Goal: Transaction & Acquisition: Purchase product/service

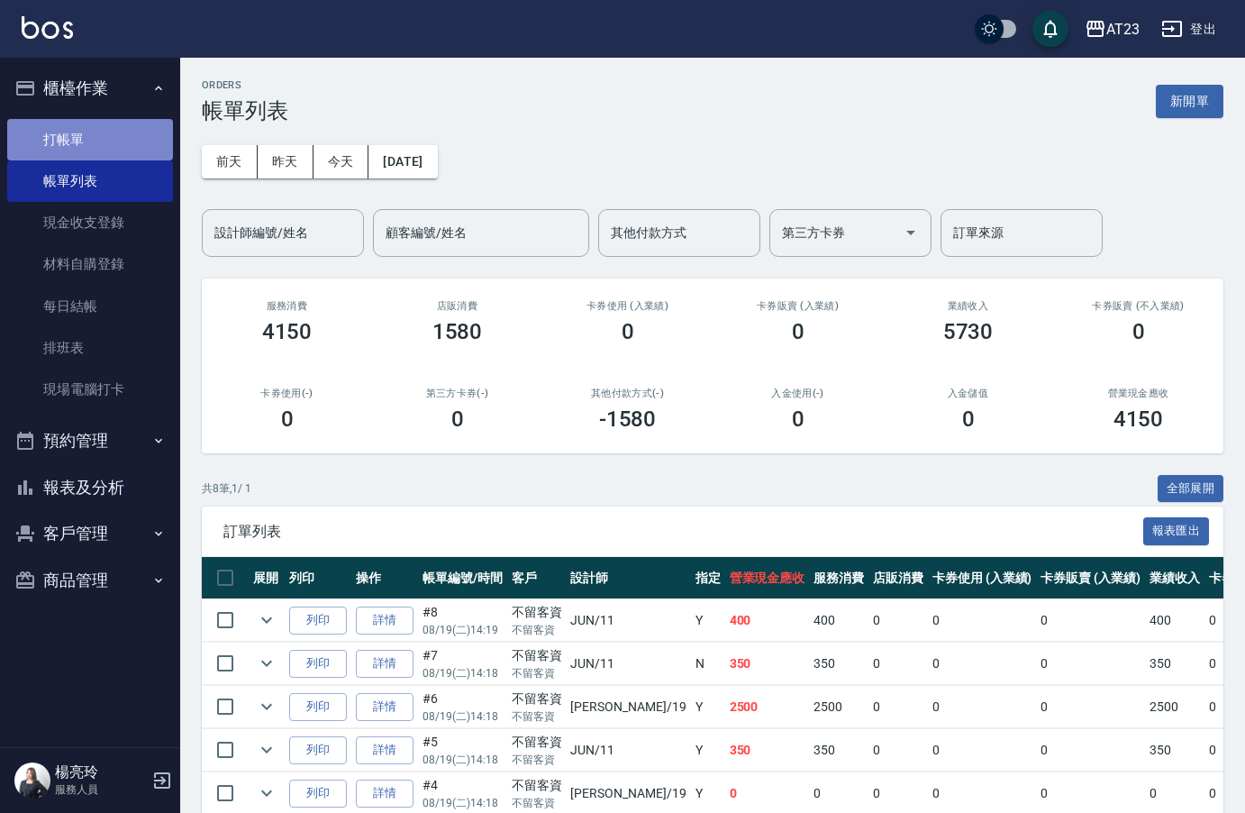
click at [106, 146] on link "打帳單" at bounding box center [90, 139] width 166 height 41
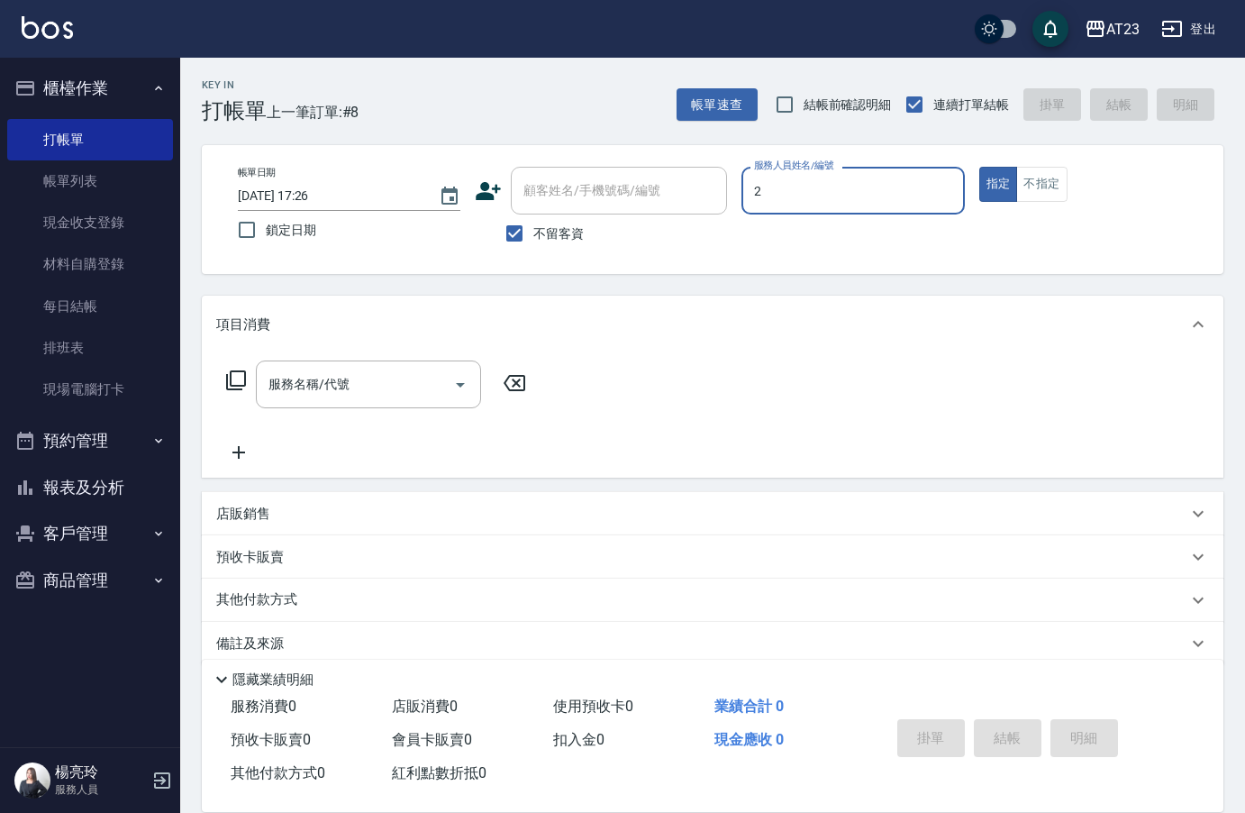
type input "美瑛-2"
type button "true"
click at [232, 385] on icon at bounding box center [236, 380] width 22 height 22
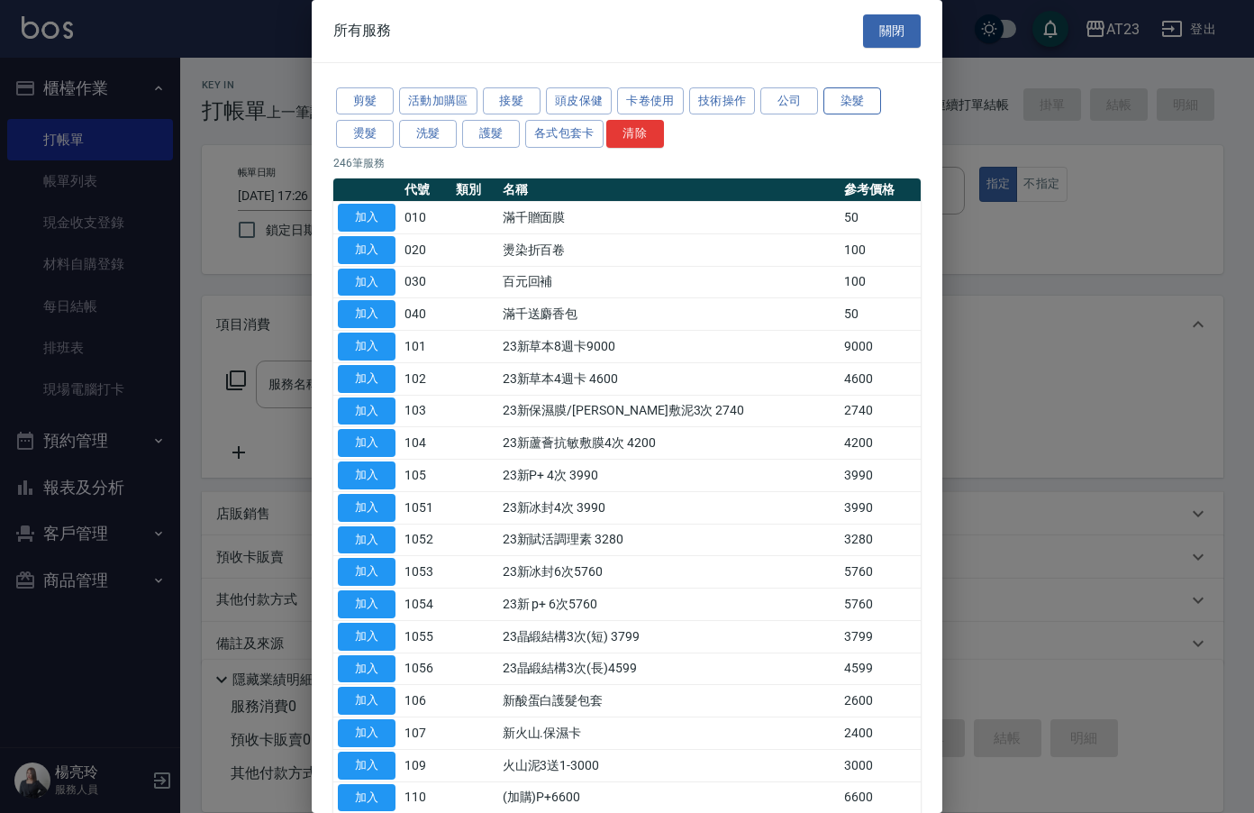
click at [839, 102] on button "染髮" at bounding box center [852, 101] width 58 height 28
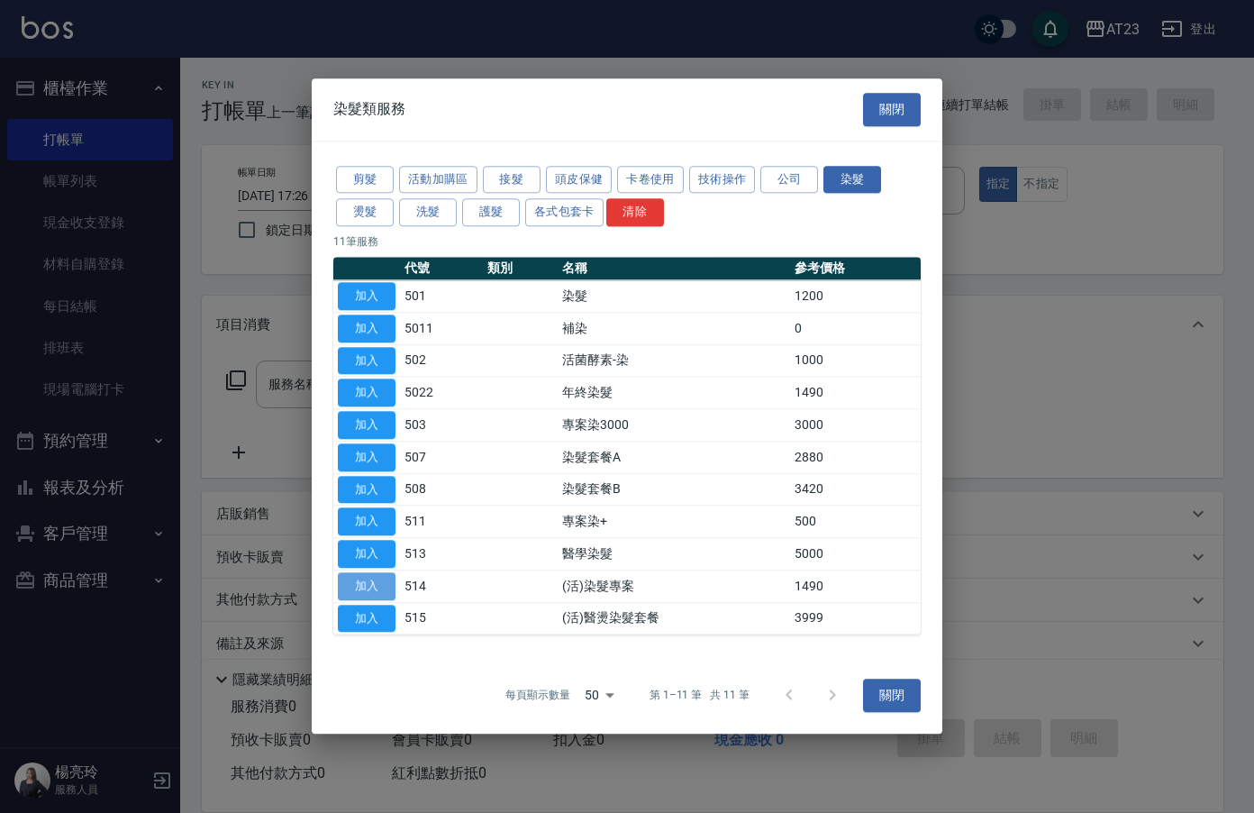
click at [383, 584] on button "加入" at bounding box center [367, 586] width 58 height 28
type input "(活)染髮專案(514)"
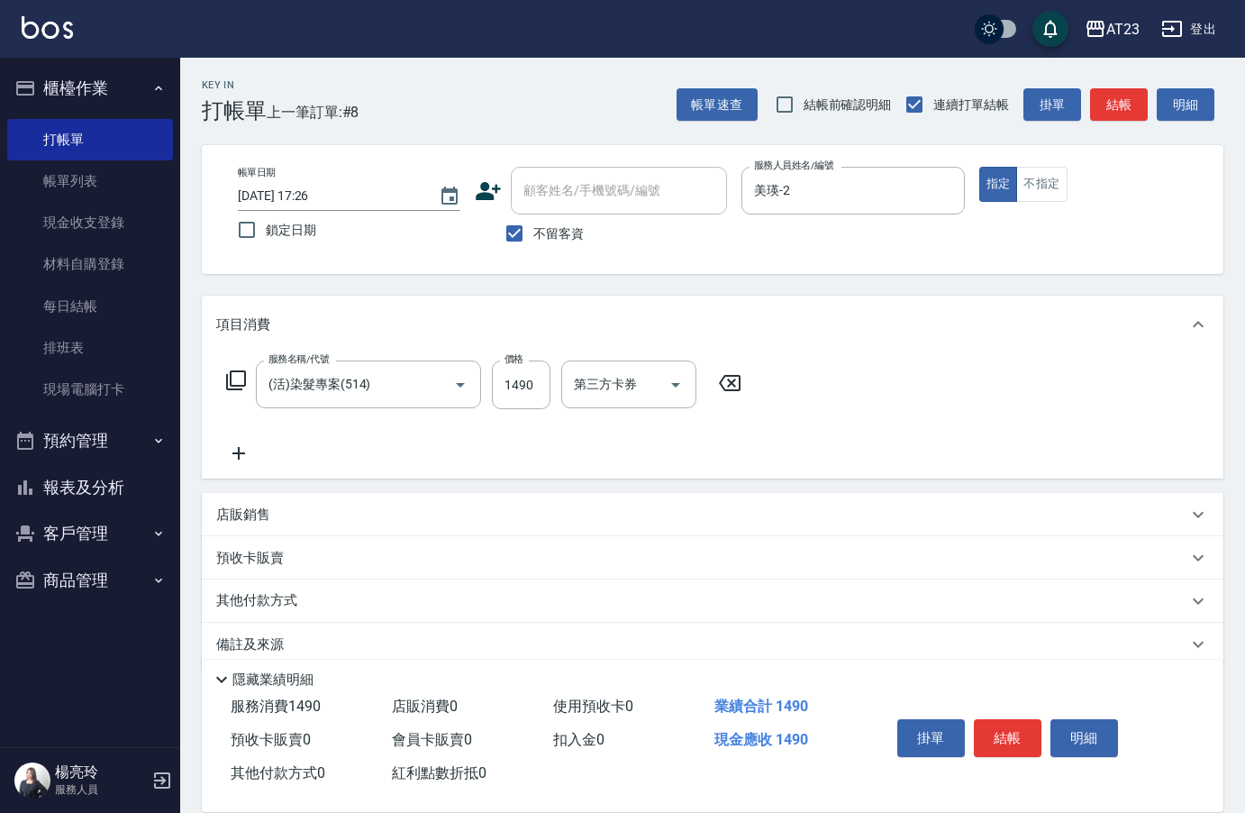
click at [244, 454] on icon at bounding box center [238, 453] width 13 height 13
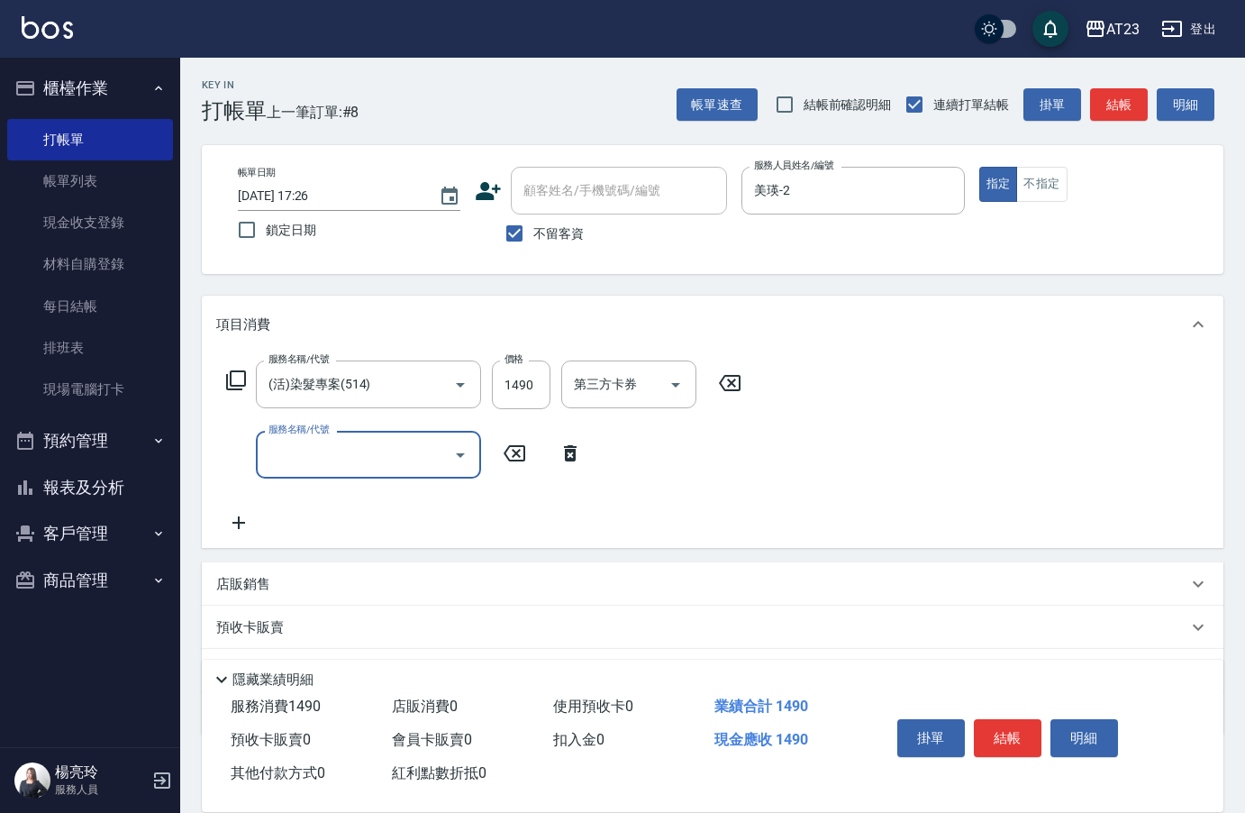
click at [361, 460] on input "服務名稱/代號" at bounding box center [355, 455] width 182 height 32
type input "互助50(705)"
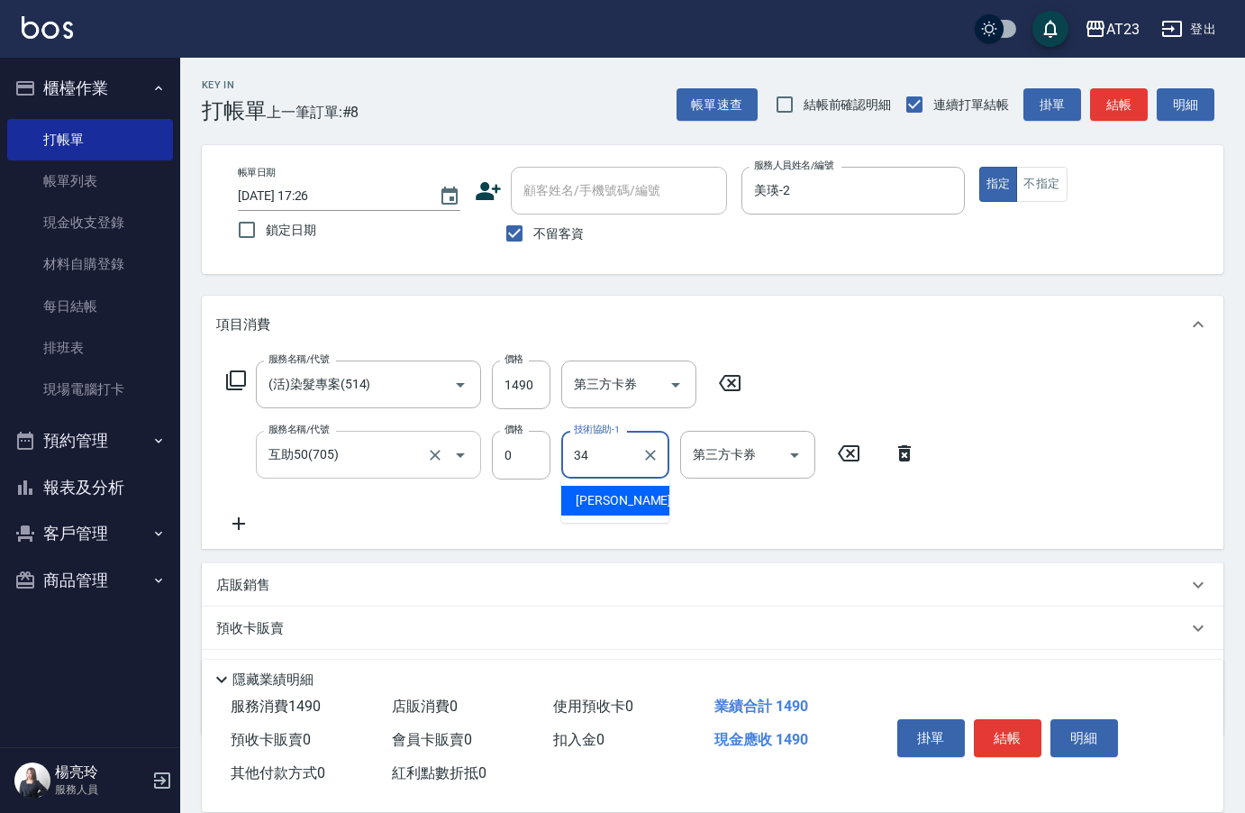
type input "[PERSON_NAME]-34"
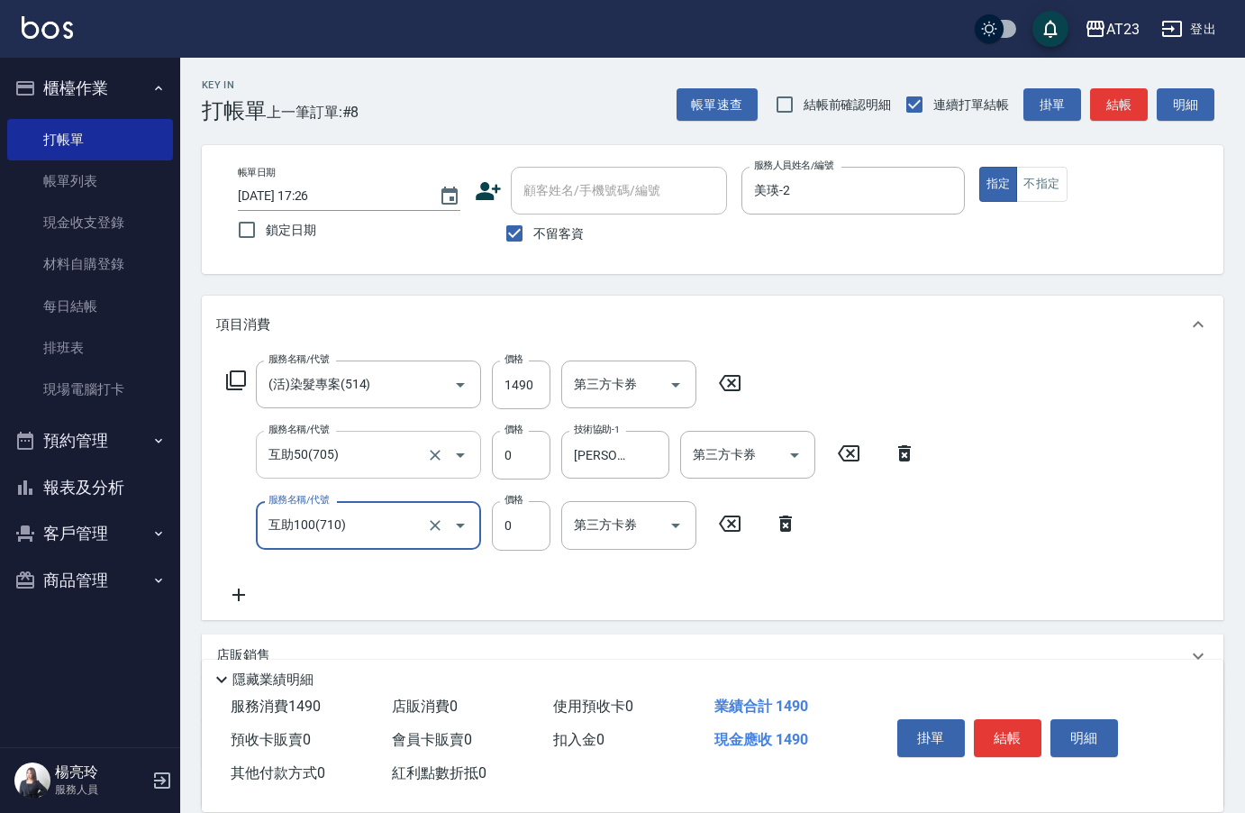
type input "互助100(710)"
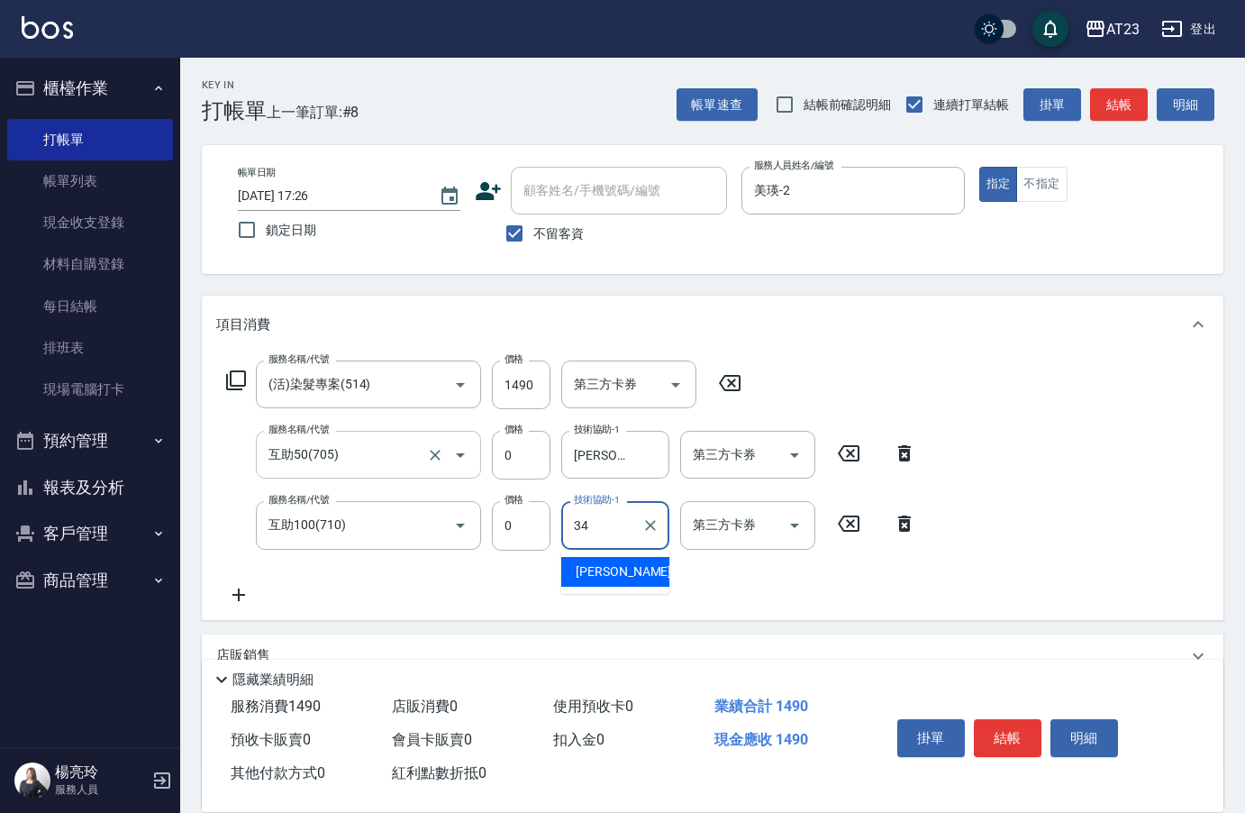
type input "[PERSON_NAME]-34"
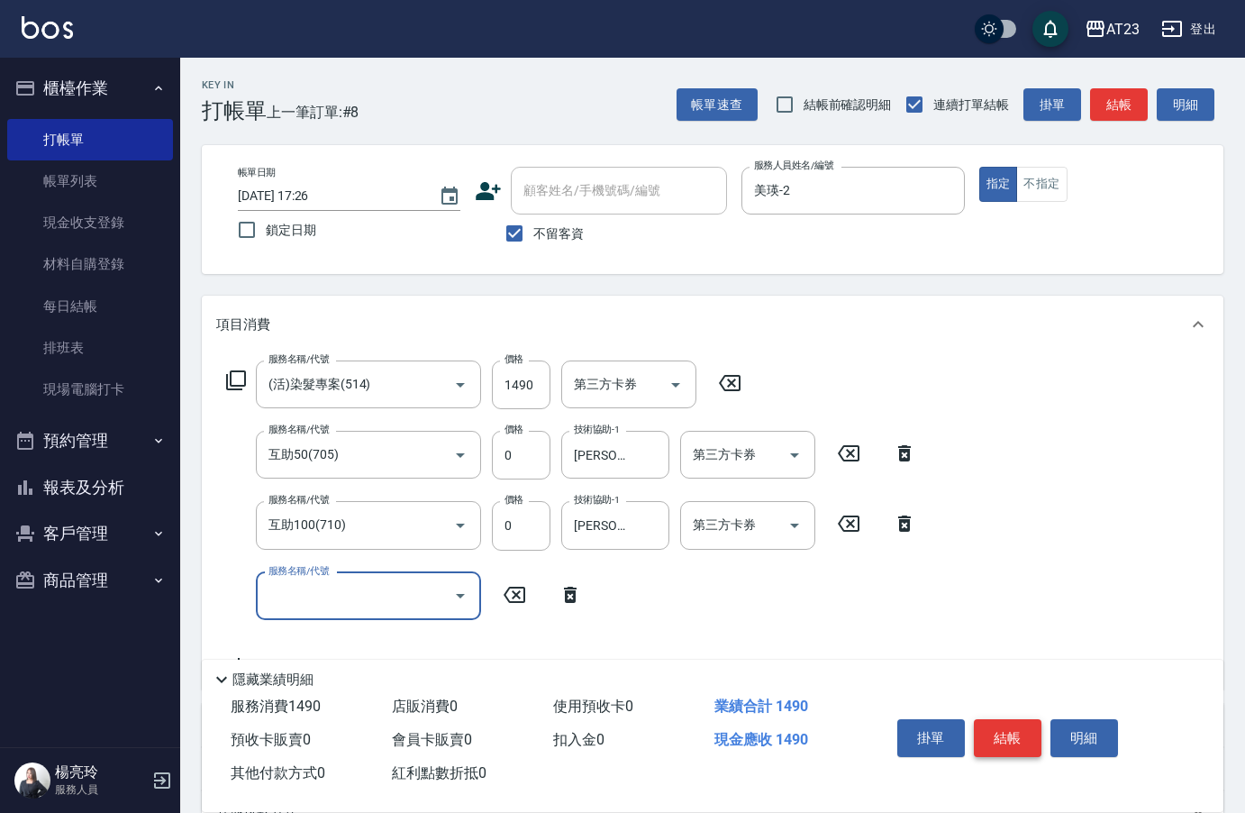
click at [1017, 730] on button "結帳" at bounding box center [1008, 738] width 68 height 38
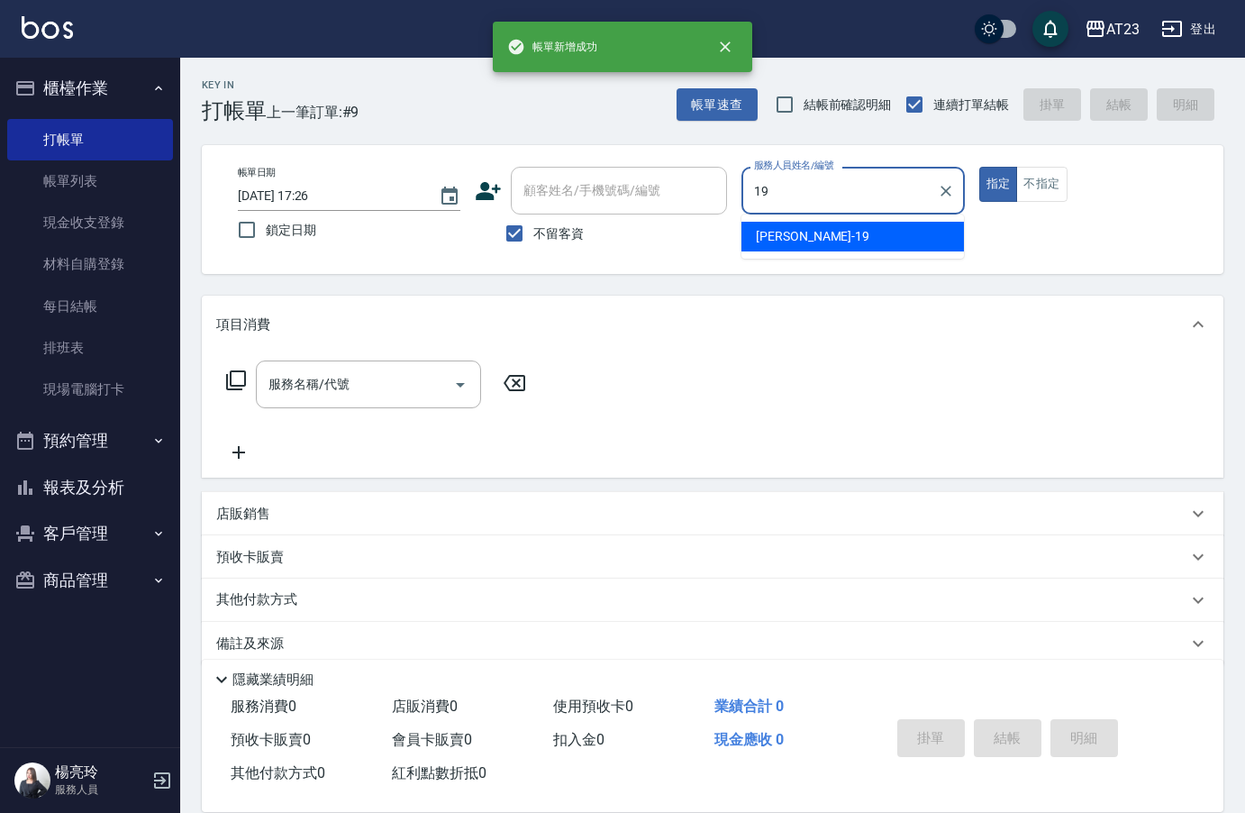
type input "[PERSON_NAME]-19"
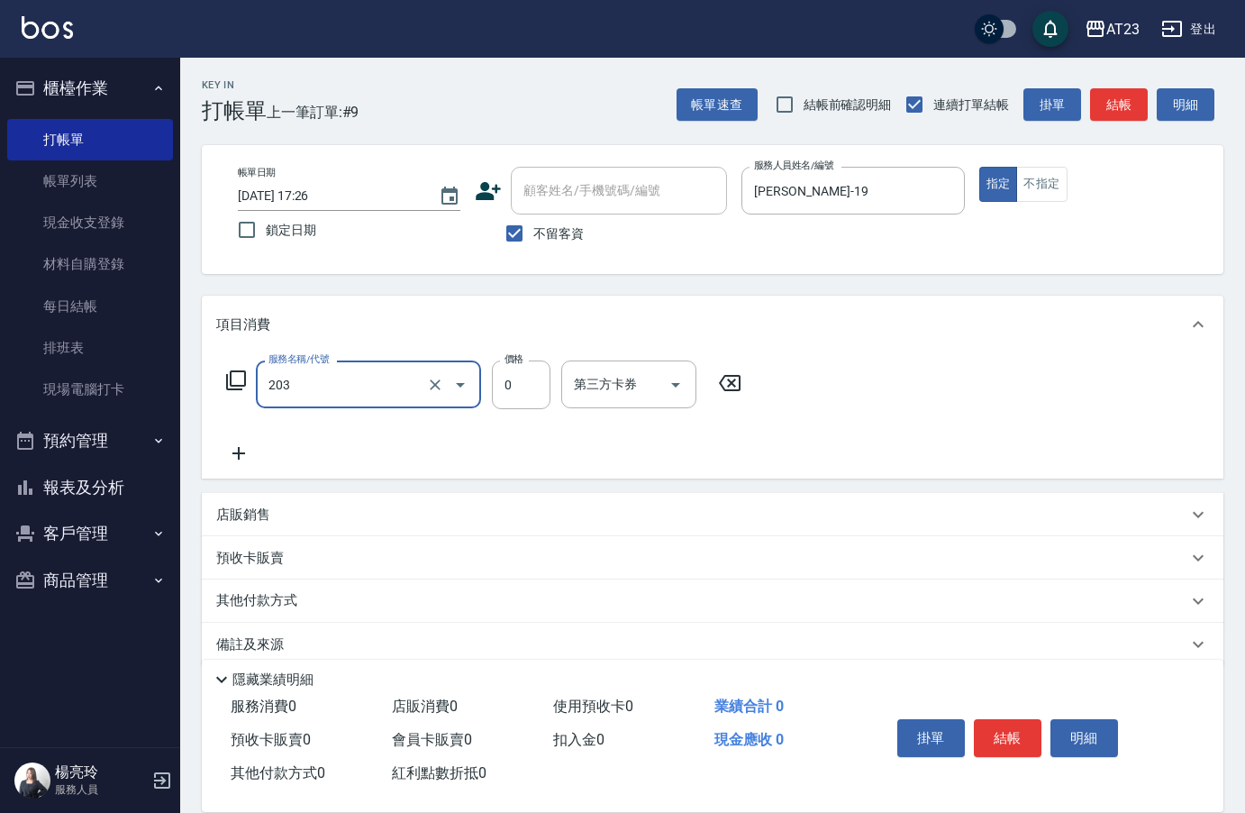
type input "使用洗髮卡(203)"
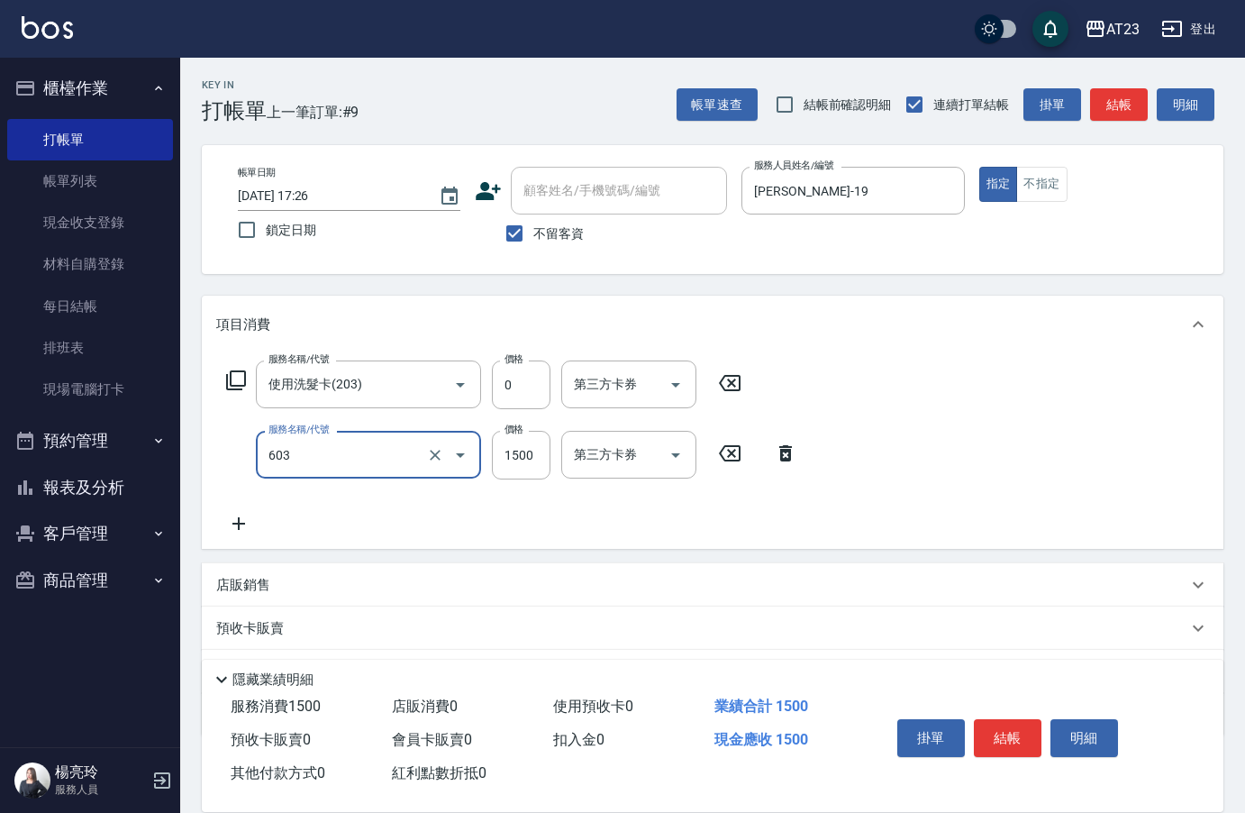
type input "p+護髮(603)"
type input "1000"
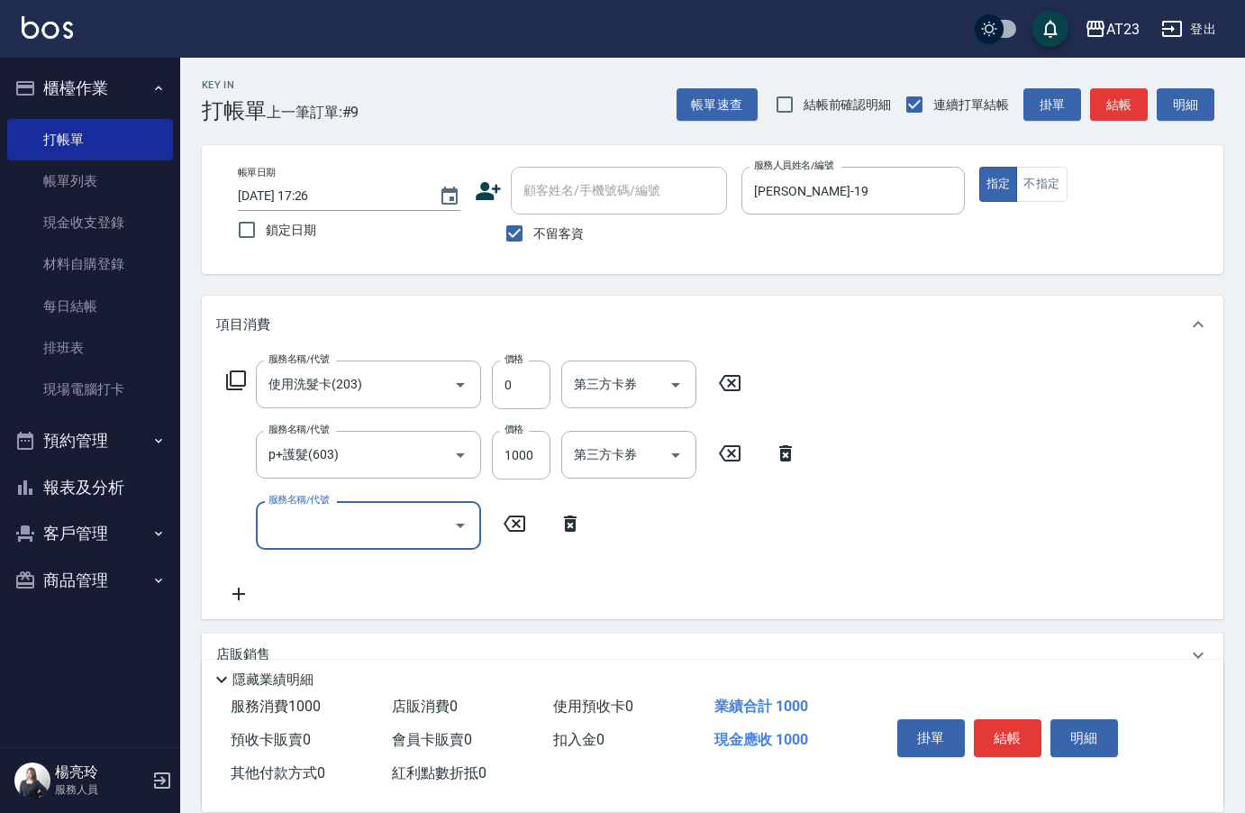
type input "7"
type input "互助110(711)"
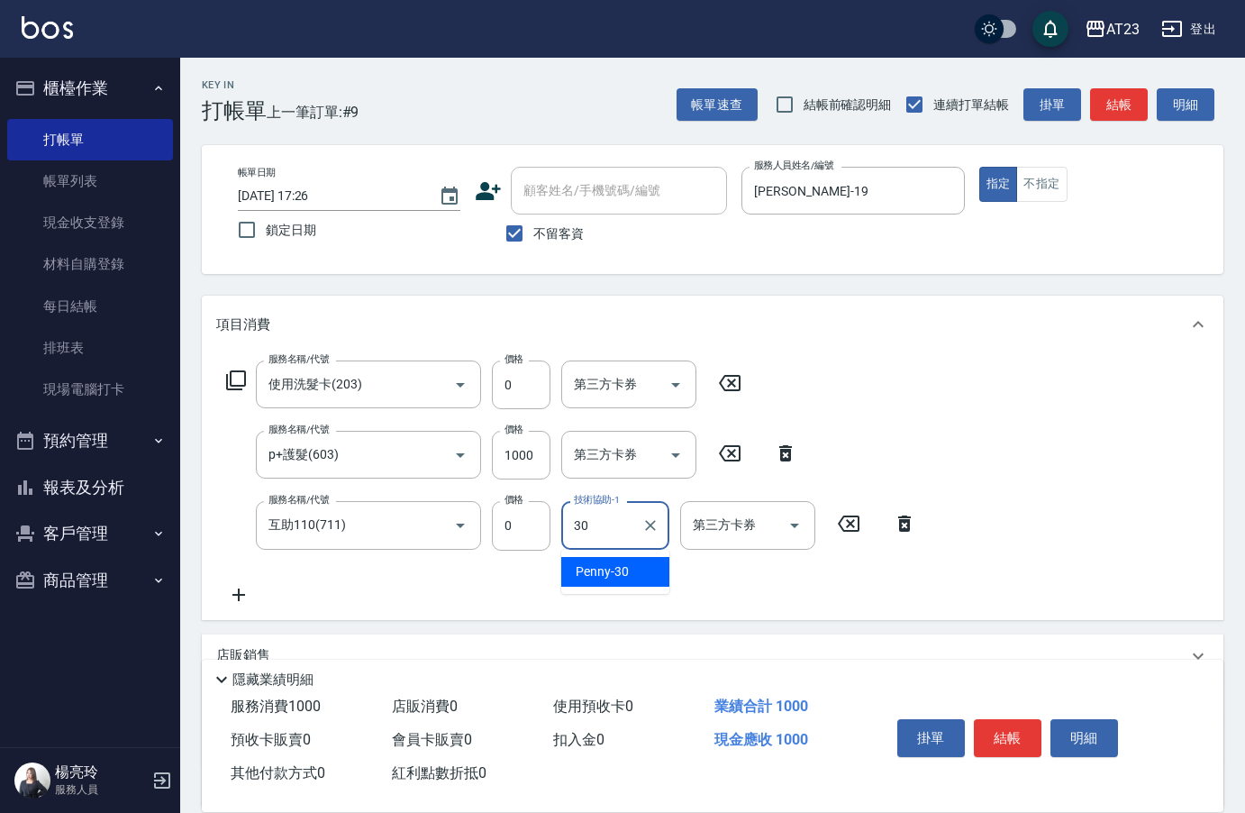
type input "Penny-30"
click at [984, 731] on button "結帳" at bounding box center [1008, 738] width 68 height 38
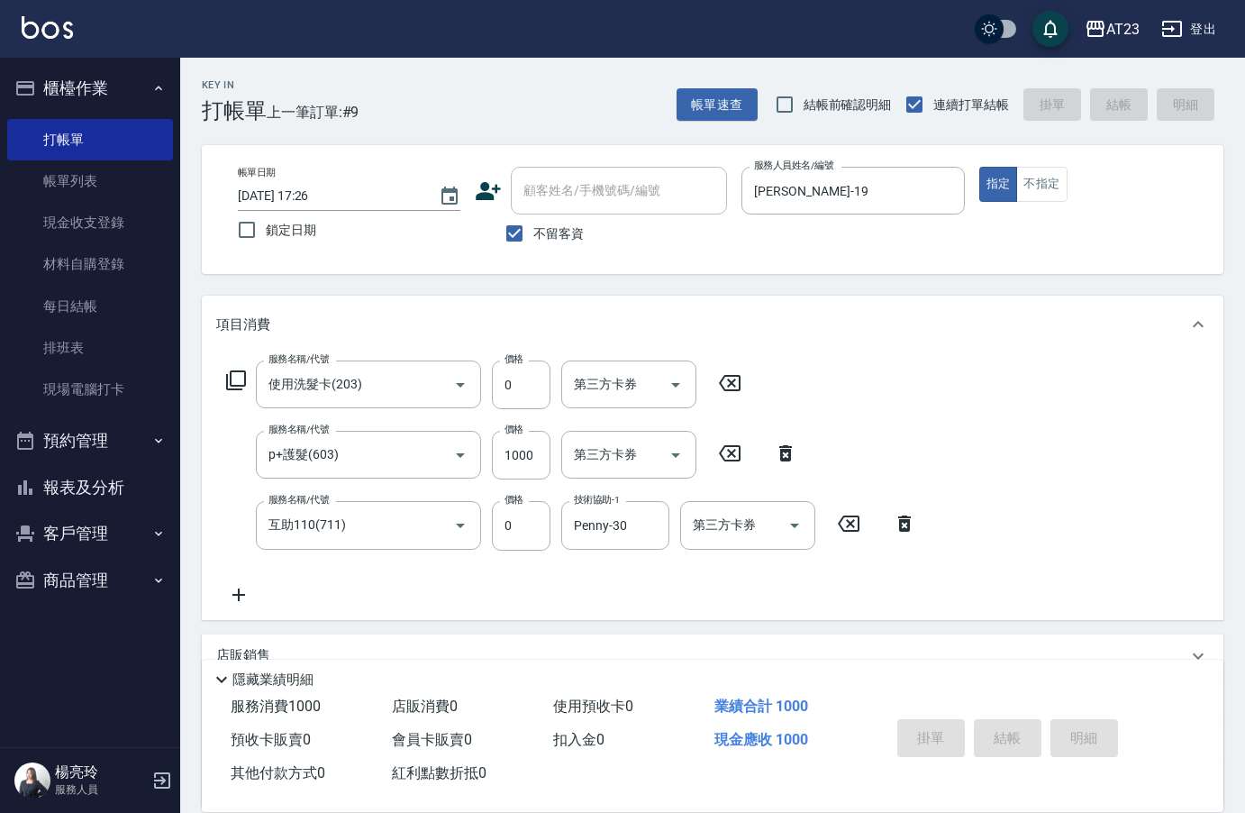
type input "[DATE] 17:27"
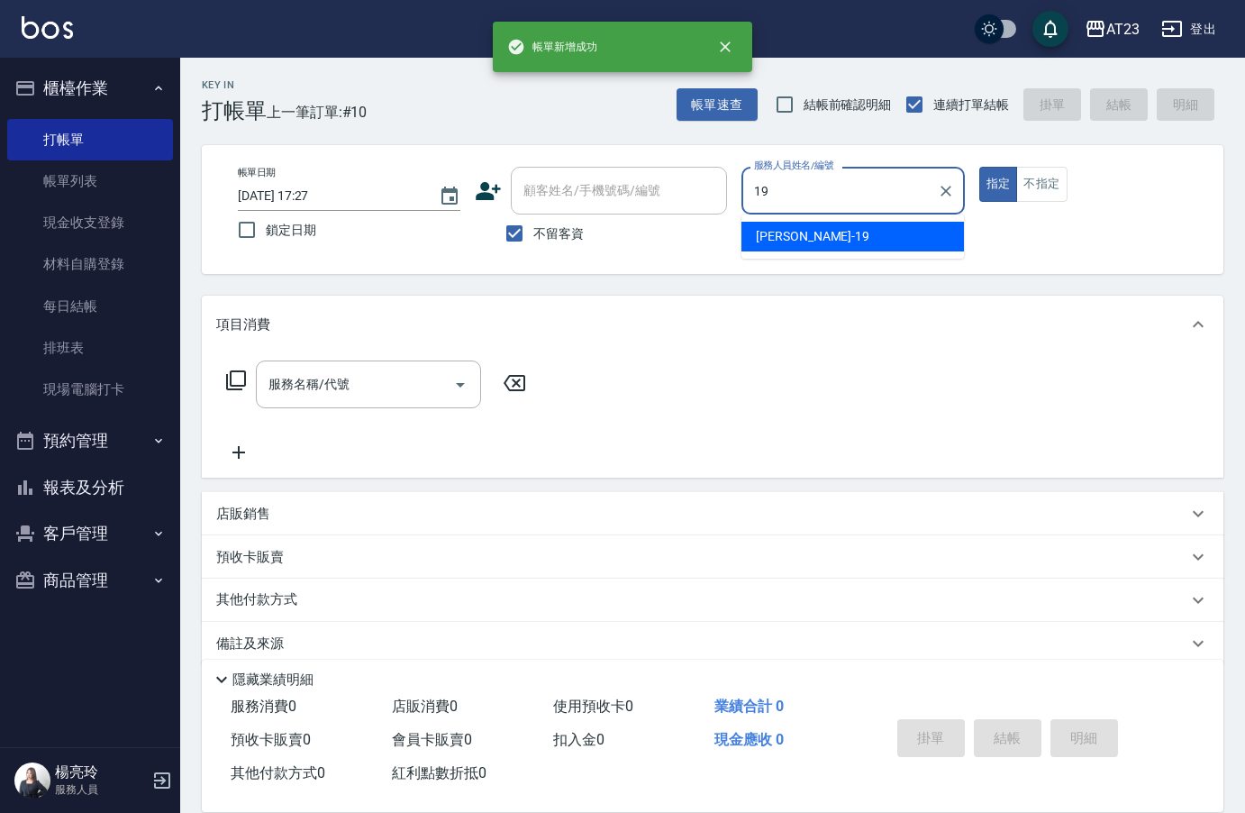
type input "[PERSON_NAME]-19"
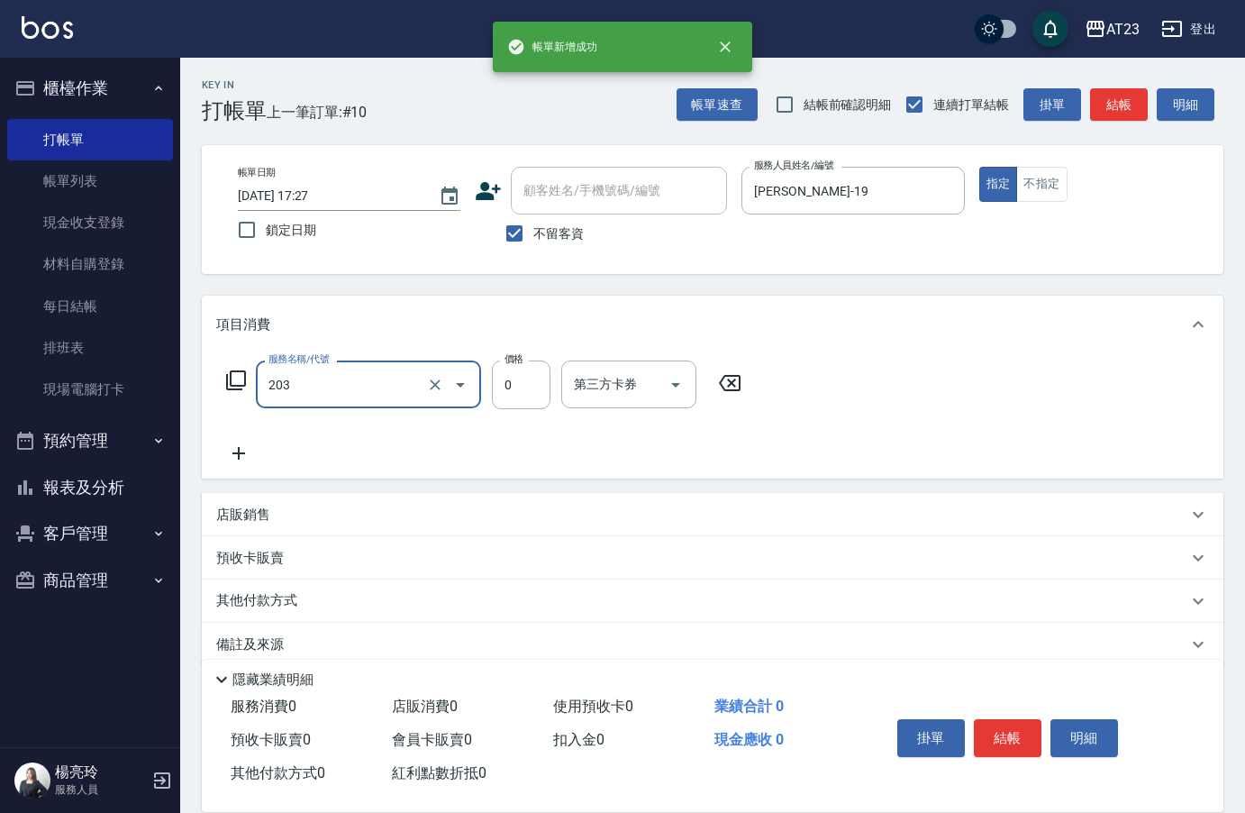
type input "使用洗髮卡(203)"
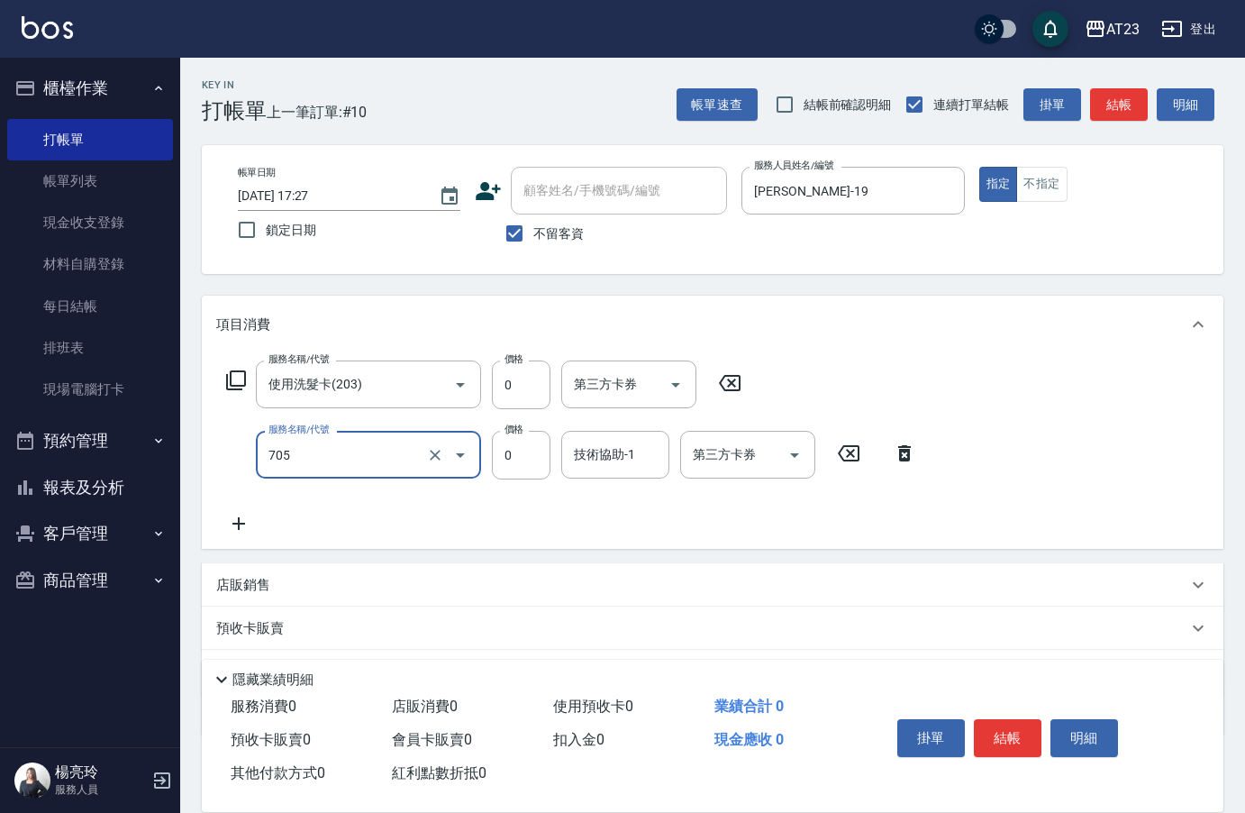
type input "互助50(705)"
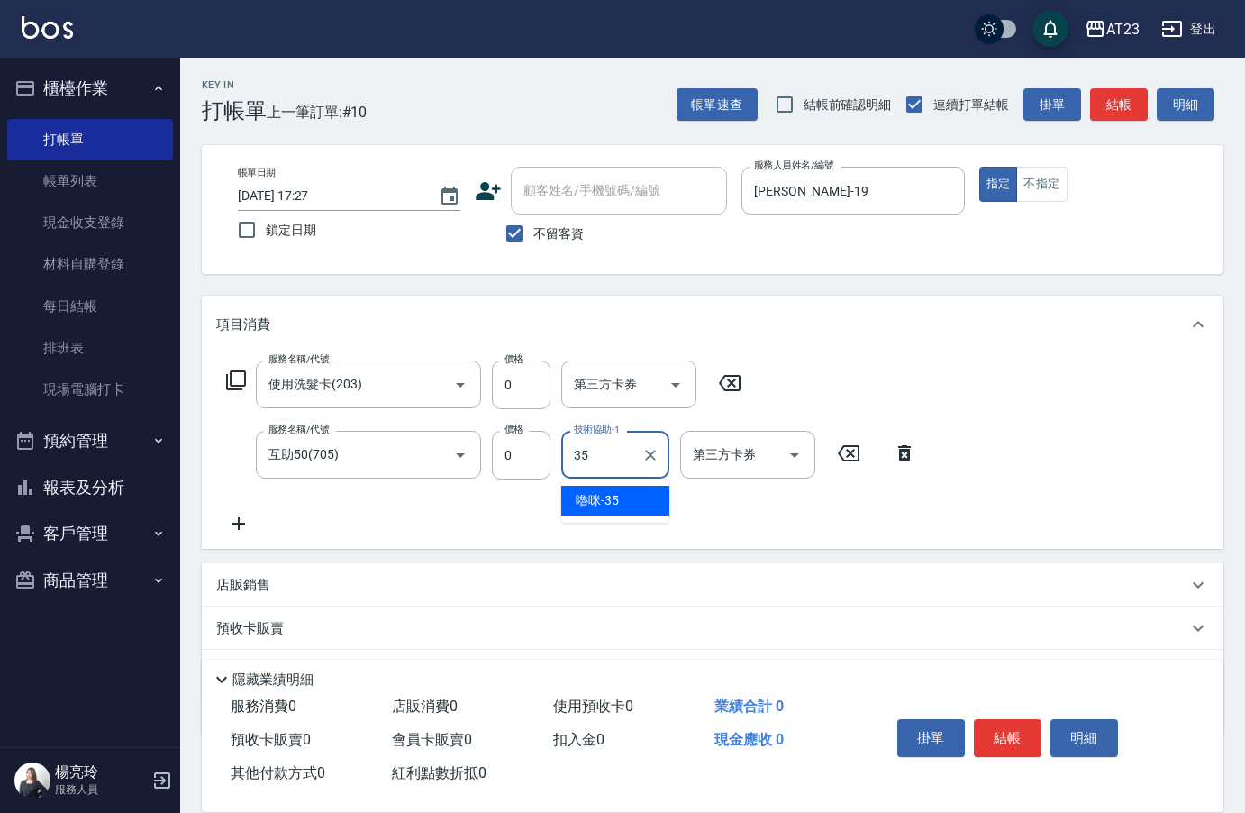
type input "嚕咪-35"
click at [984, 731] on button "結帳" at bounding box center [1008, 738] width 68 height 38
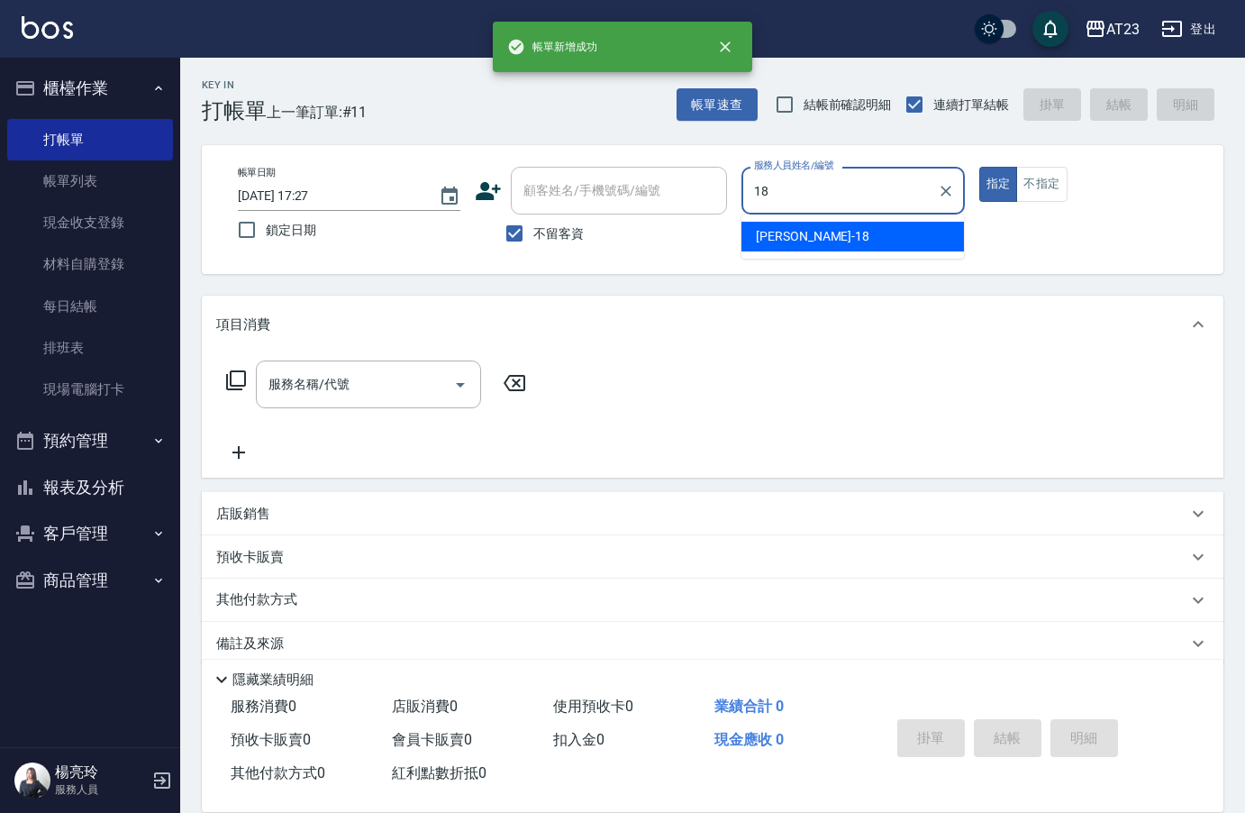
type input "[PERSON_NAME]-18"
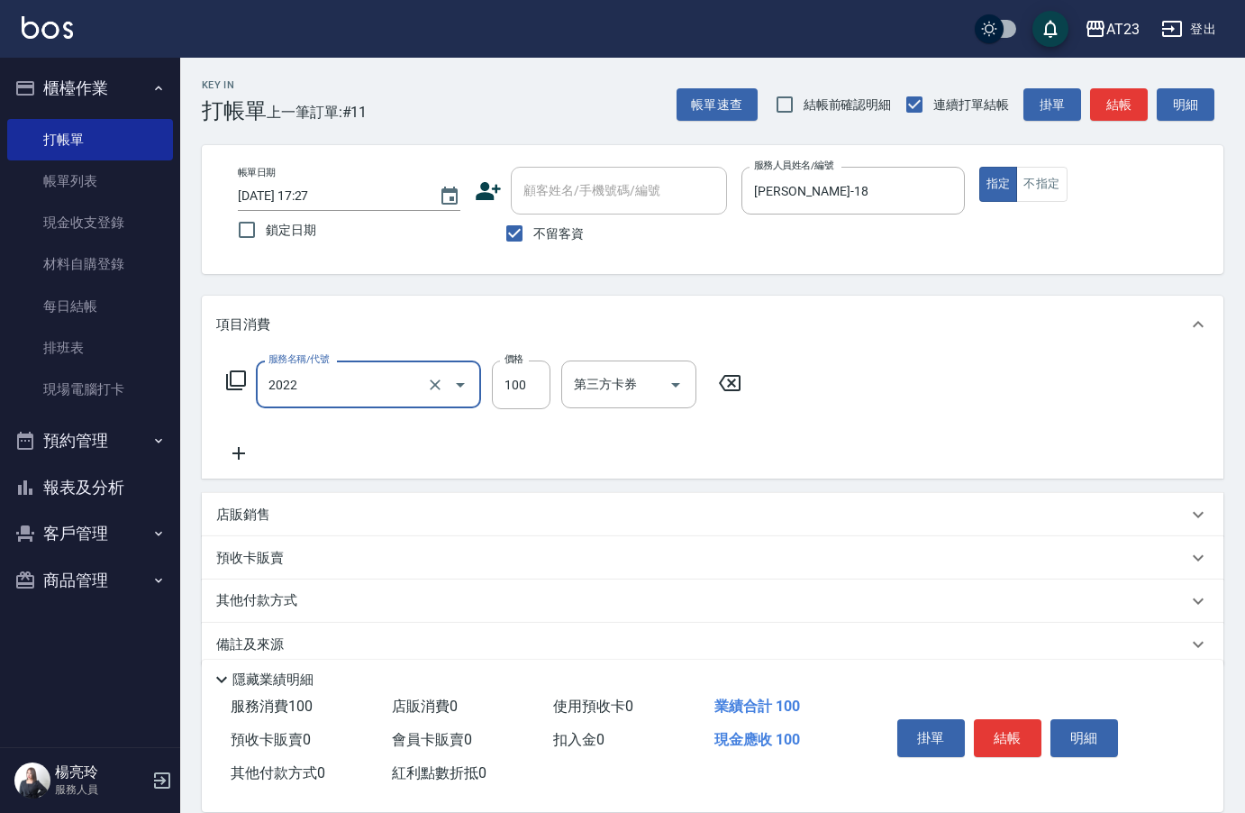
type input "升級精油洗髮(2022)"
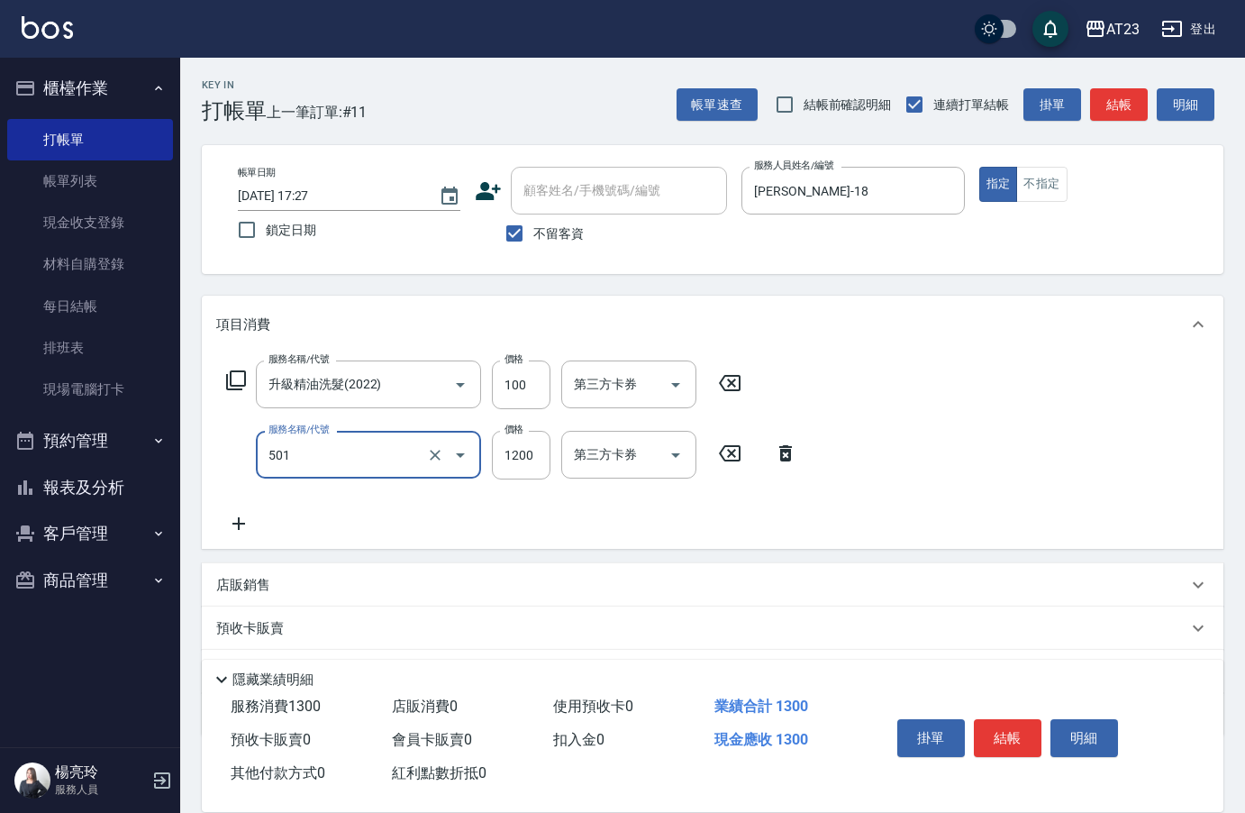
type input "染髮(501)"
type input "2000"
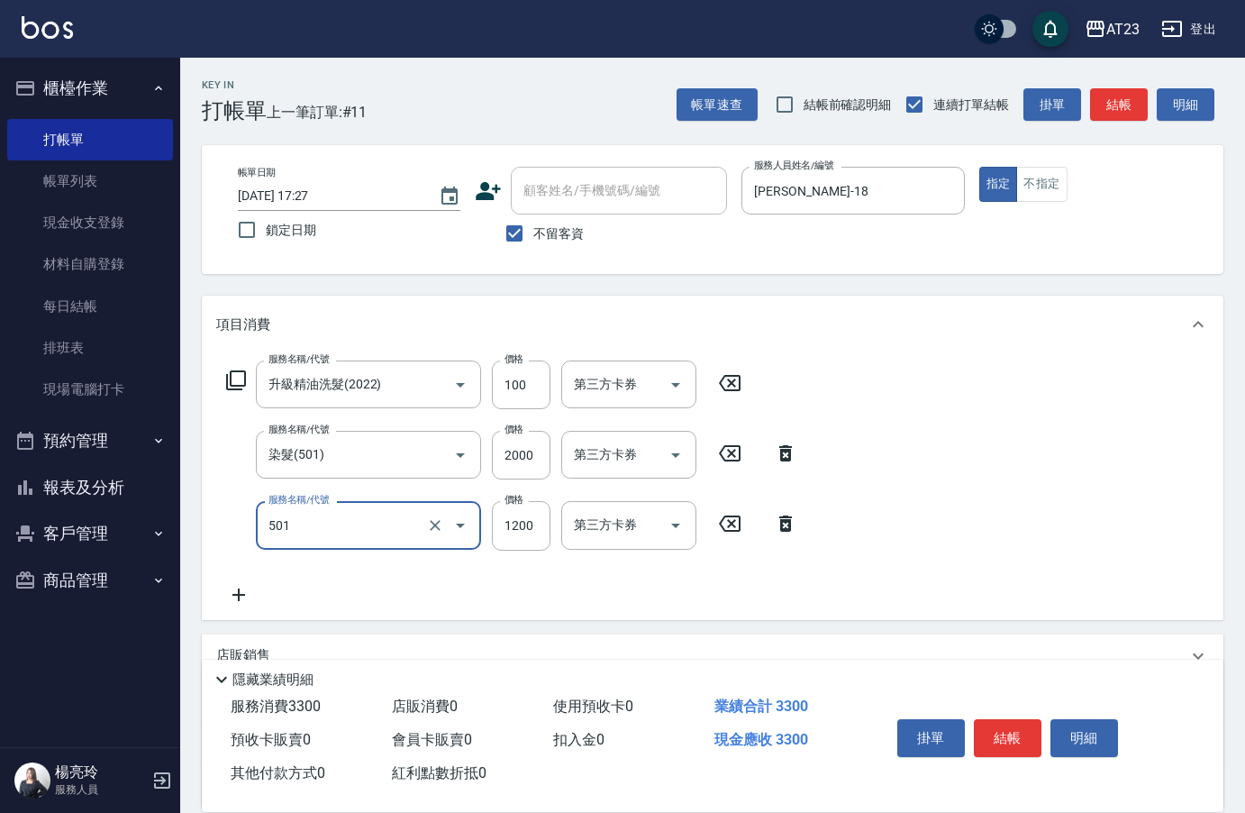
type input "染髮(501)"
click at [541, 524] on input "1200" at bounding box center [521, 525] width 59 height 49
type input "2000"
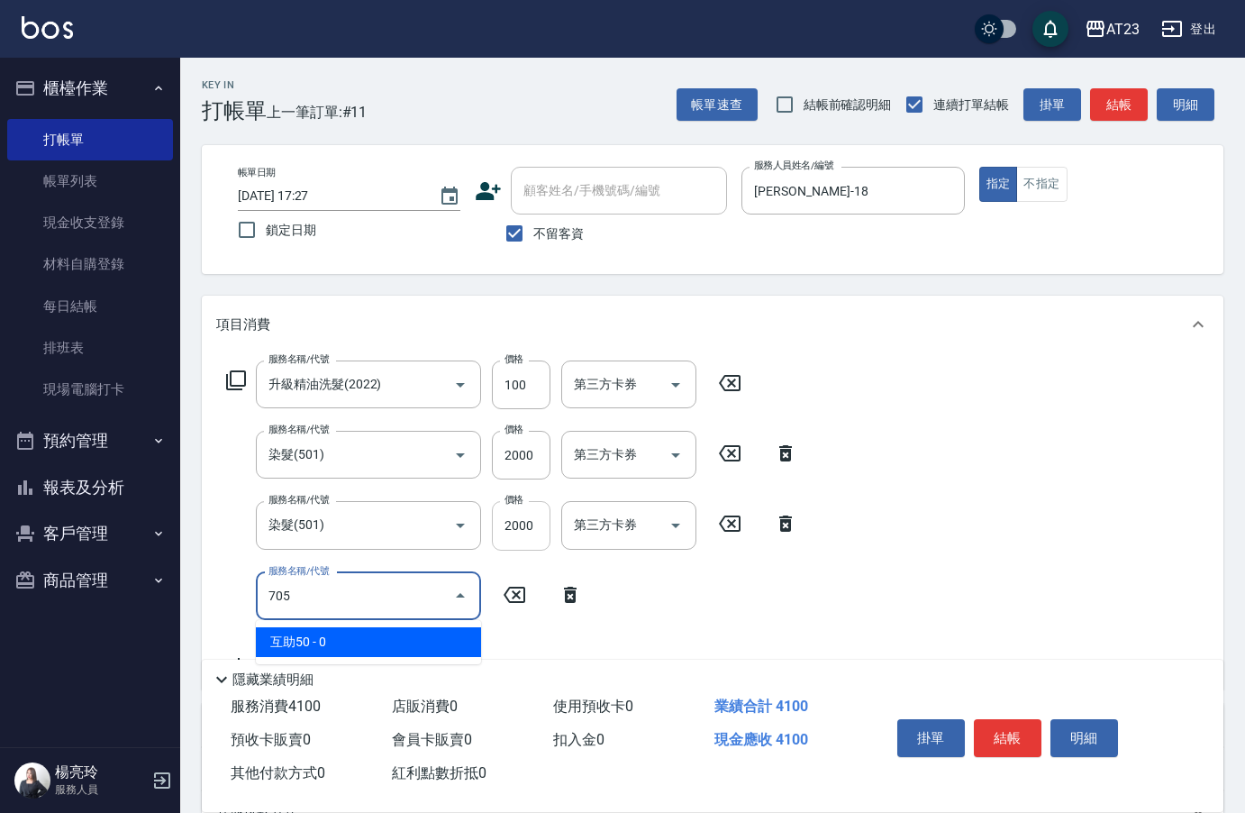
type input "互助50(705)"
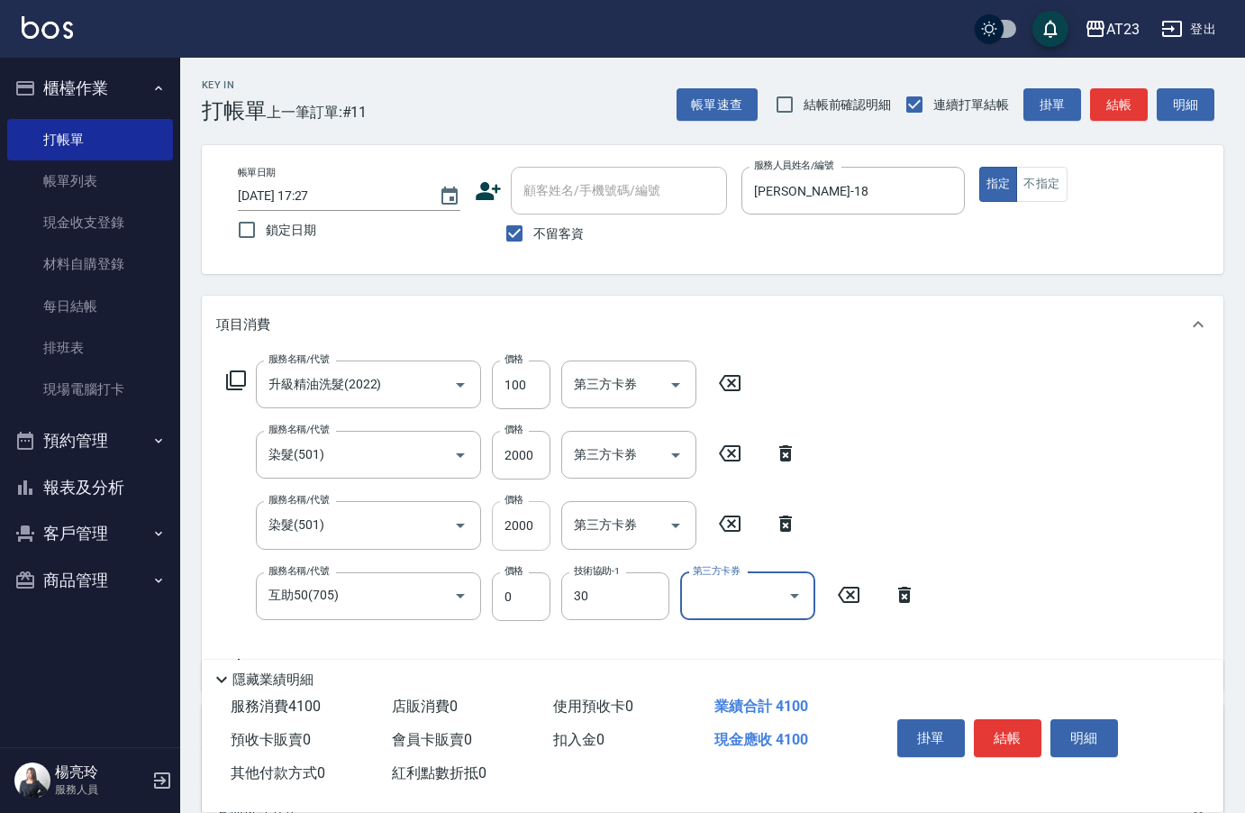
type input "Penny-30"
type input "互助200(720)"
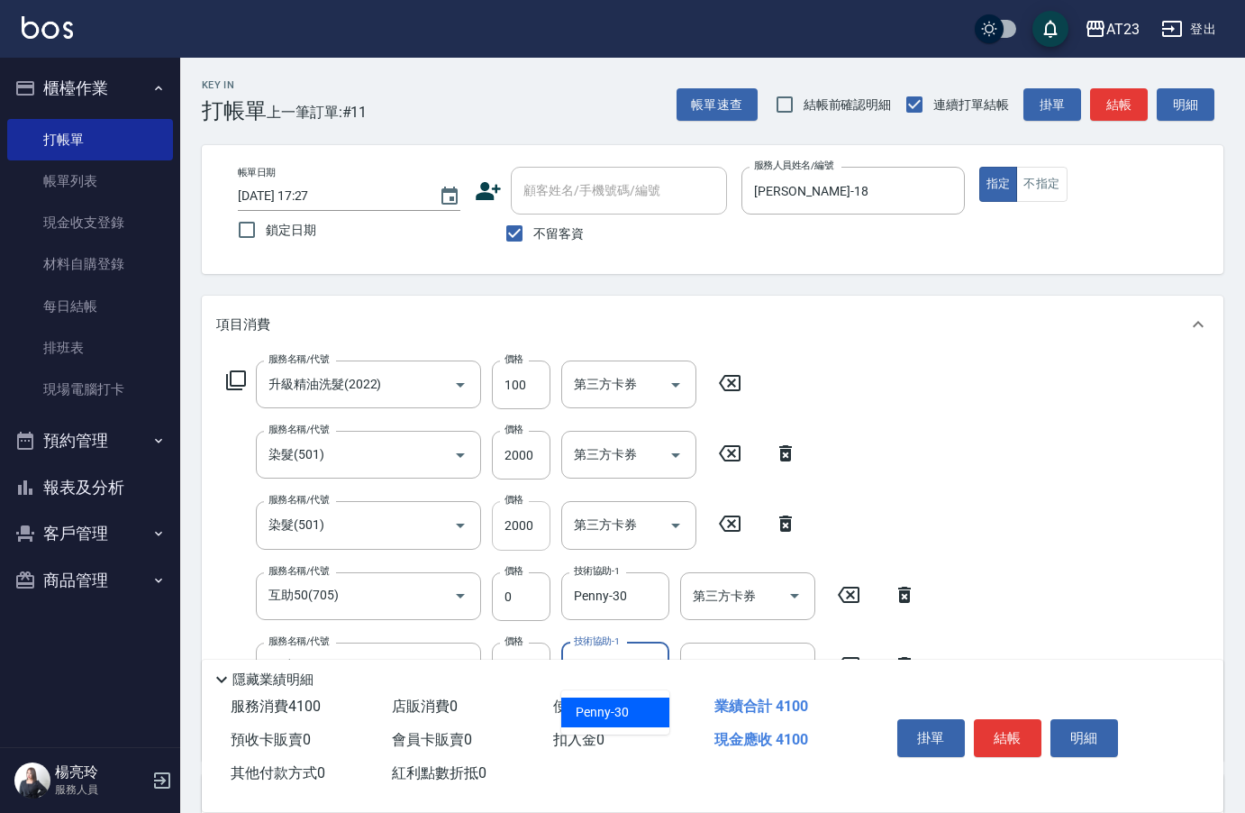
type input "Penny-30"
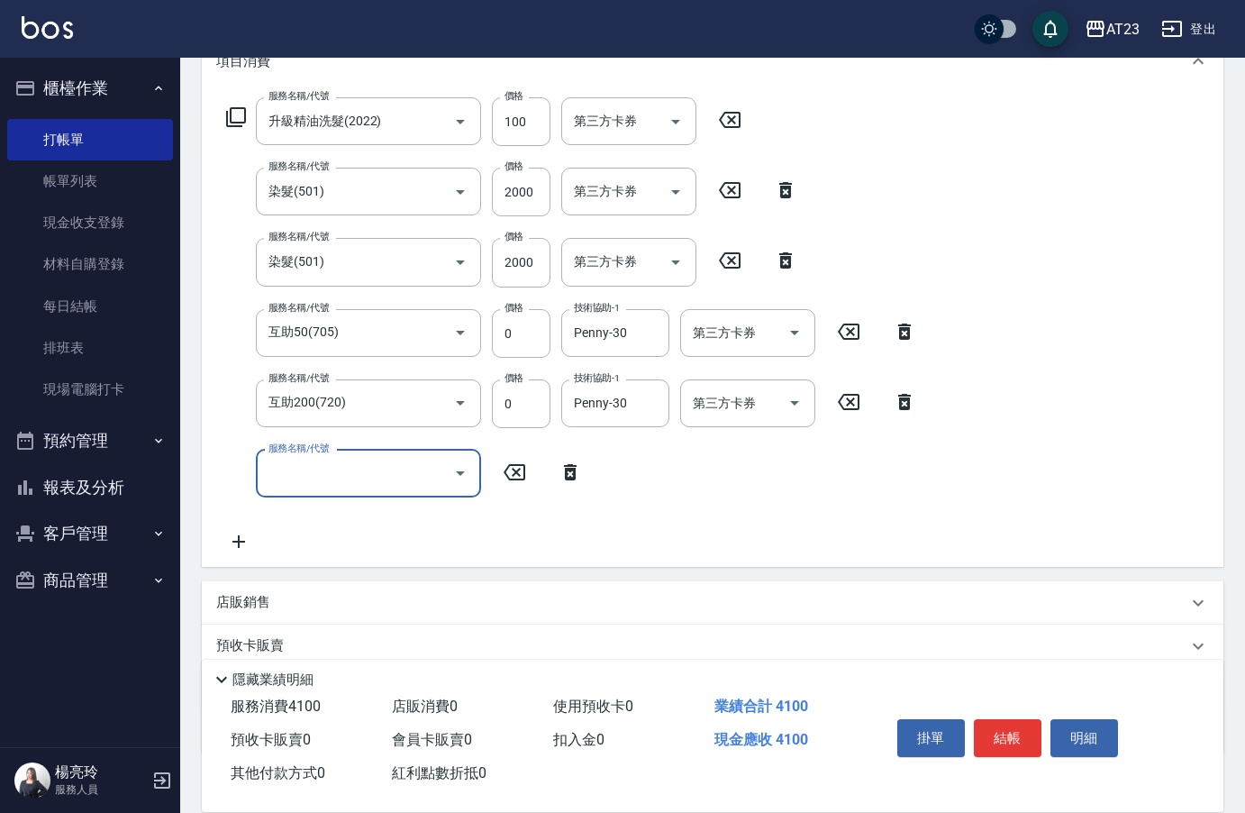
scroll to position [377, 0]
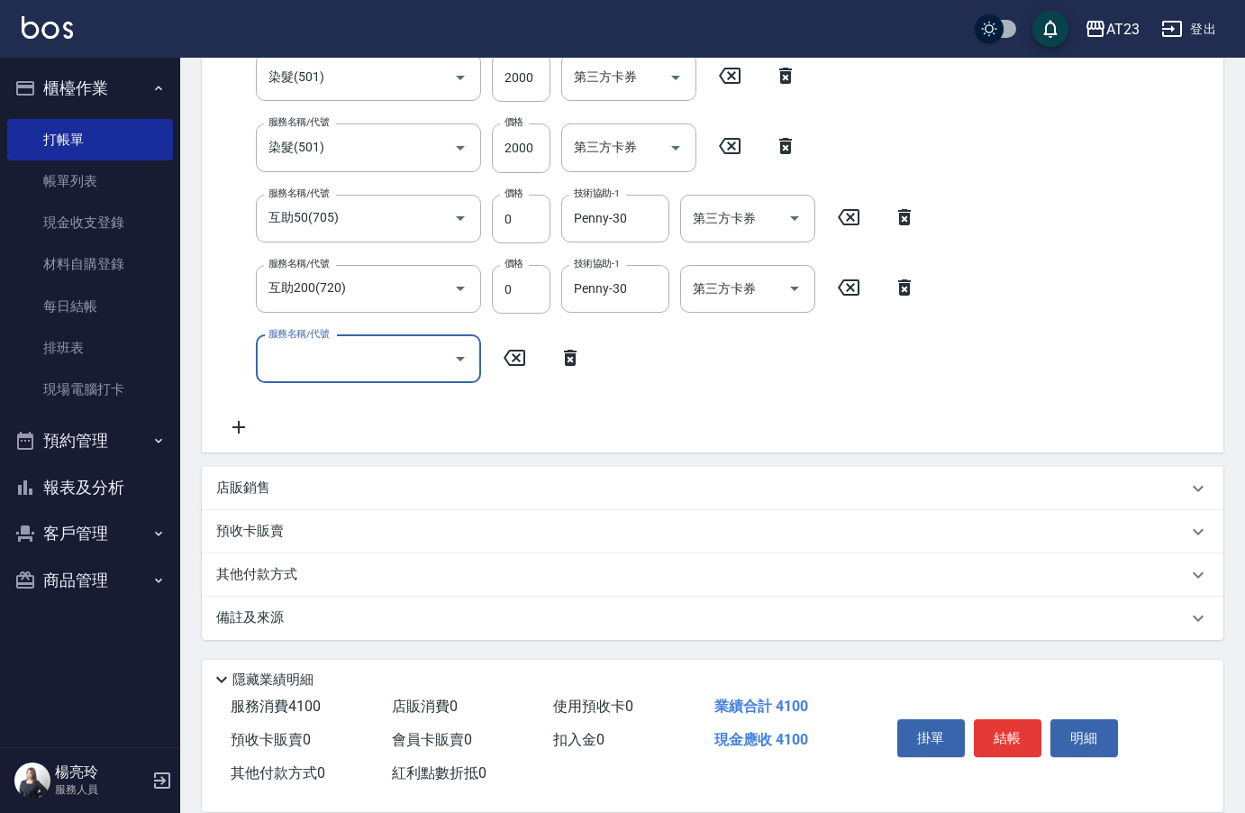
click at [252, 489] on p "店販銷售" at bounding box center [243, 487] width 54 height 19
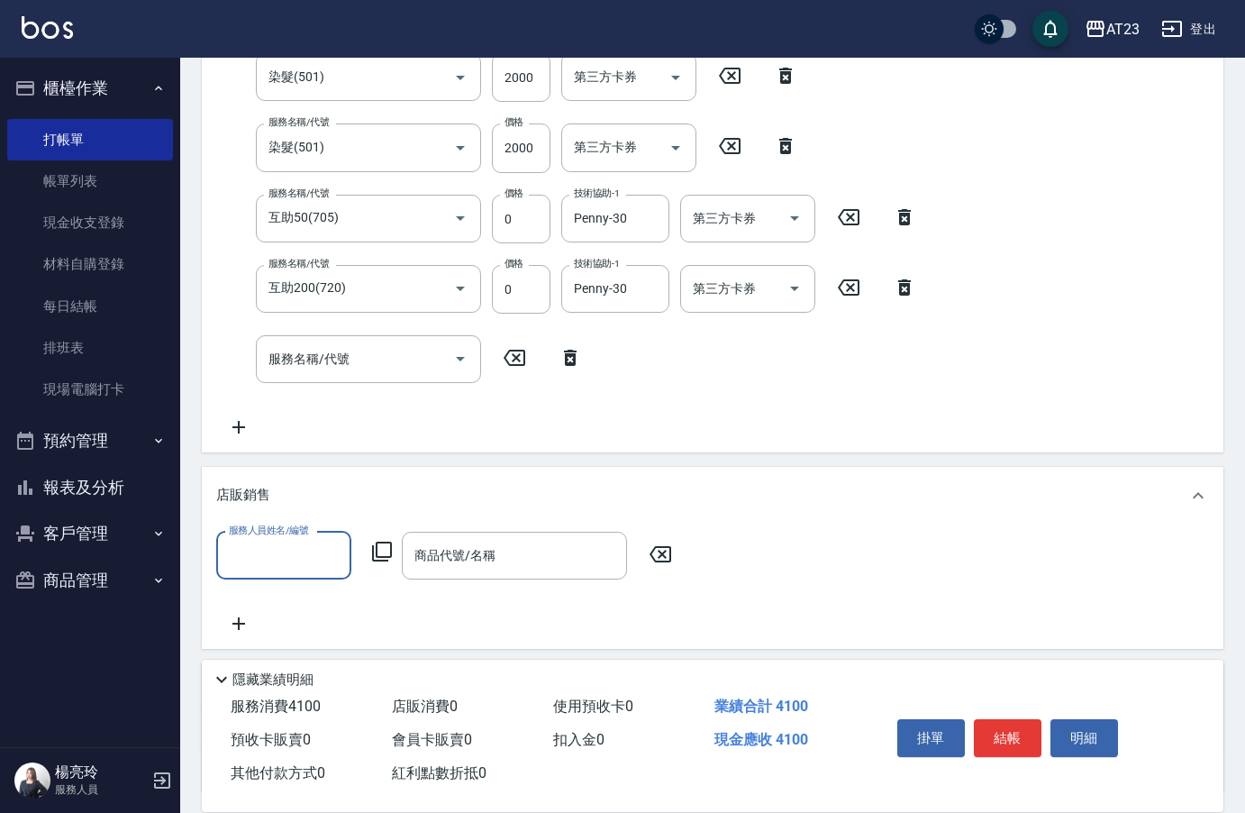
scroll to position [0, 0]
click at [322, 576] on div "服務人員姓名/編號" at bounding box center [283, 555] width 135 height 48
type input "[PERSON_NAME]-18"
click at [387, 556] on icon at bounding box center [382, 551] width 20 height 20
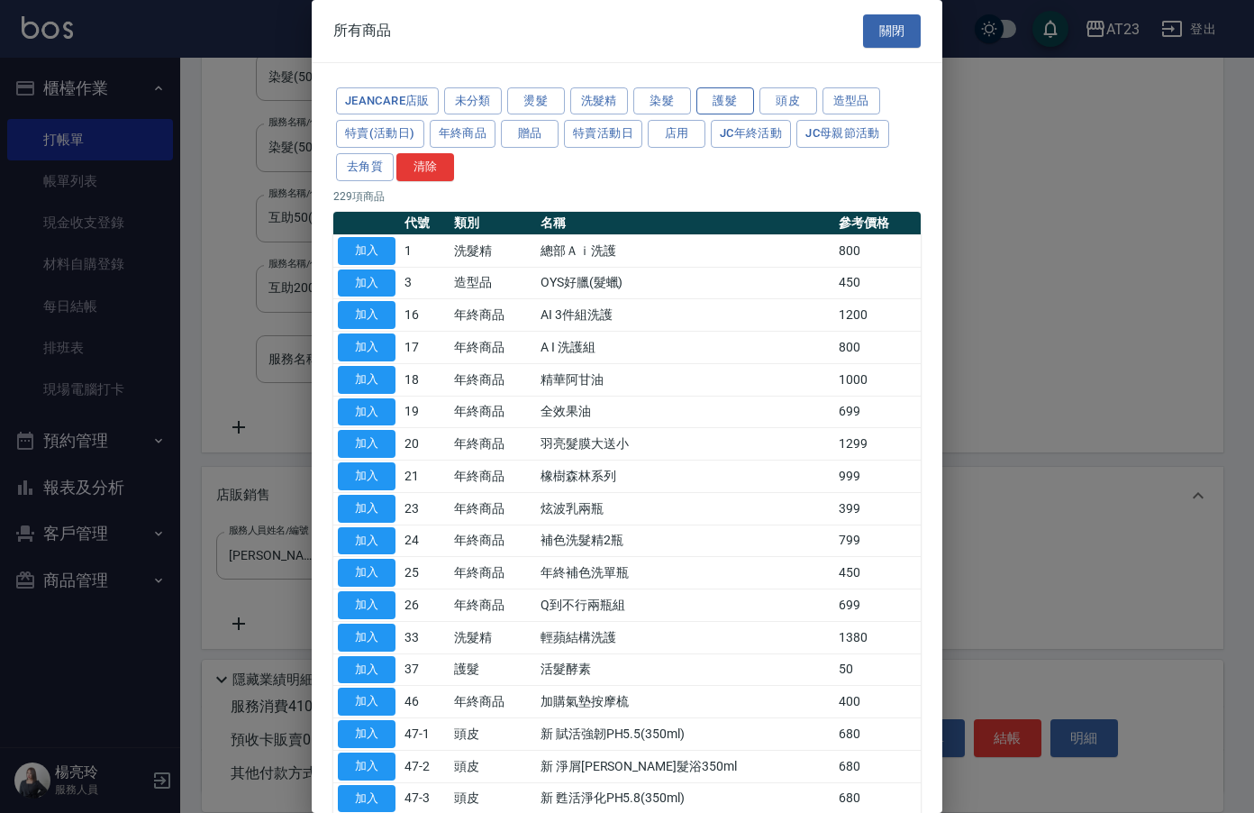
drag, startPoint x: 843, startPoint y: 105, endPoint x: 726, endPoint y: 109, distance: 117.2
click at [726, 109] on div "JeanCare店販 未分類 燙髮 洗髮精 染髮 護髮 頭皮 造型品 特賣(活動日) 年終商品 贈品 特賣活動日 店用 JC年終活動 JC母親節活動 去角質 …" at bounding box center [626, 134] width 587 height 99
click at [726, 109] on button "護髮" at bounding box center [725, 101] width 58 height 28
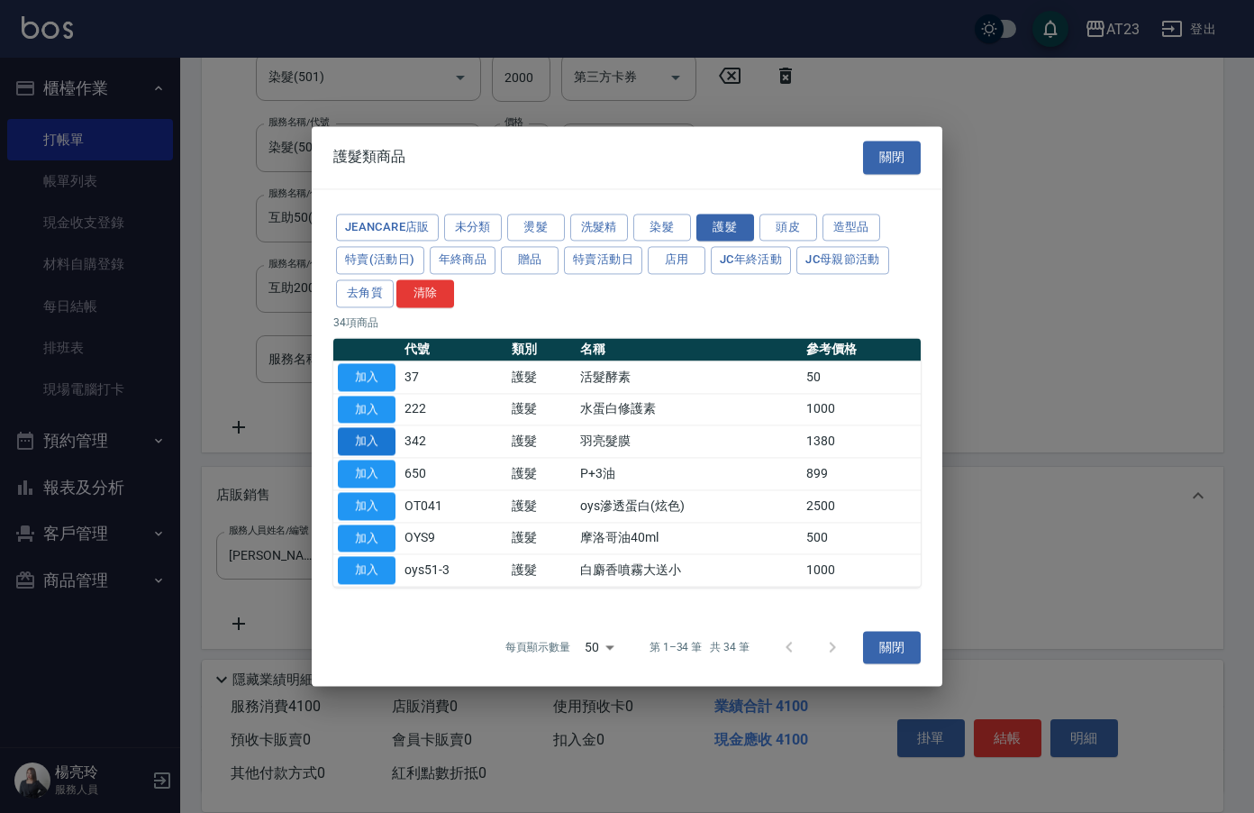
click at [352, 438] on button "加入" at bounding box center [367, 442] width 58 height 28
type input "羽亮髮膜"
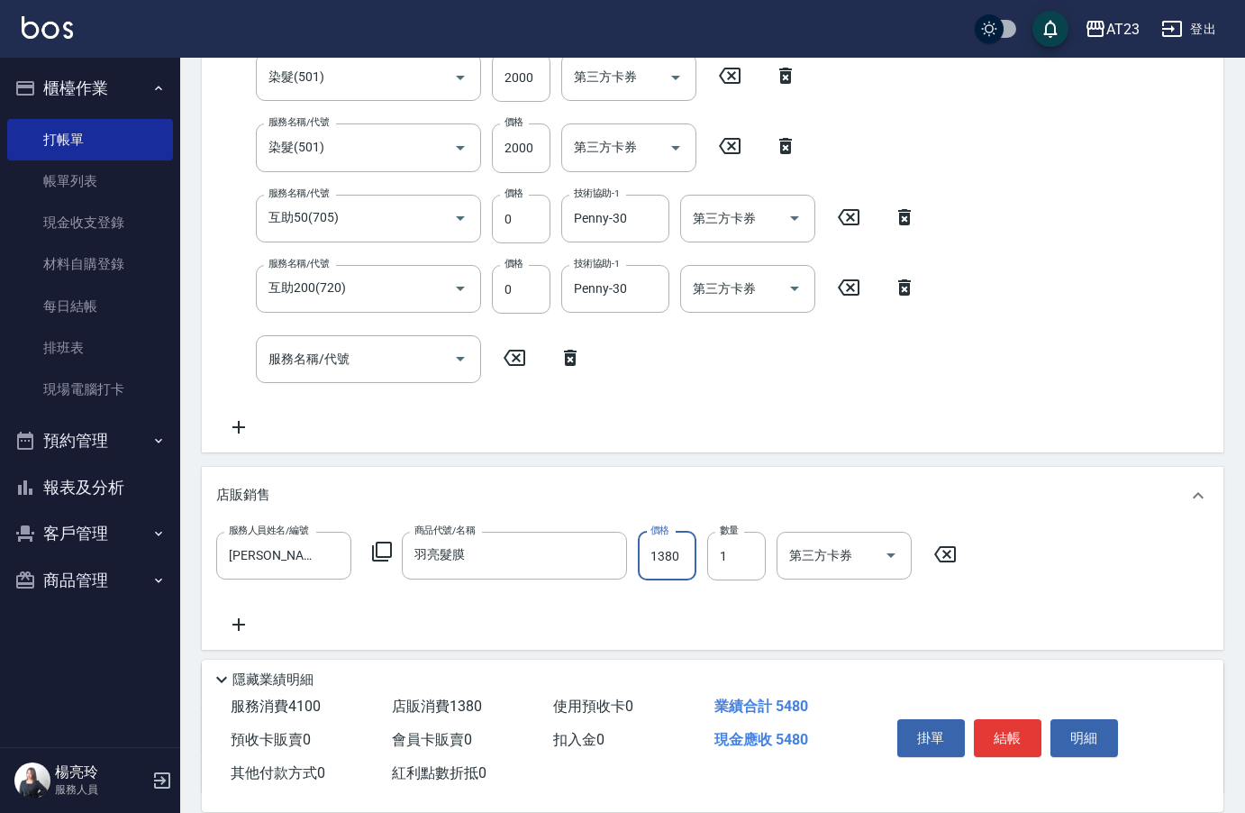
click at [694, 560] on input "1380" at bounding box center [667, 555] width 59 height 49
type input "1242"
click at [1029, 758] on div "掛單 結帳 明細" at bounding box center [1007, 740] width 235 height 57
click at [1017, 733] on button "結帳" at bounding box center [1008, 738] width 68 height 38
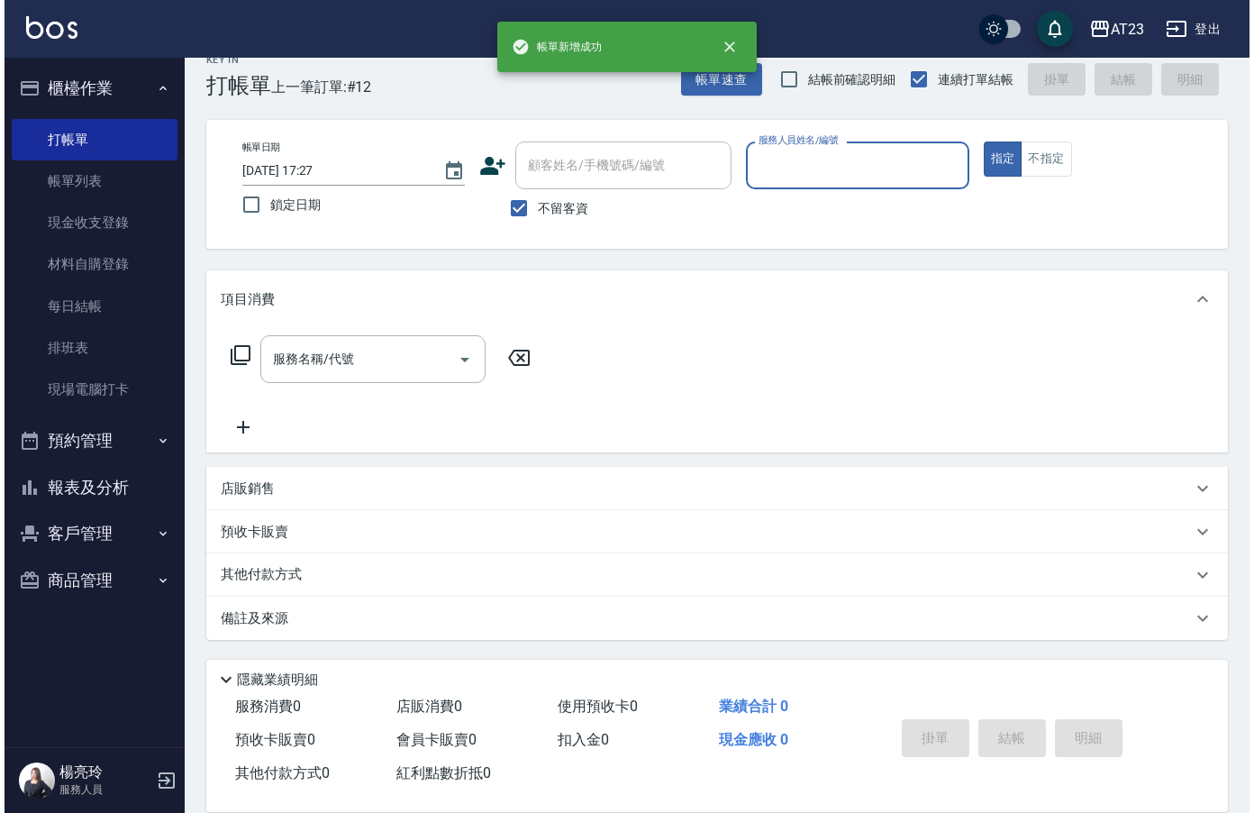
scroll to position [25, 0]
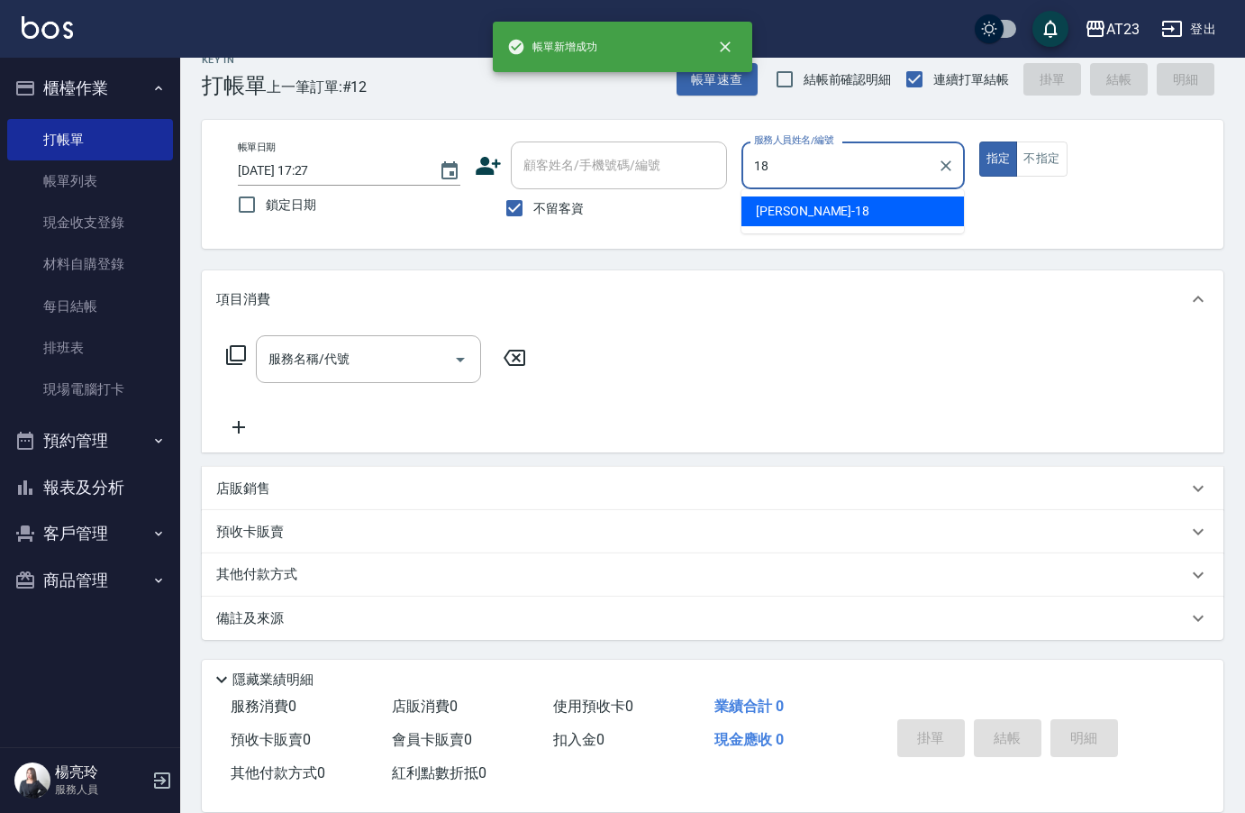
type input "[PERSON_NAME]-18"
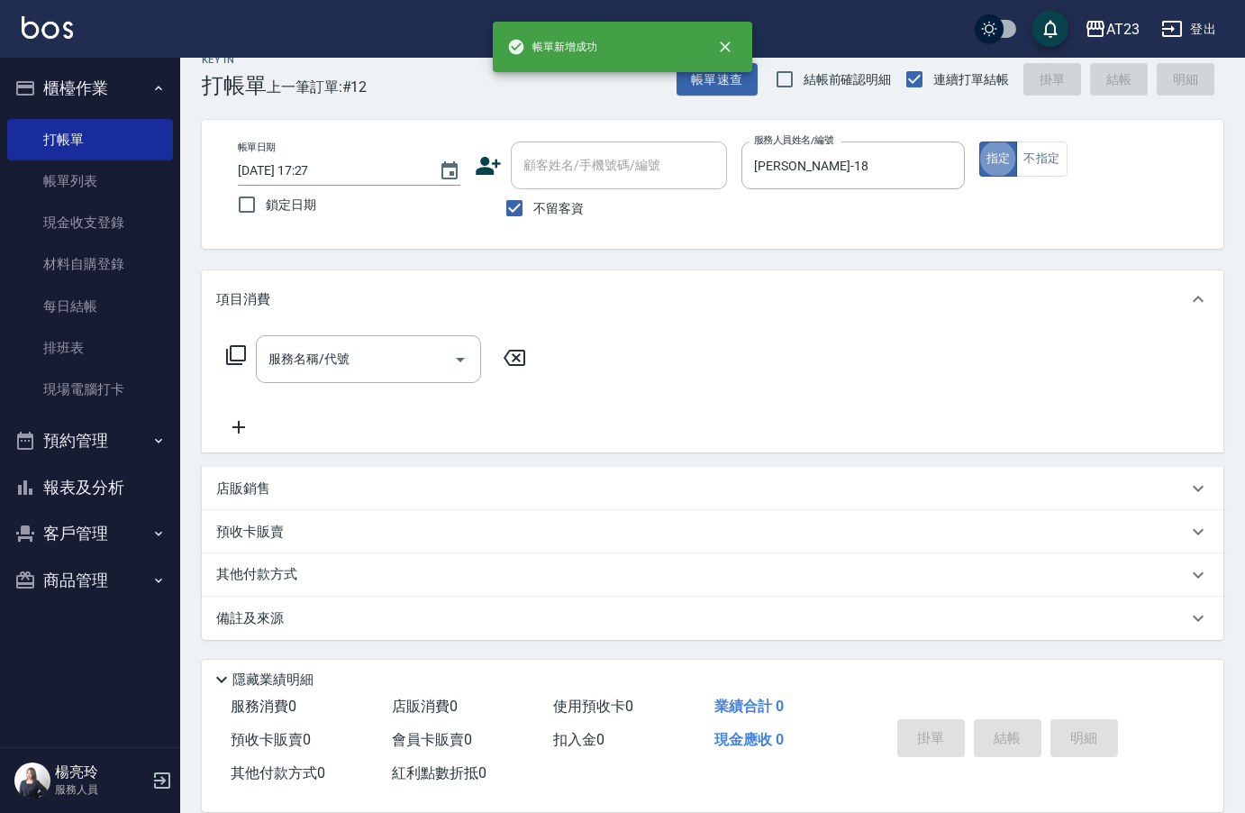
click at [228, 371] on div "服務名稱/代號 服務名稱/代號" at bounding box center [376, 359] width 321 height 48
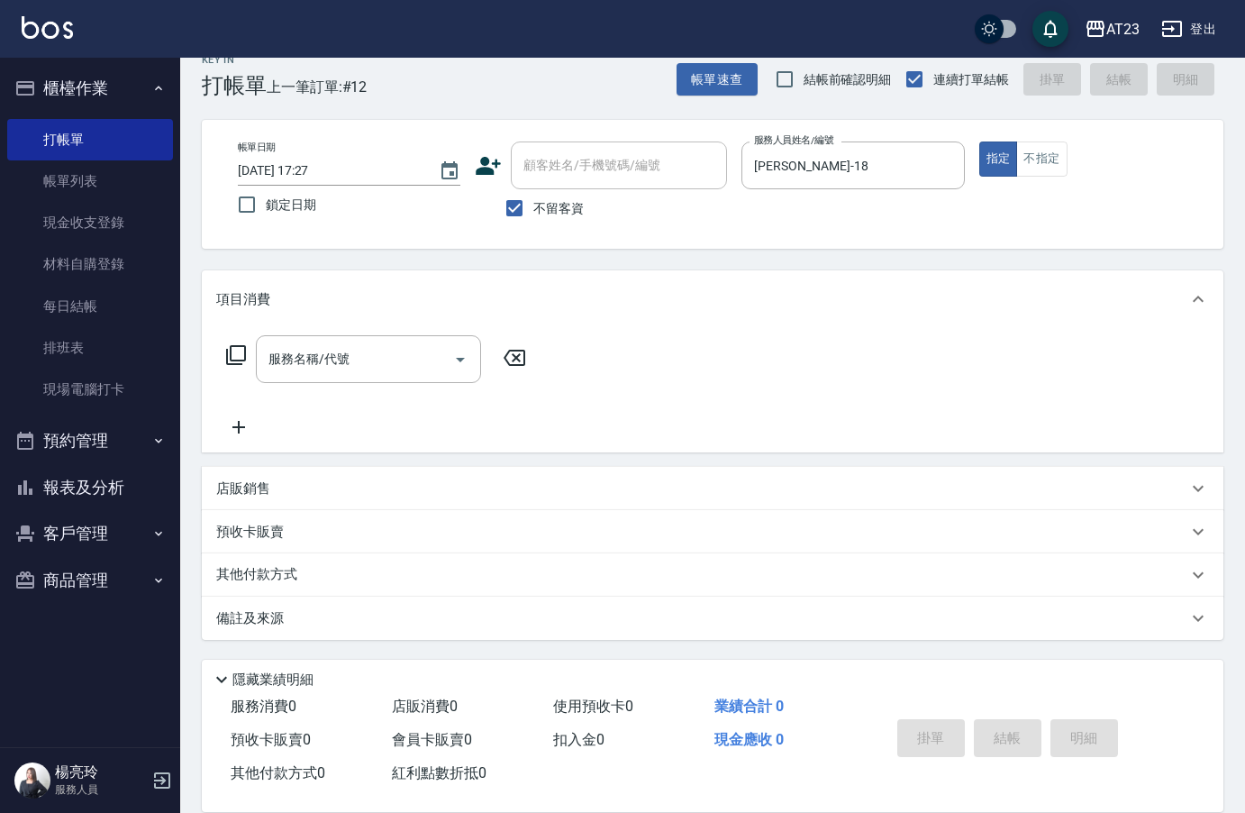
click at [239, 358] on icon at bounding box center [236, 355] width 22 height 22
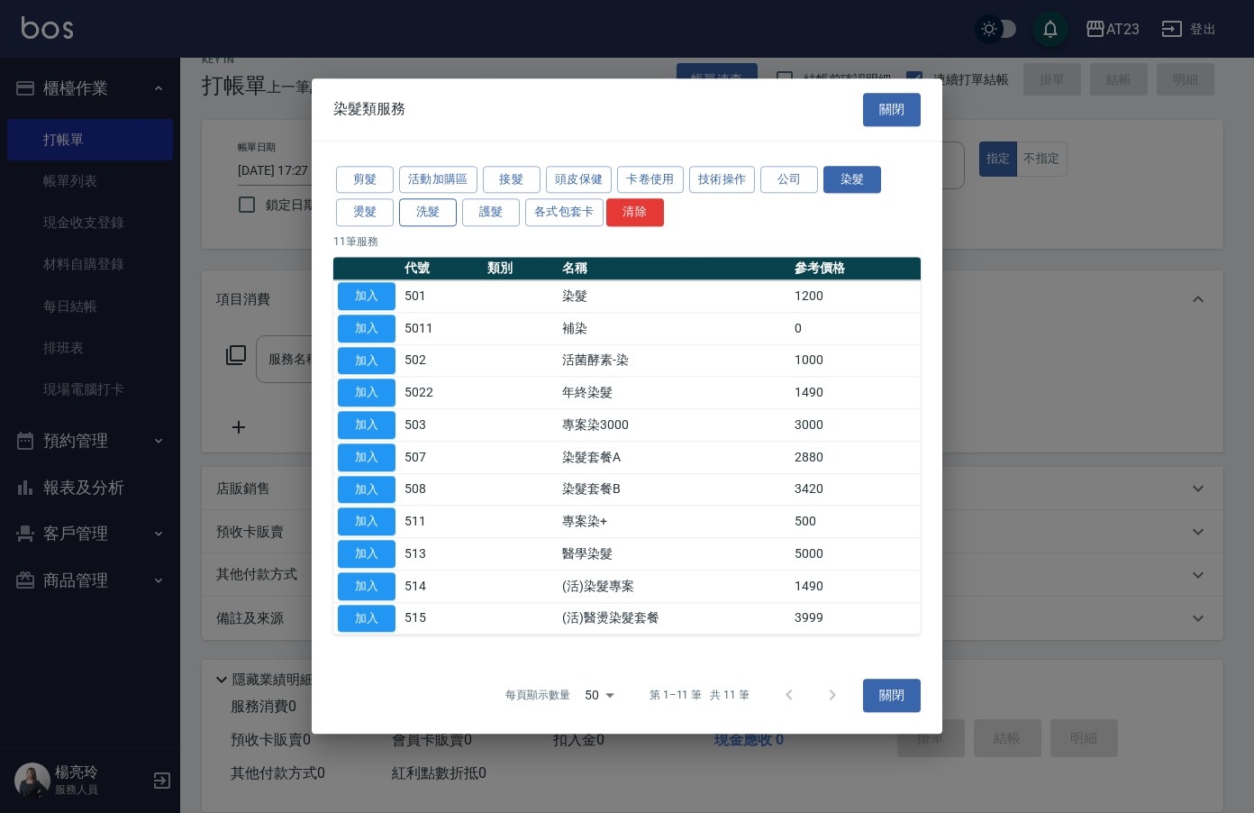
click at [428, 220] on button "洗髮" at bounding box center [428, 213] width 58 height 28
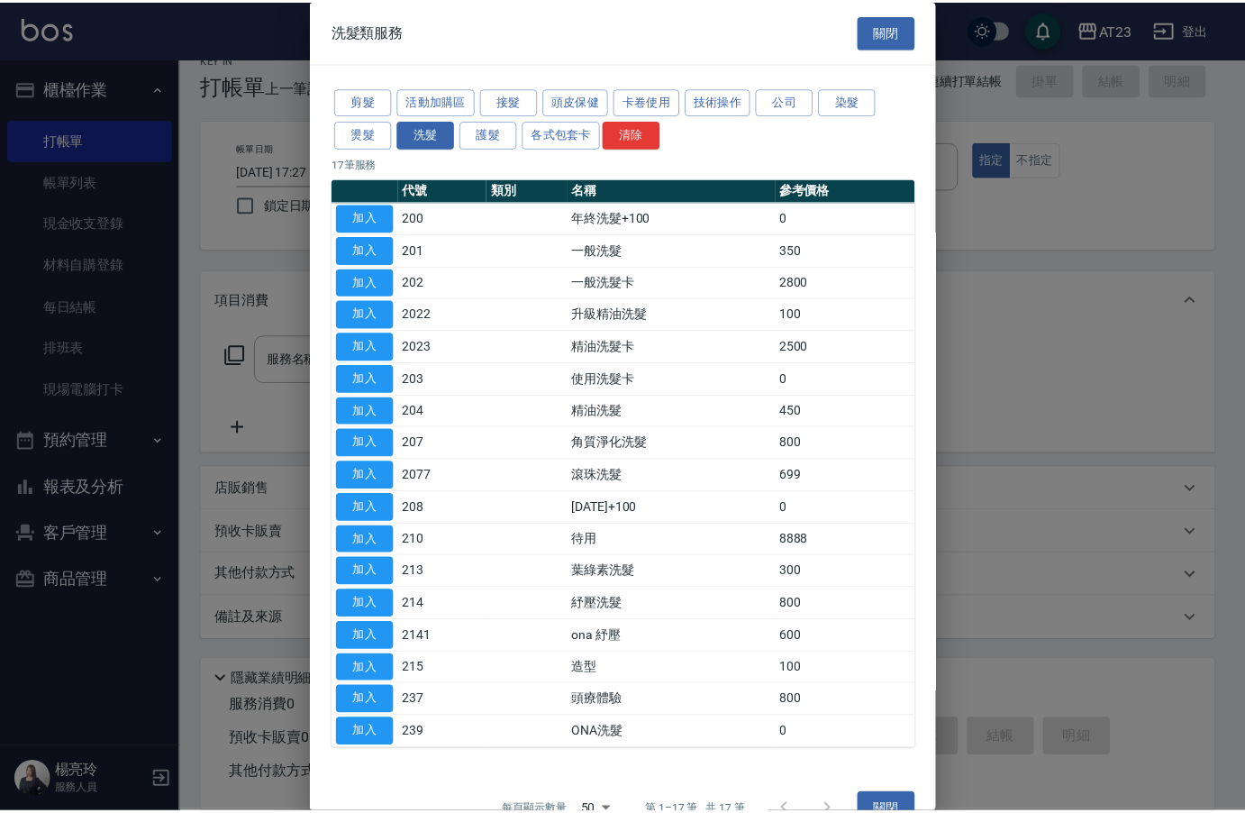
scroll to position [36, 0]
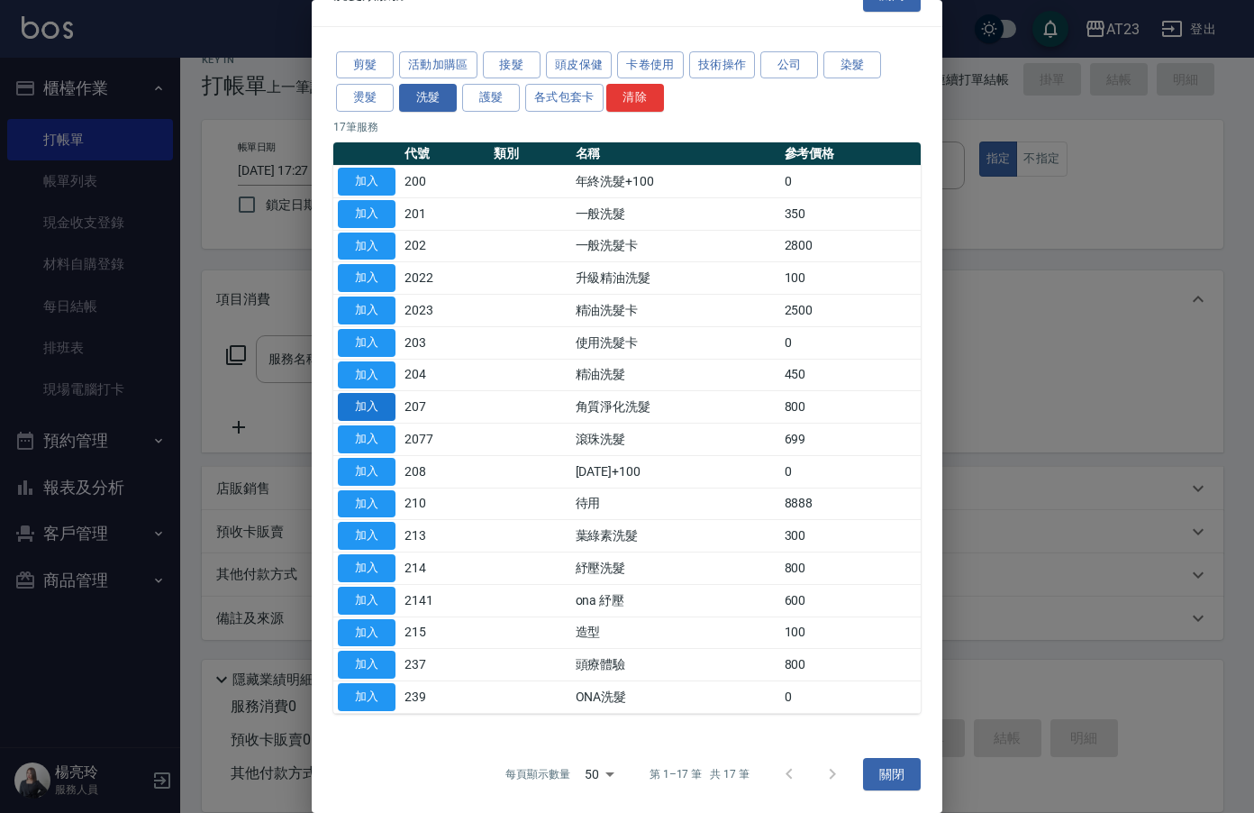
click at [382, 407] on button "加入" at bounding box center [367, 407] width 58 height 28
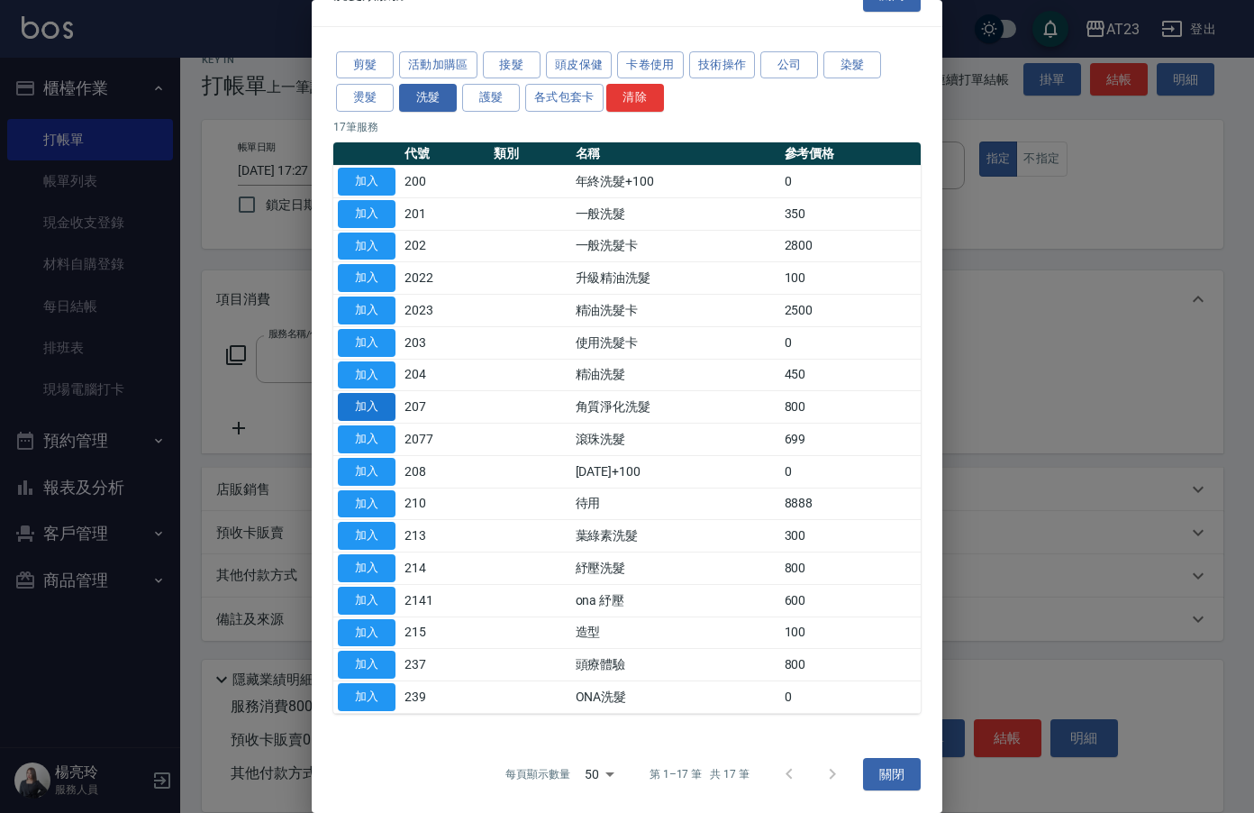
type input "角質淨化洗髮(207)"
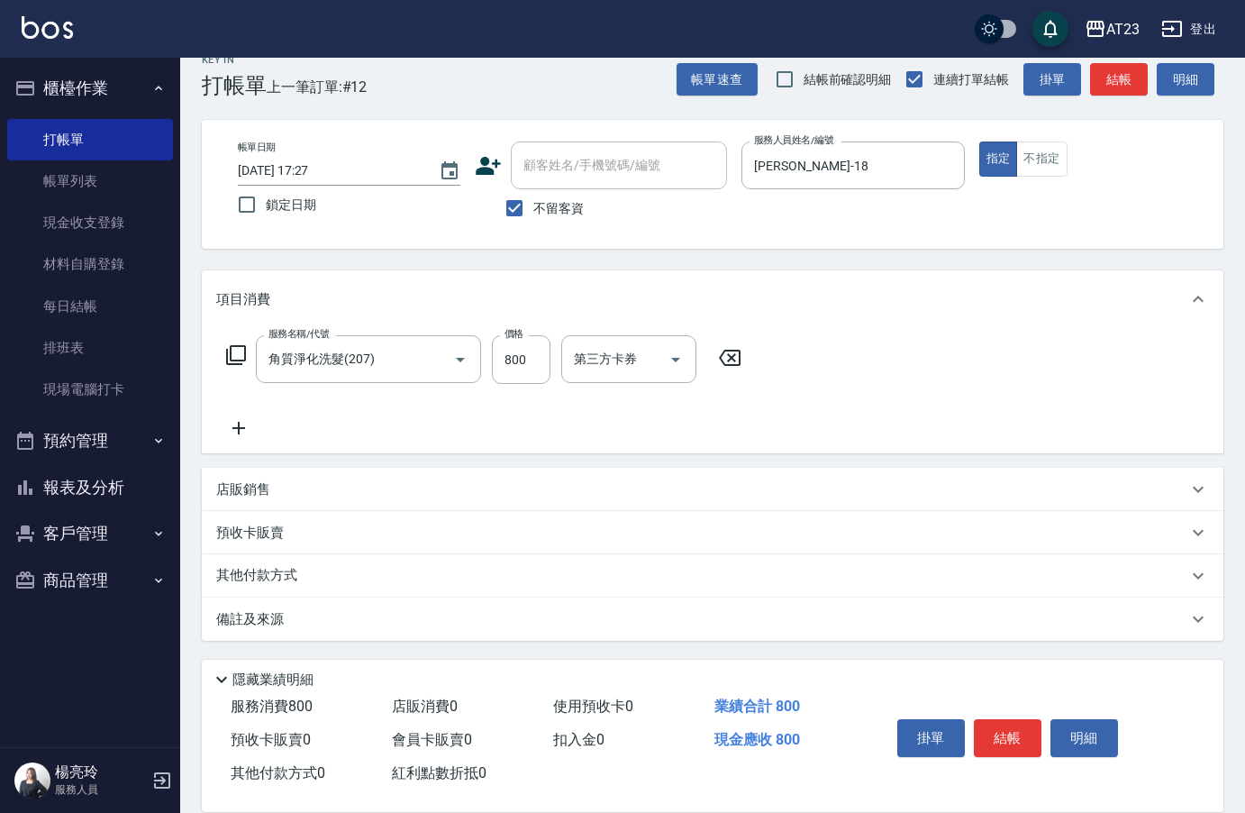
click at [244, 435] on icon at bounding box center [238, 428] width 45 height 22
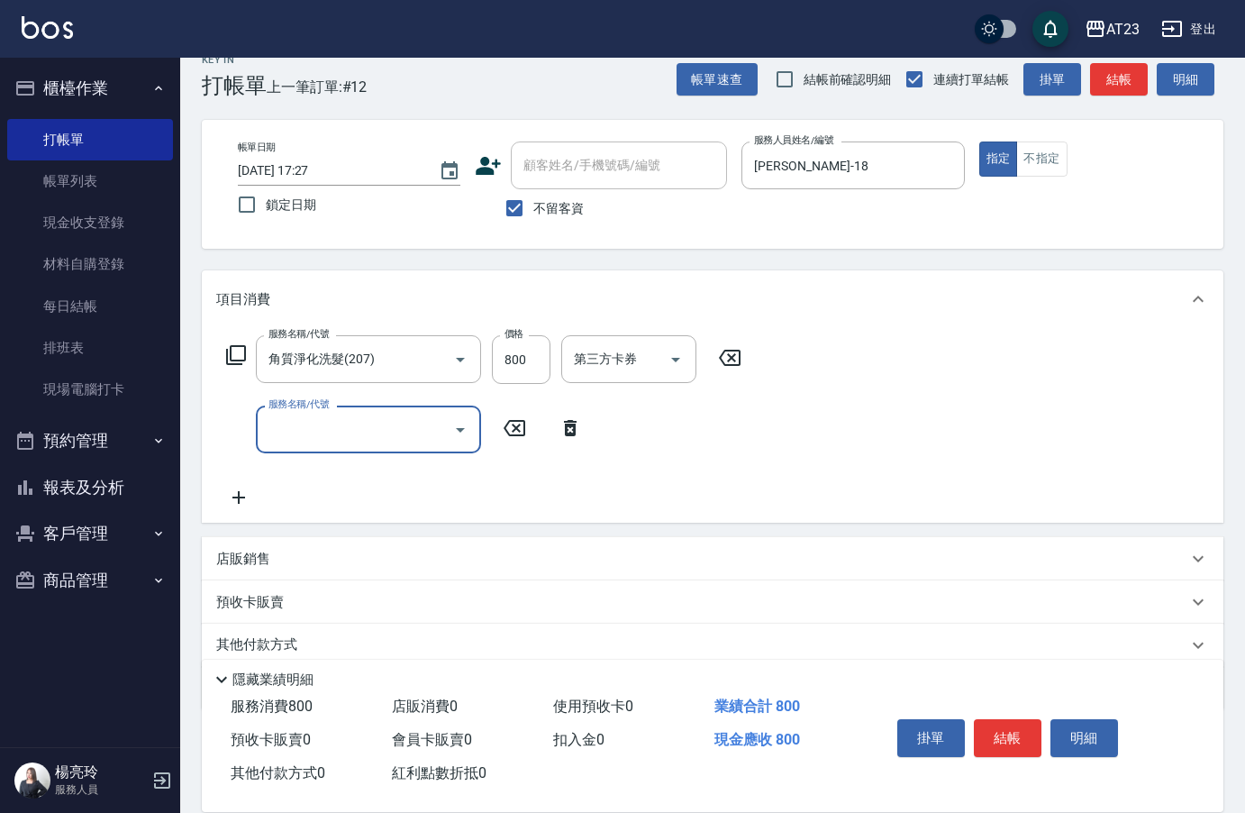
click at [286, 436] on div "服務名稱/代號 服務名稱/代號" at bounding box center [368, 429] width 225 height 48
type input "互助60(706)"
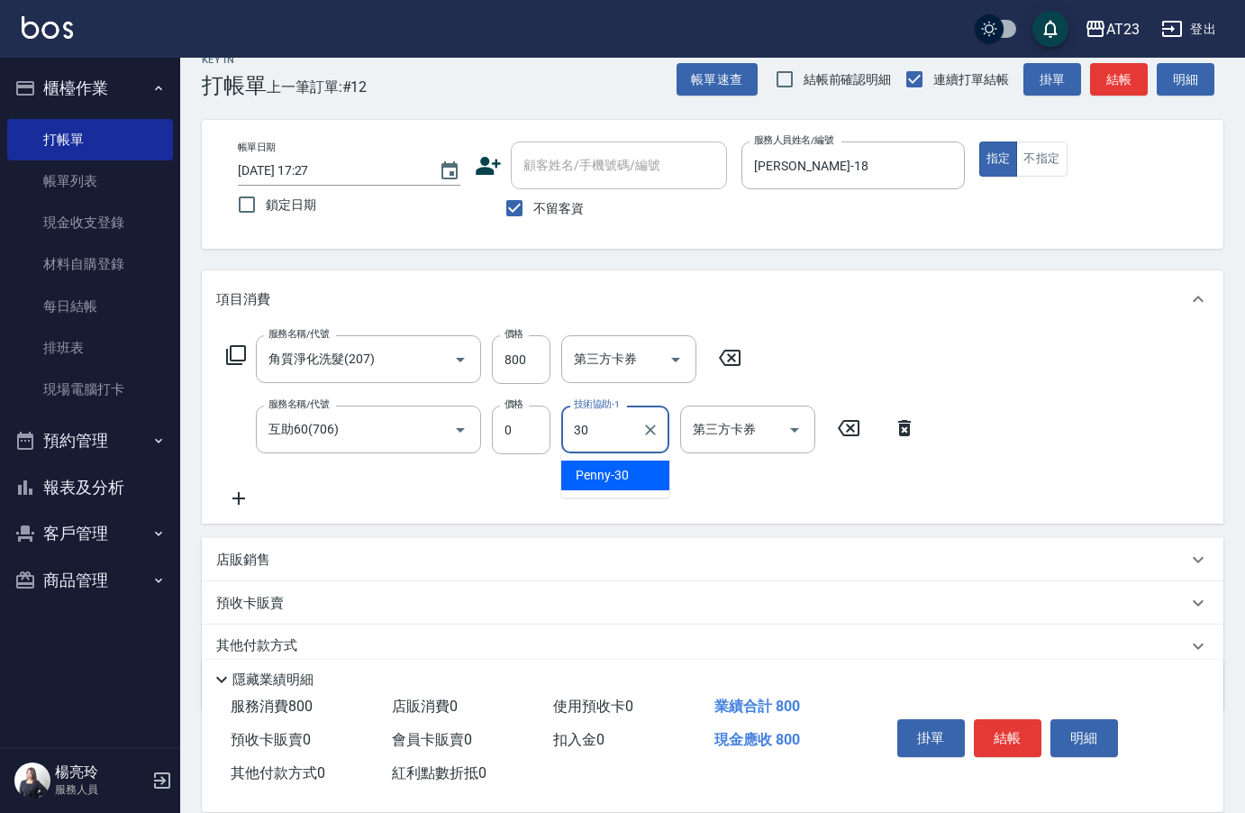
type input "Penny-30"
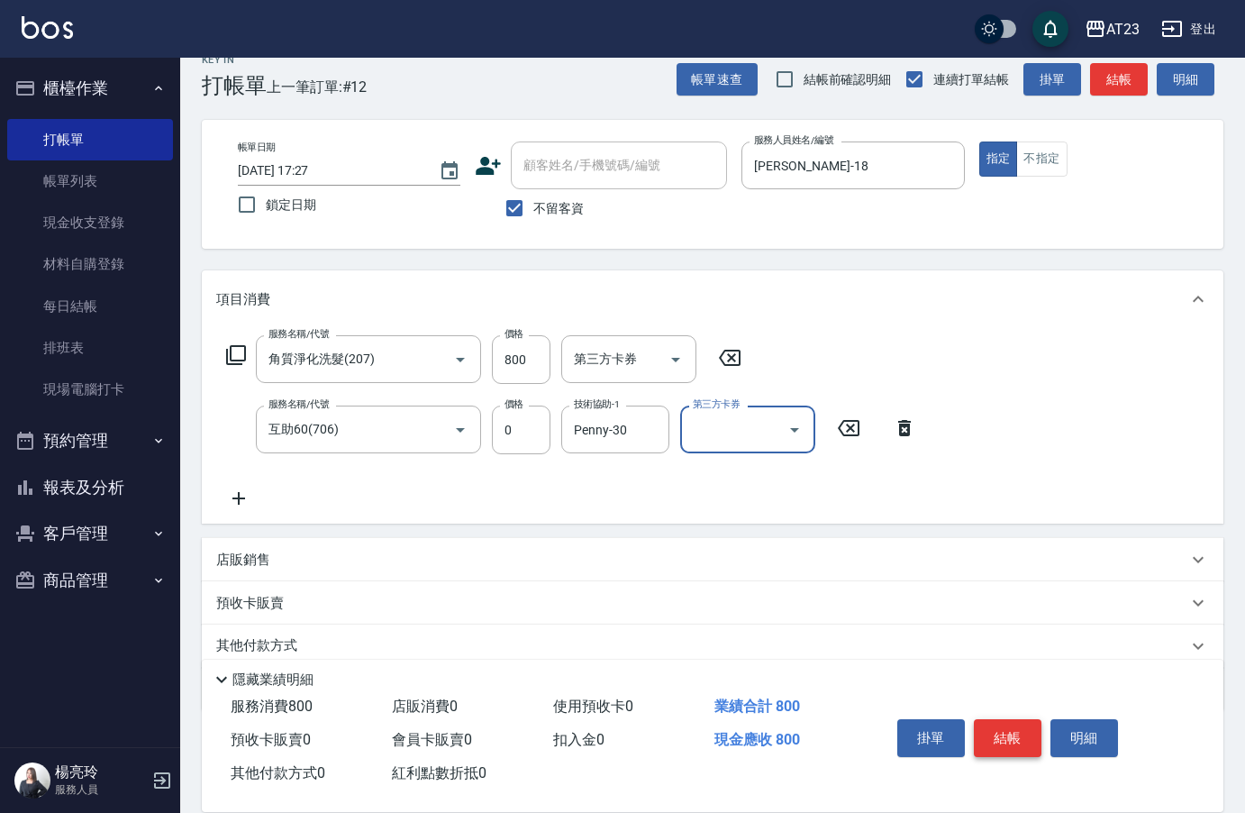
click at [997, 725] on button "結帳" at bounding box center [1008, 738] width 68 height 38
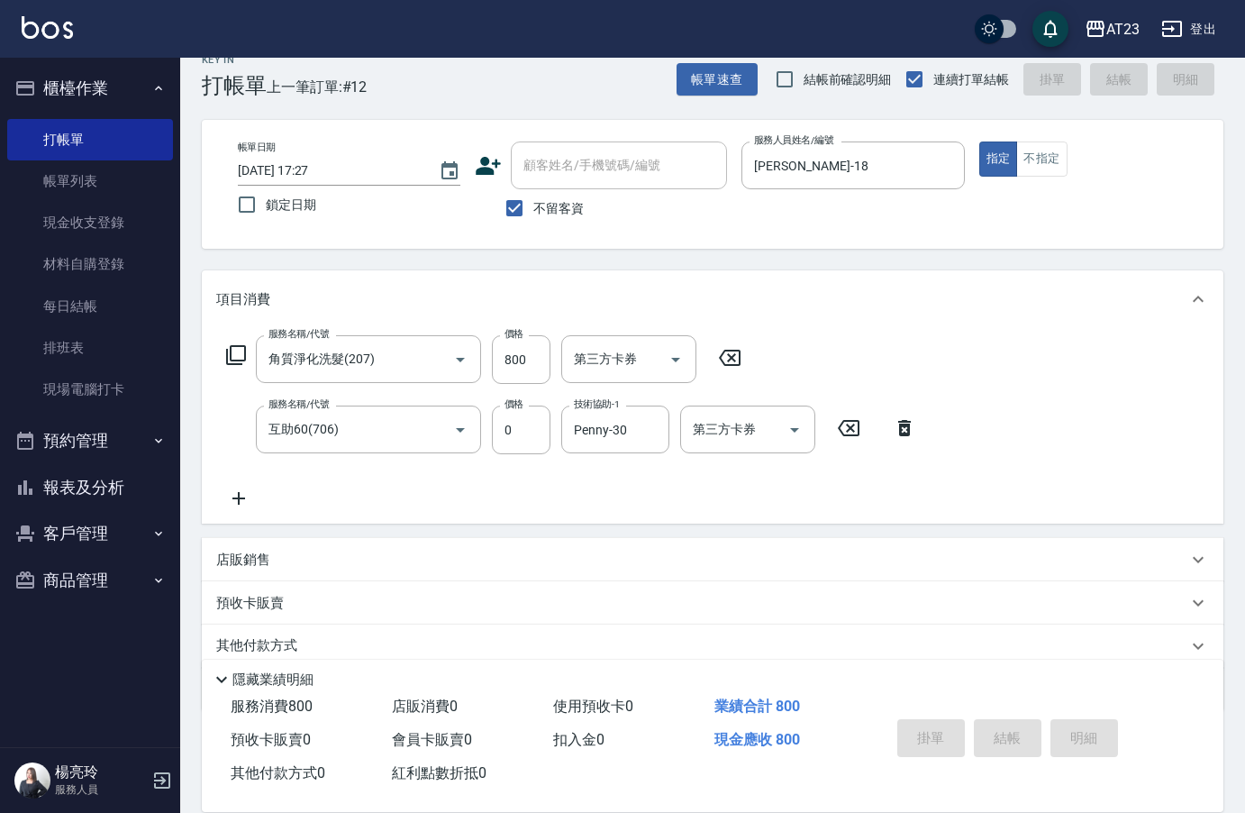
type input "[DATE] 17:28"
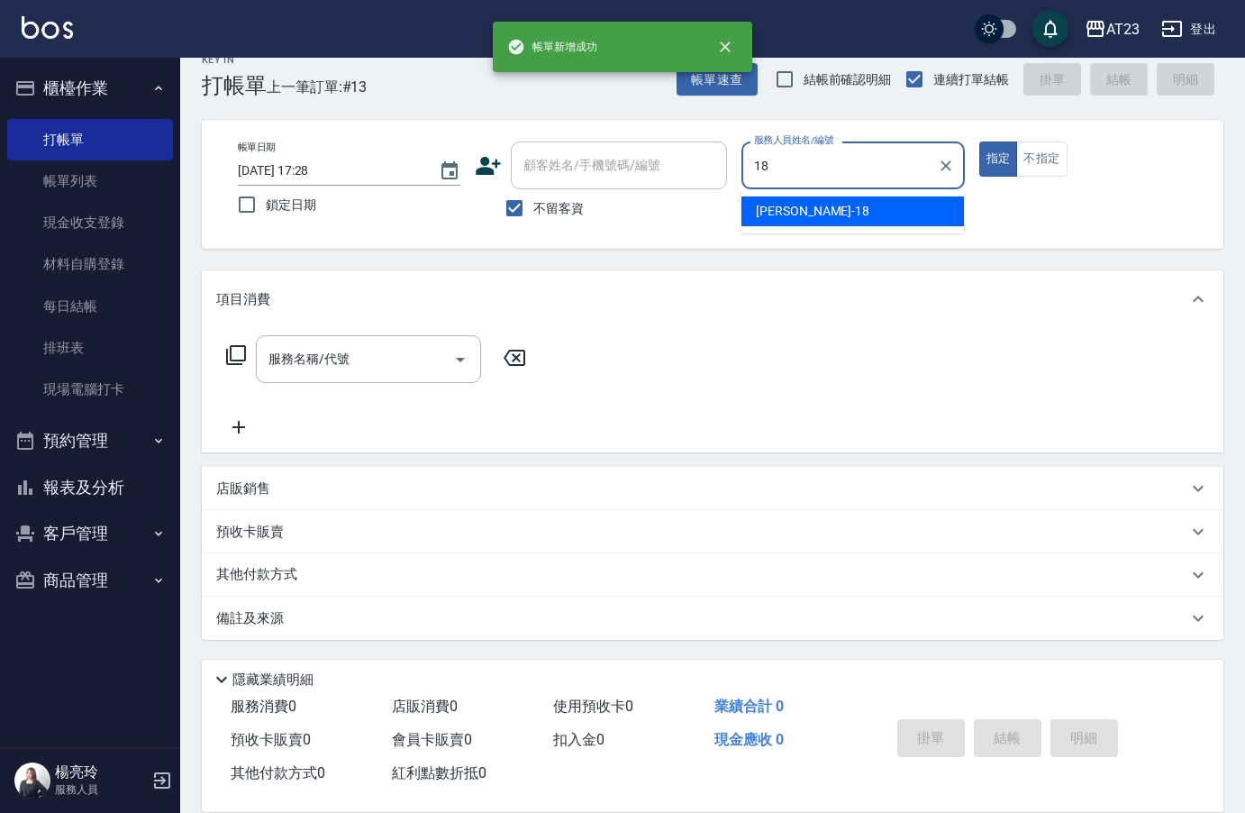
type input "[PERSON_NAME]-18"
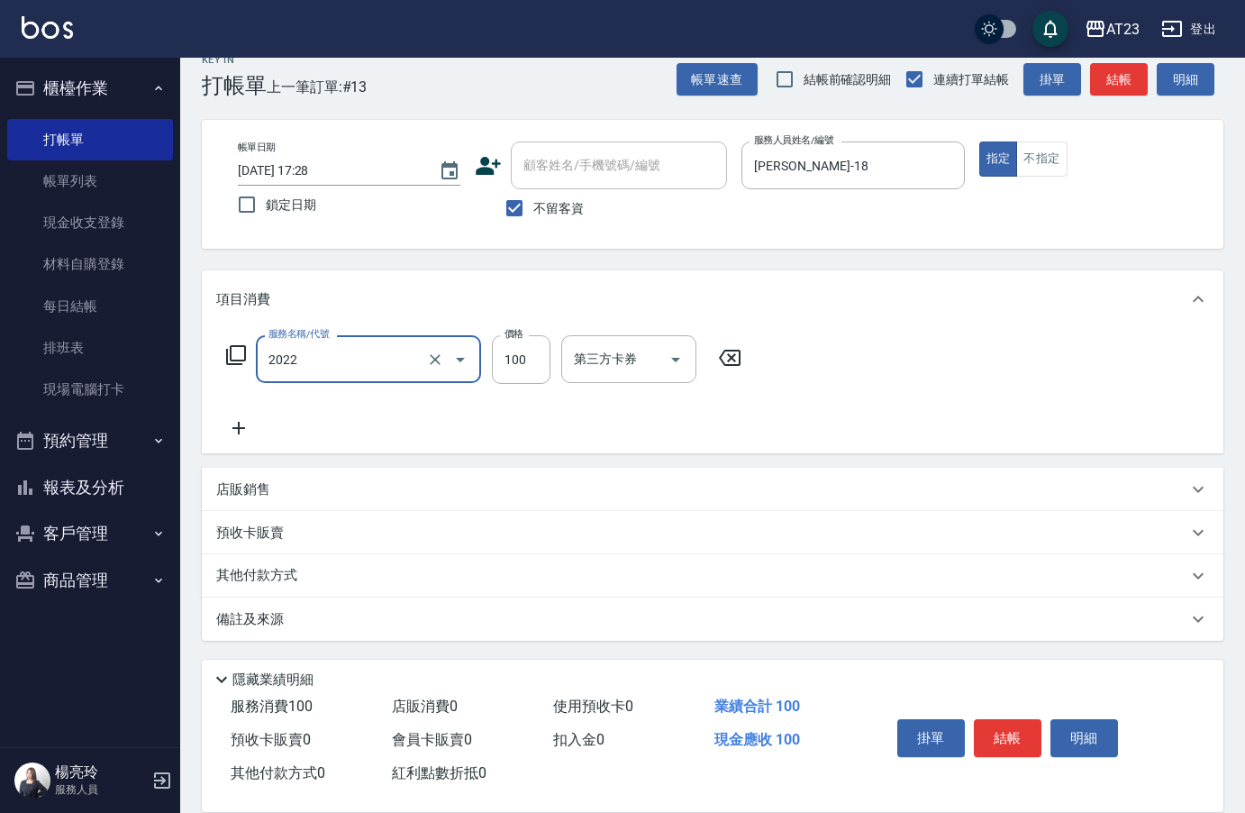
type input "升級精油洗髮(2022)"
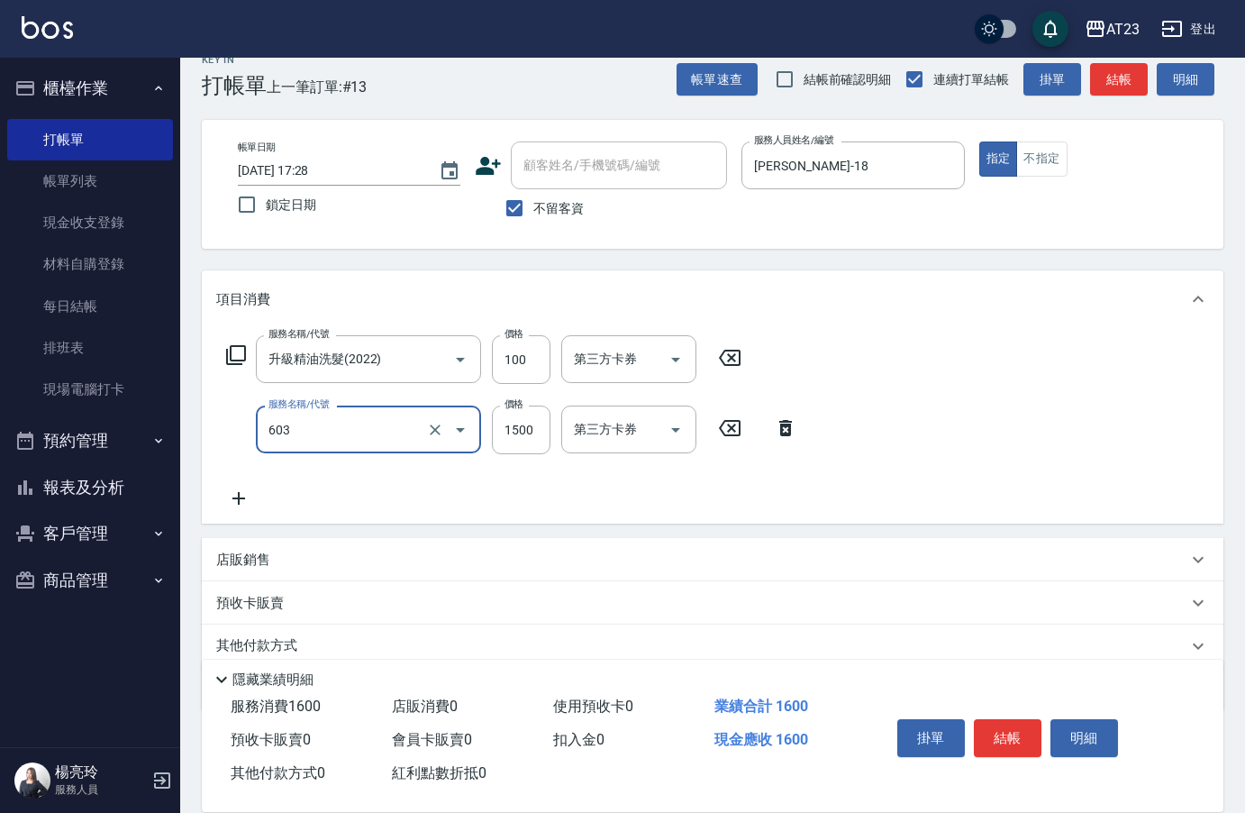
type input "p+護髮(603)"
type input "1200"
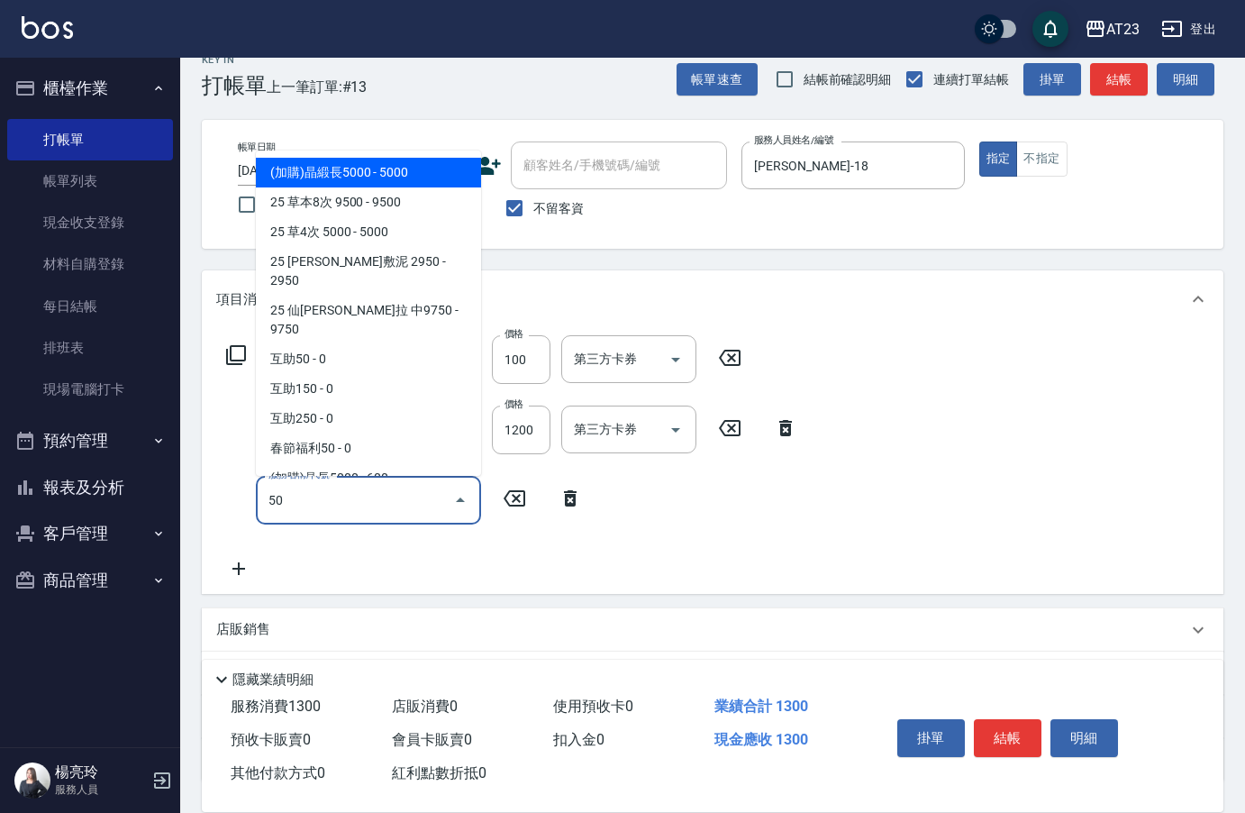
type input "5"
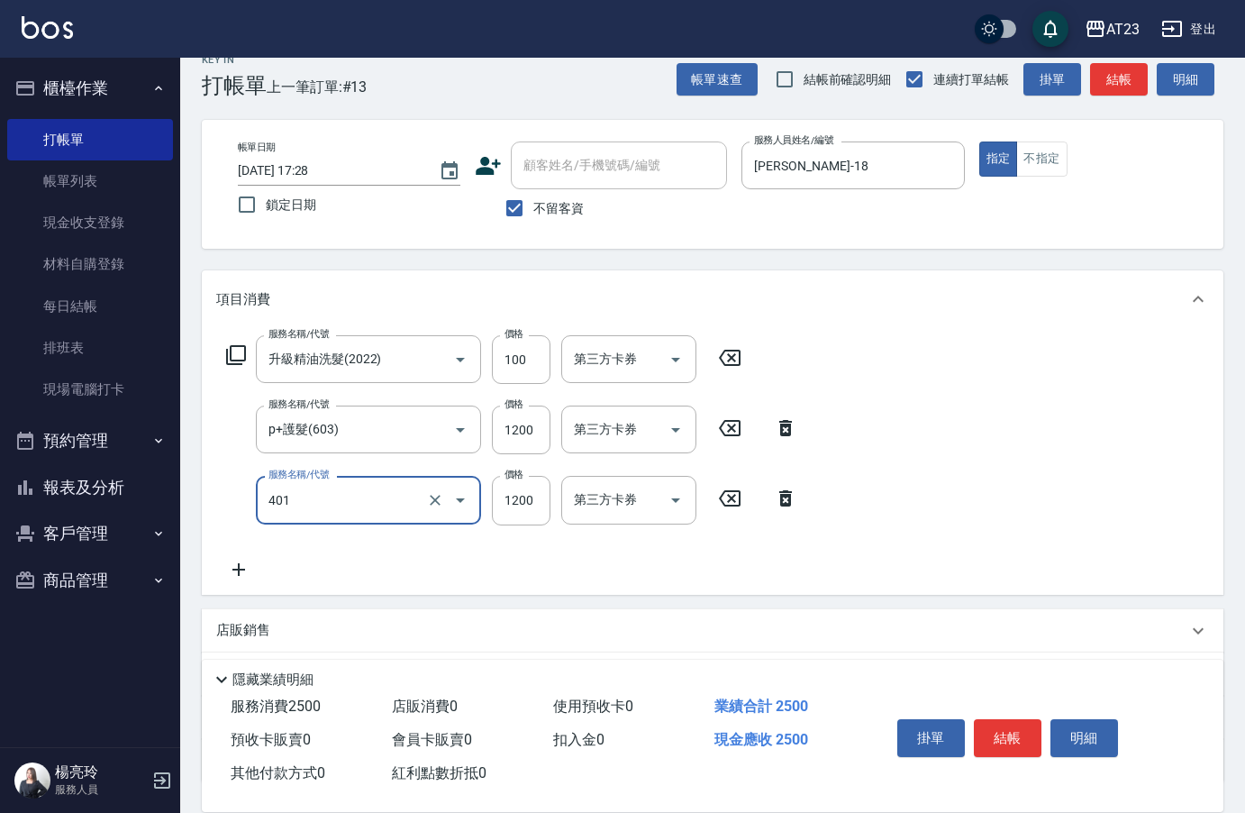
type input "燙髮(401)"
type input "3000"
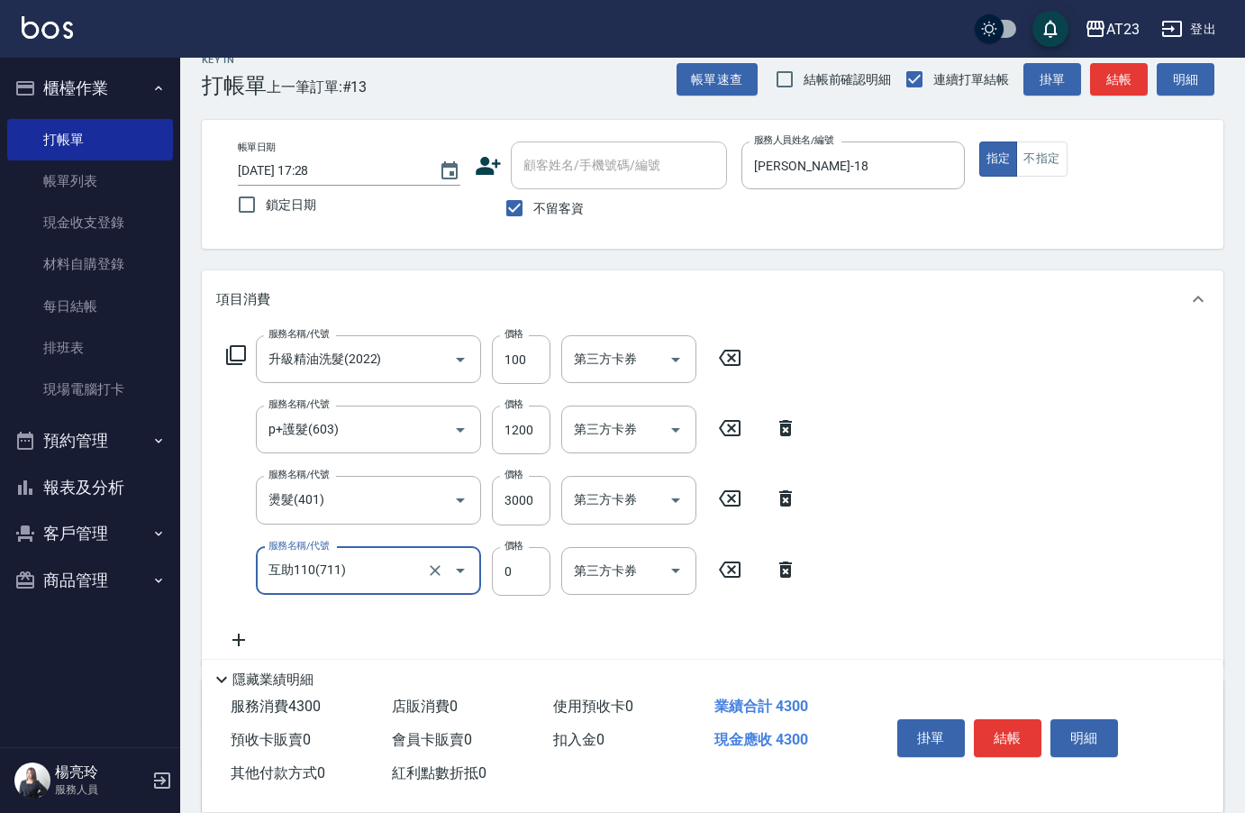
type input "互助110(711)"
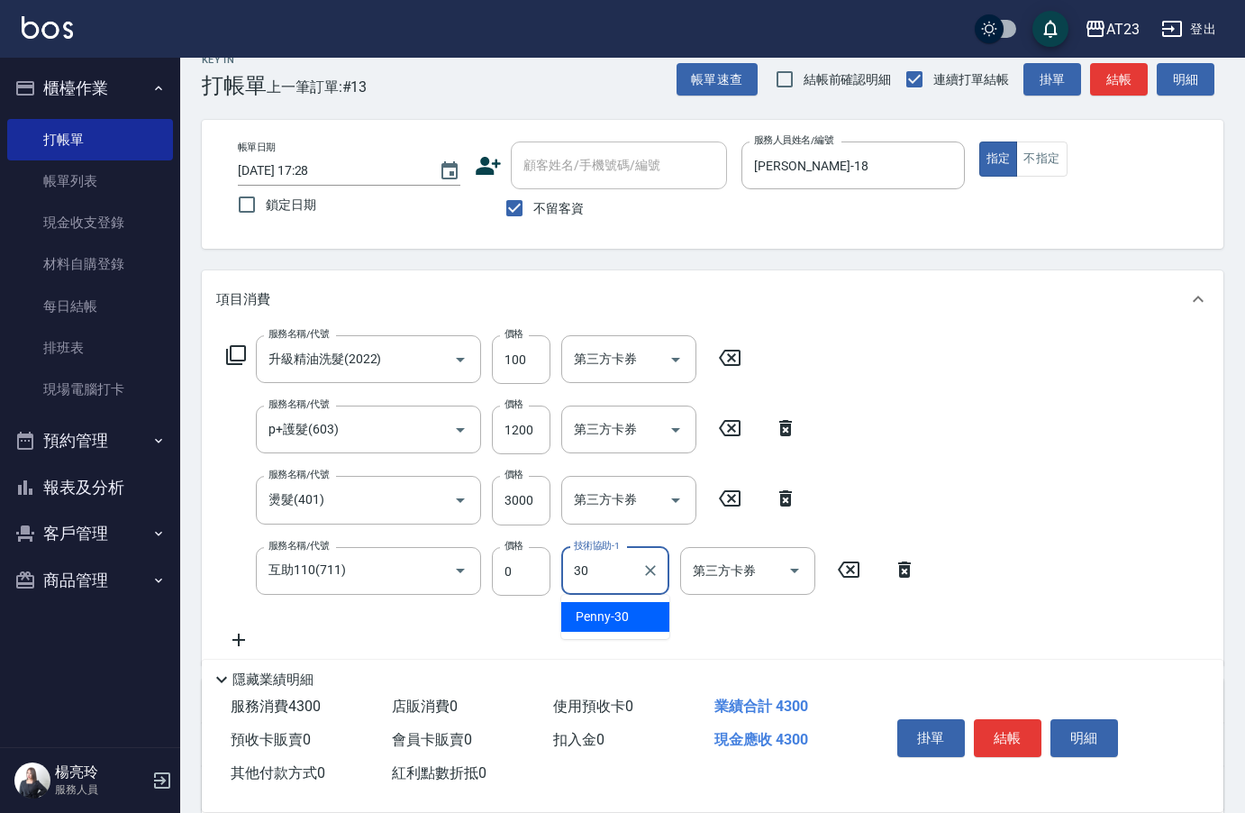
type input "Penny-30"
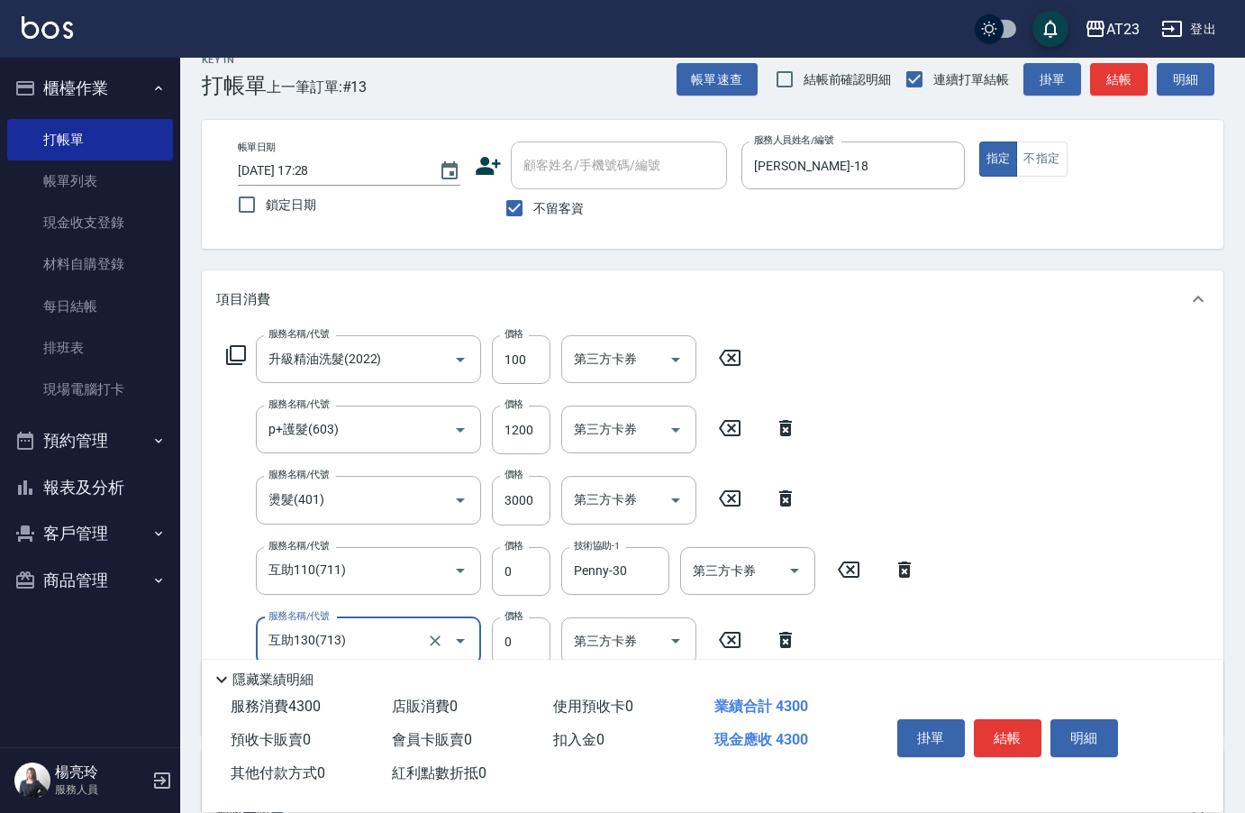
type input "互助130(713)"
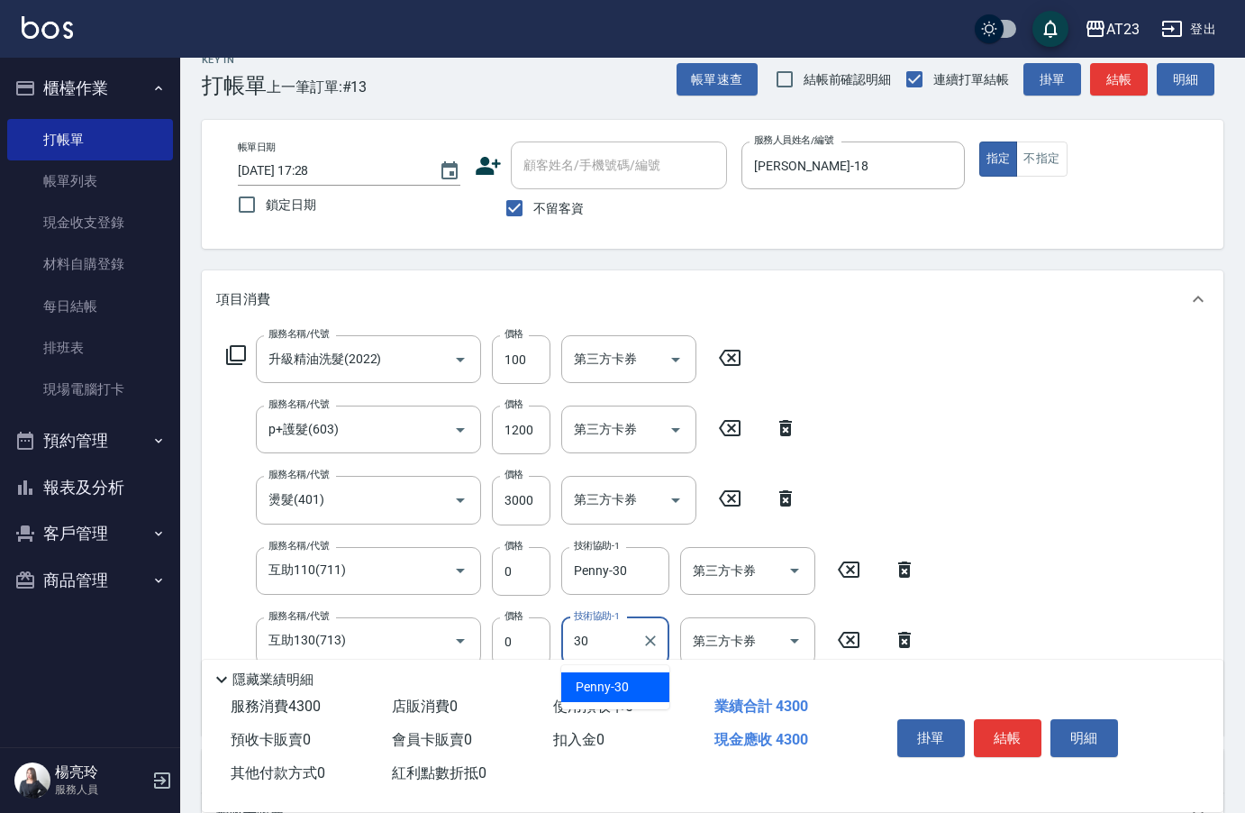
type input "Penny-30"
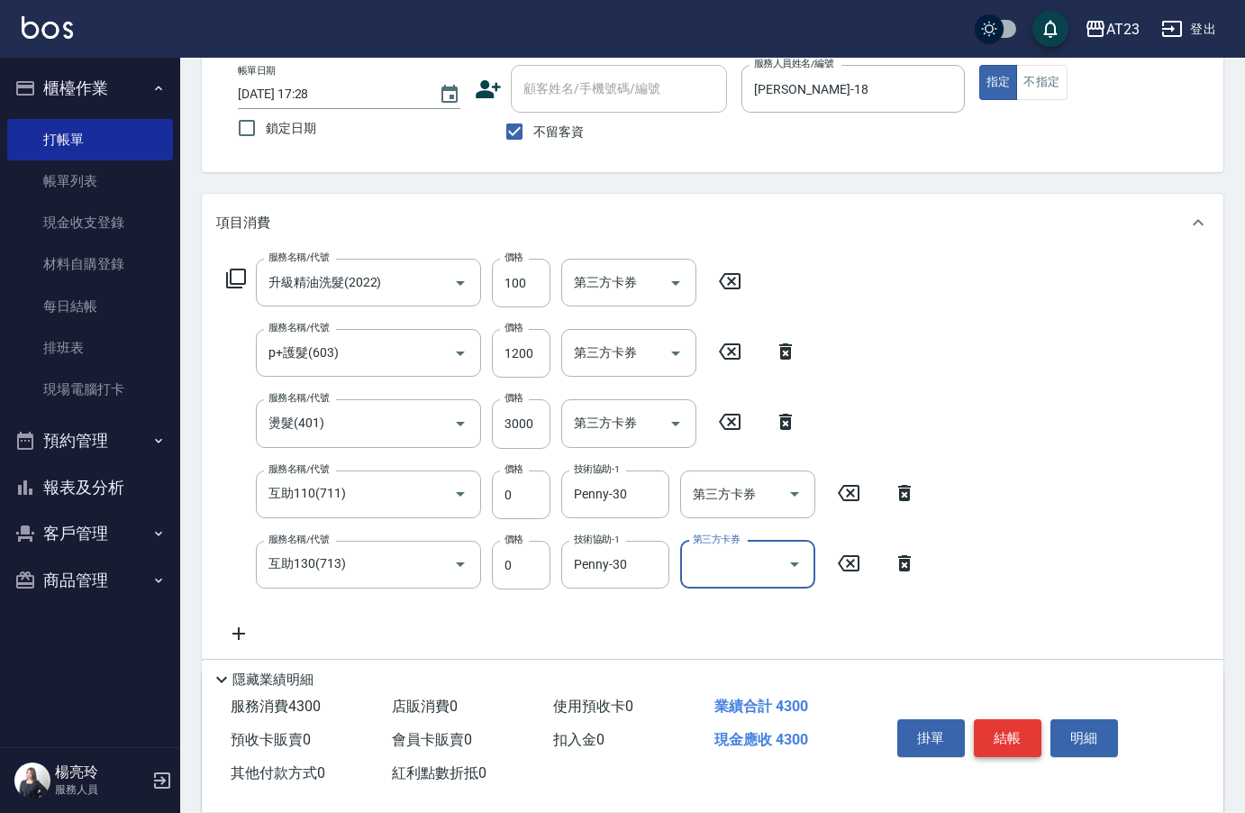
scroll to position [205, 0]
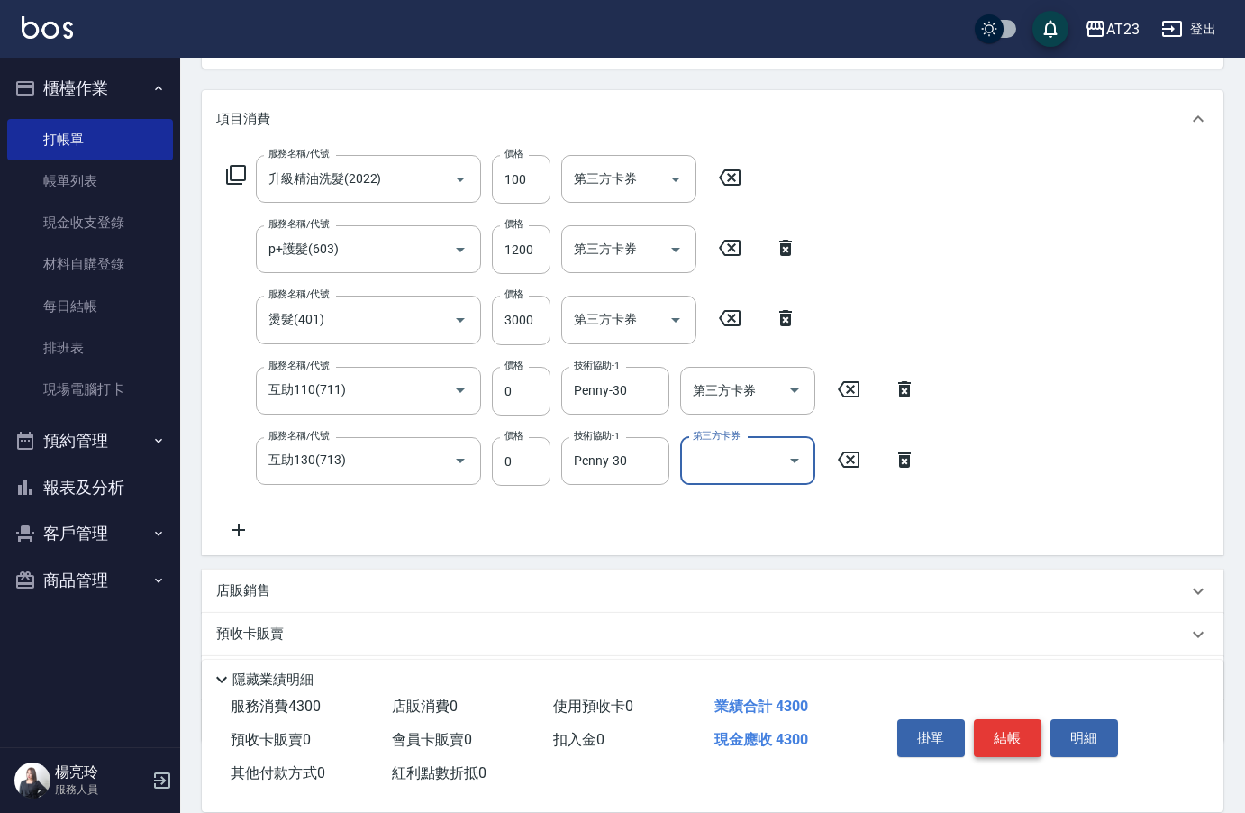
click at [1003, 726] on button "結帳" at bounding box center [1008, 738] width 68 height 38
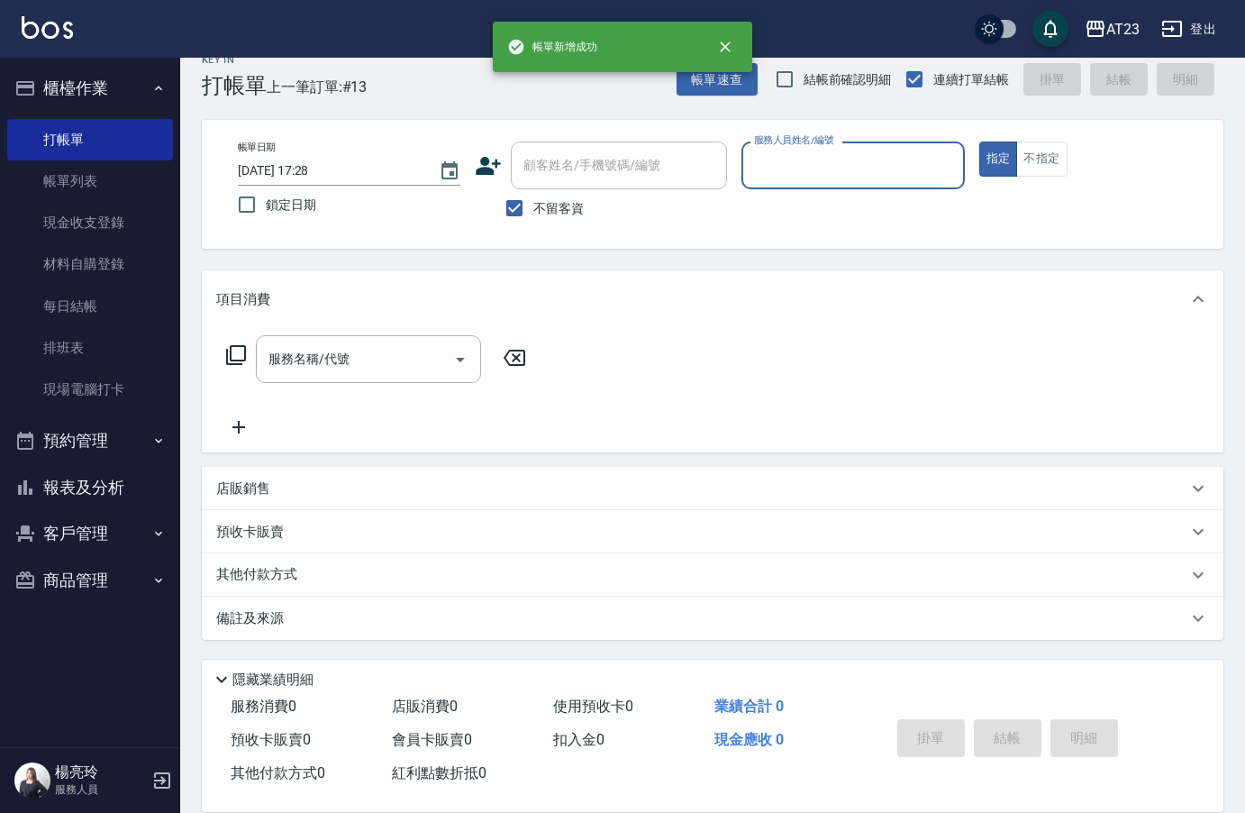
scroll to position [25, 0]
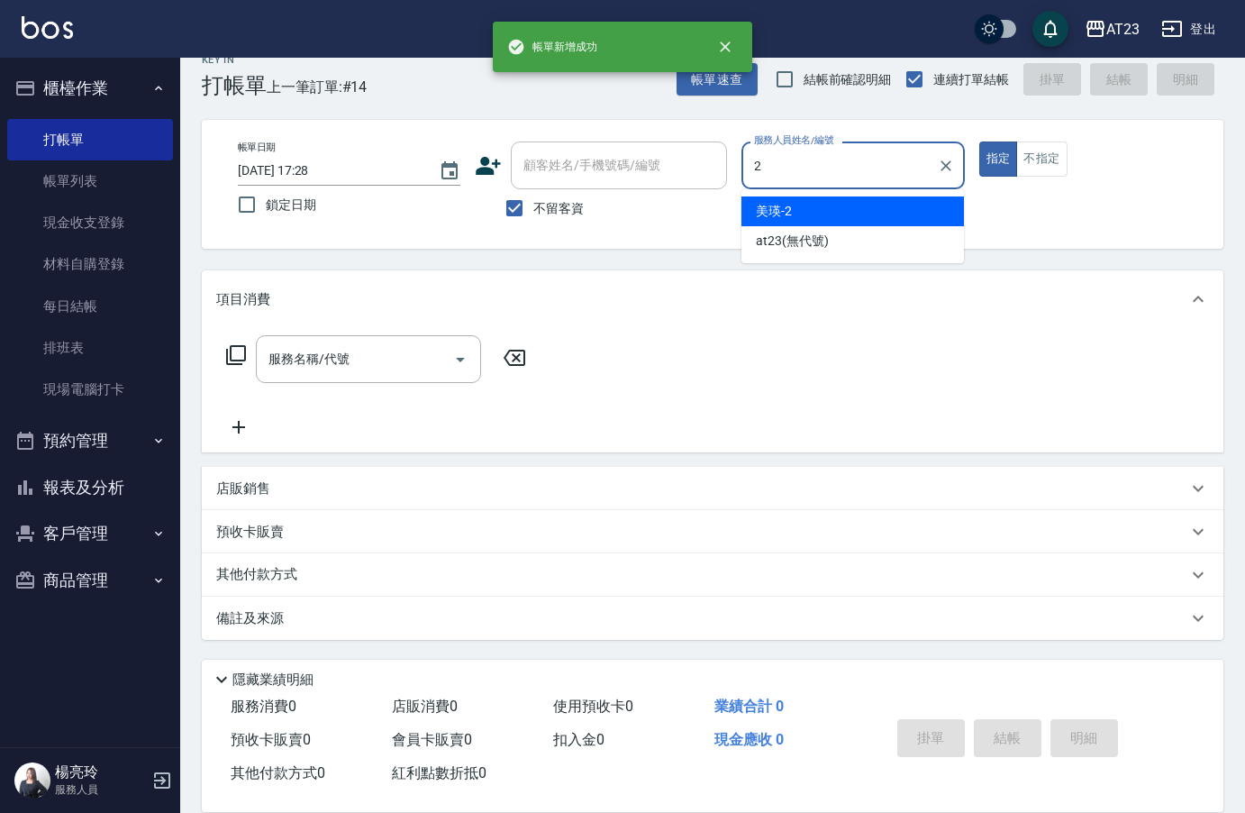
type input "美瑛-2"
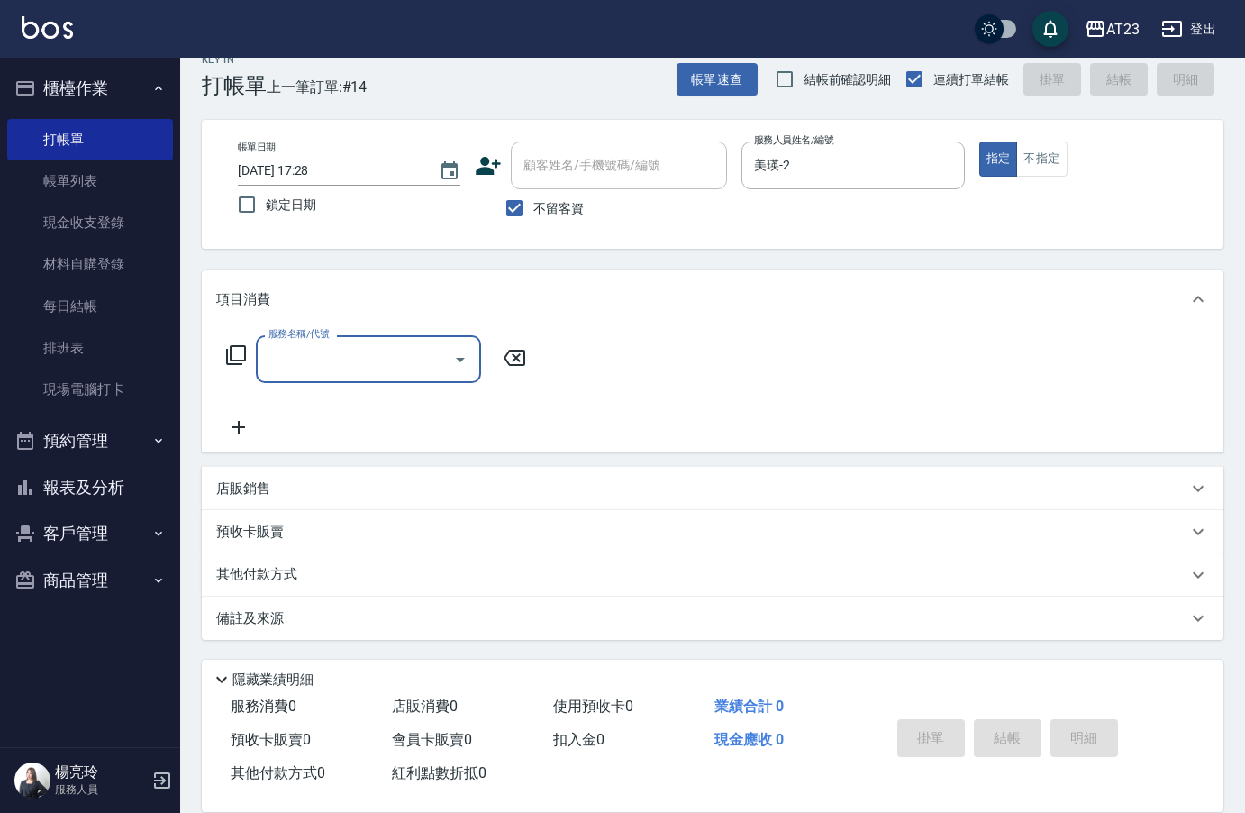
type input "2"
type input "造型剪髮(301)"
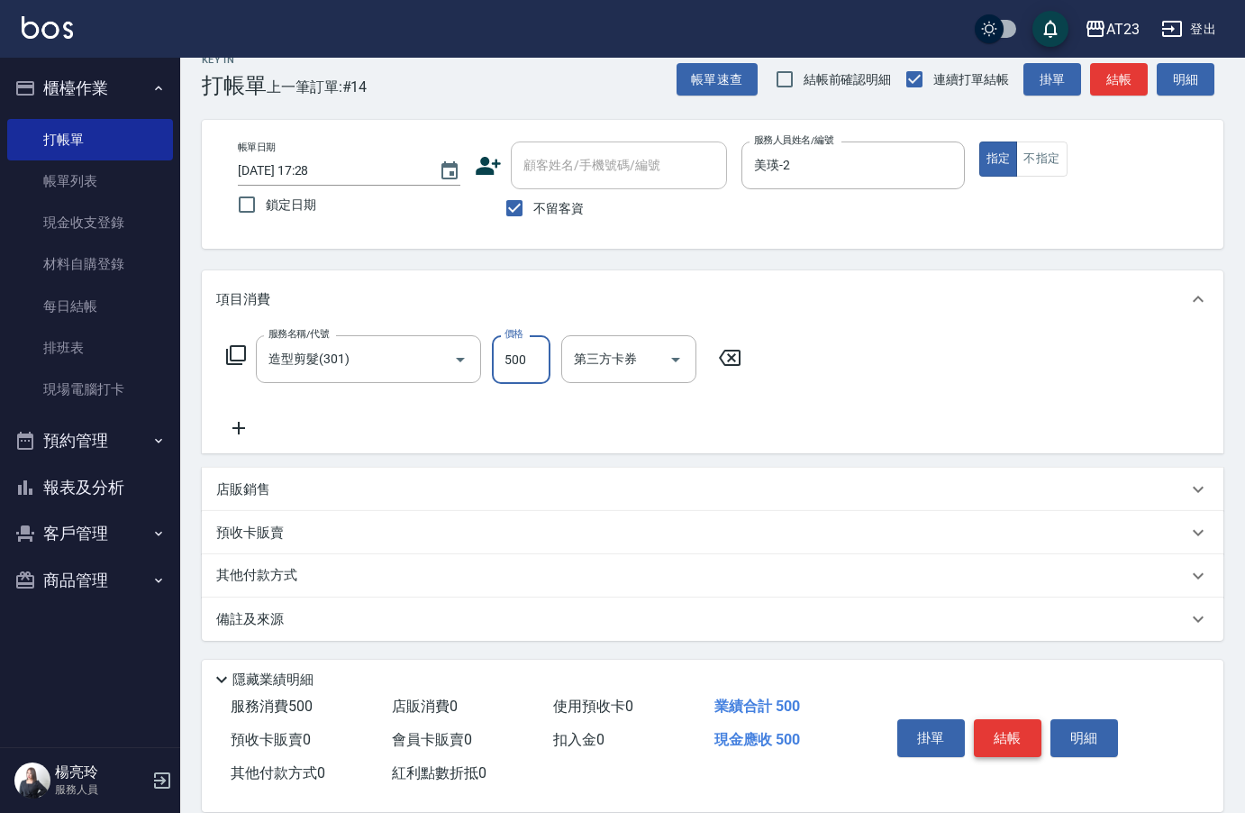
type input "500"
click at [323, 592] on div "其他付款方式" at bounding box center [712, 574] width 1021 height 43
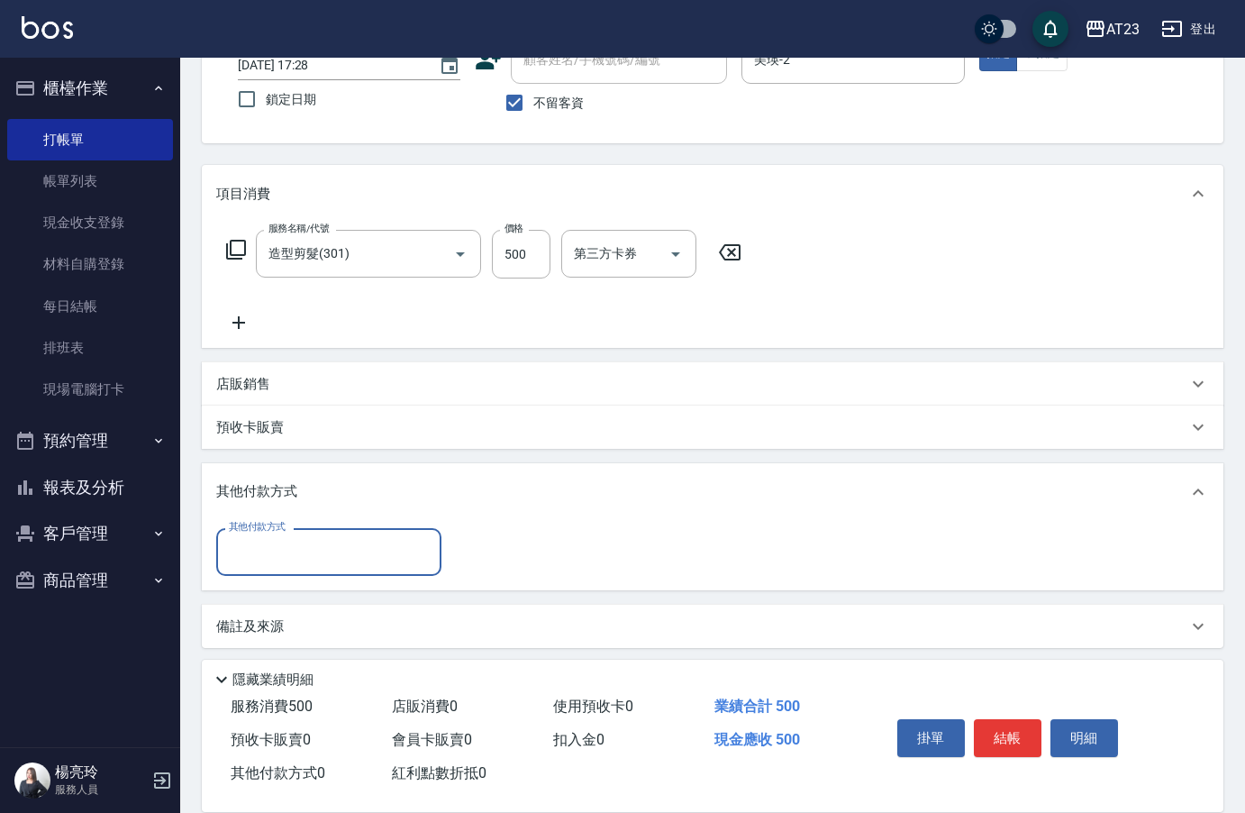
scroll to position [133, 0]
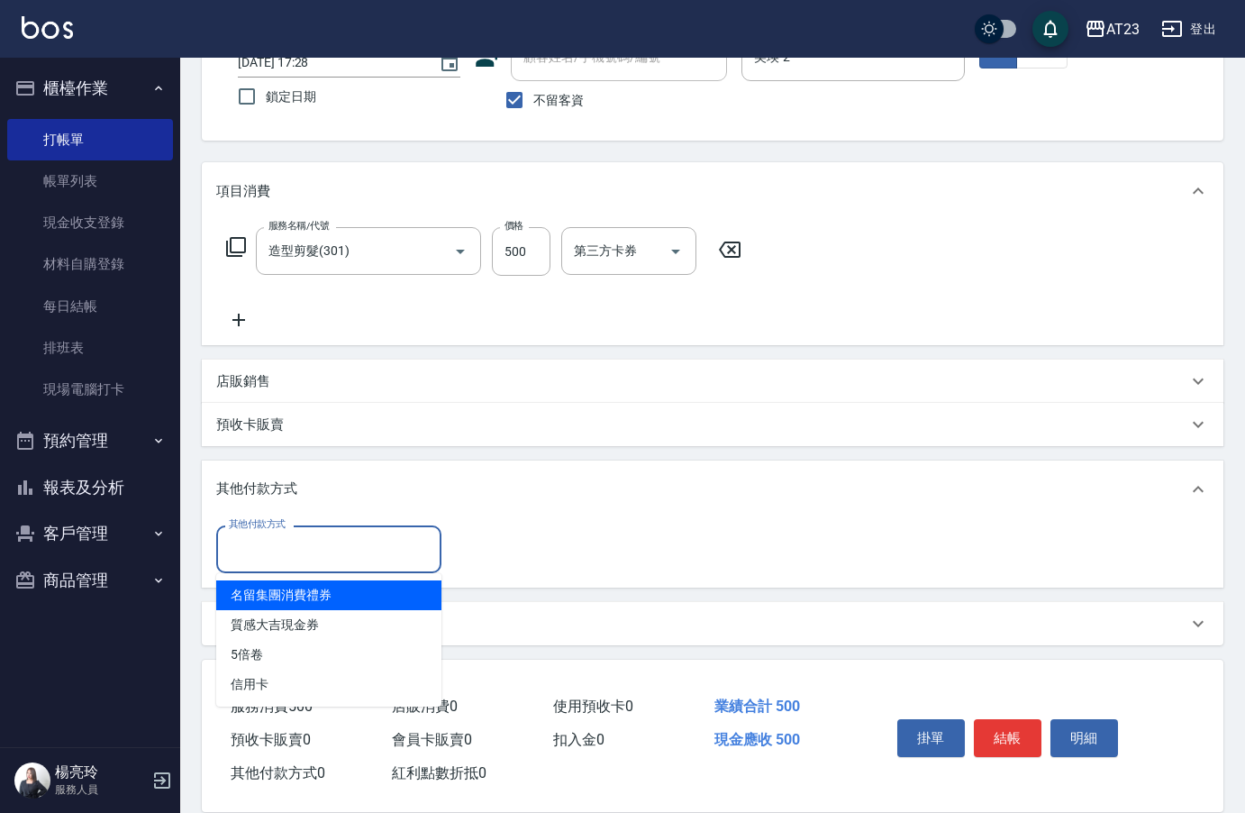
click at [324, 554] on input "其他付款方式" at bounding box center [328, 549] width 209 height 32
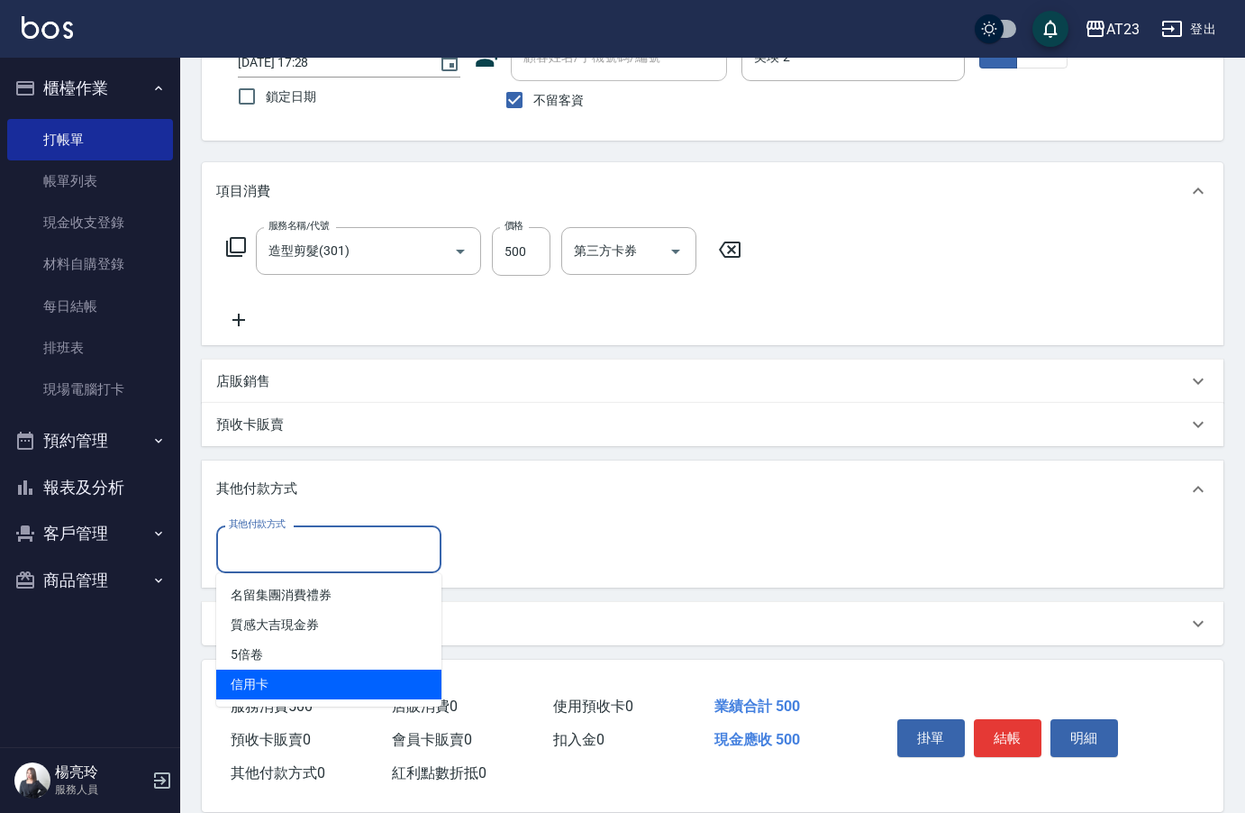
click at [306, 692] on span "信用卡" at bounding box center [328, 684] width 225 height 30
type input "信用卡"
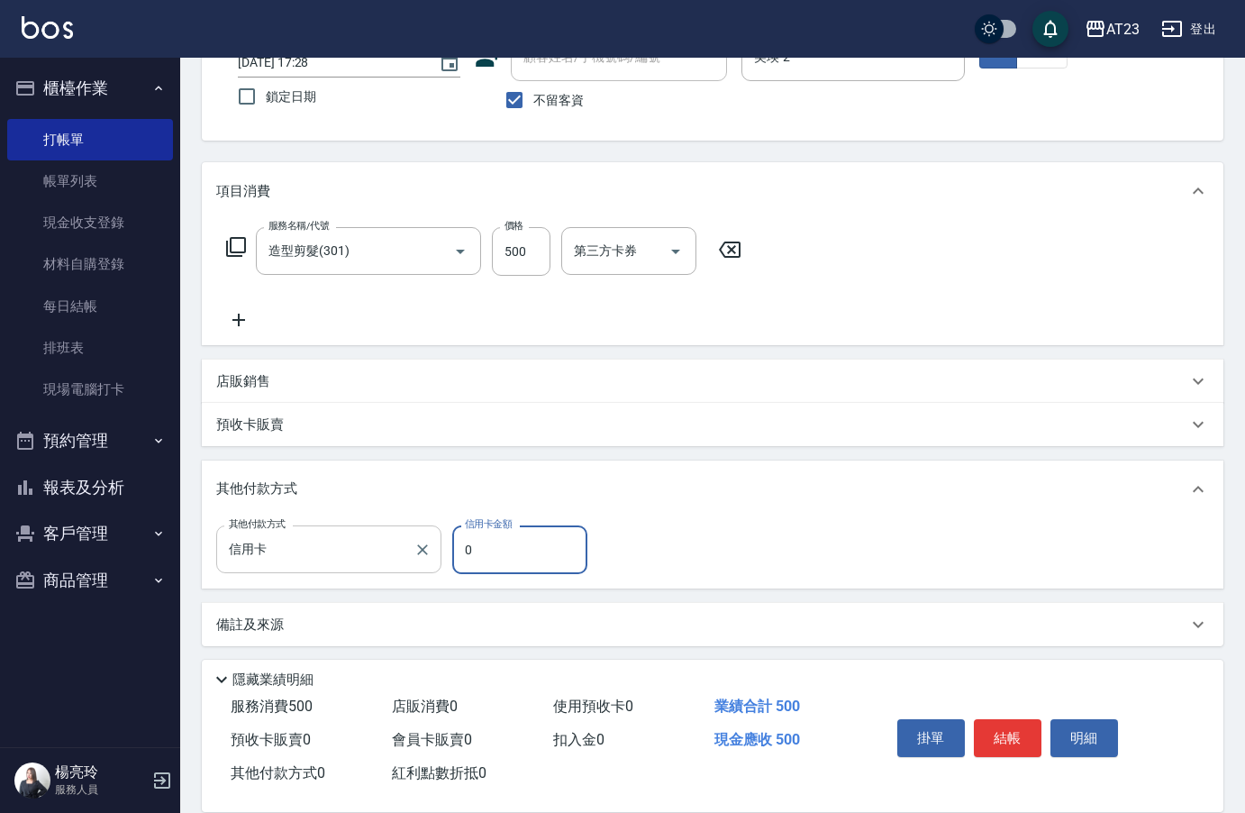
click at [406, 551] on div "其他付款方式 信用卡 其他付款方式 信用卡金額 0 信用卡金額" at bounding box center [407, 549] width 382 height 49
drag, startPoint x: 358, startPoint y: 521, endPoint x: 336, endPoint y: 516, distance: 22.1
click at [337, 516] on div "其他付款方式 其他付款方式 信用卡 其他付款方式 信用卡金額 0 信用卡金額" at bounding box center [712, 524] width 1021 height 128
type input "500"
click at [1012, 740] on button "結帳" at bounding box center [1008, 738] width 68 height 38
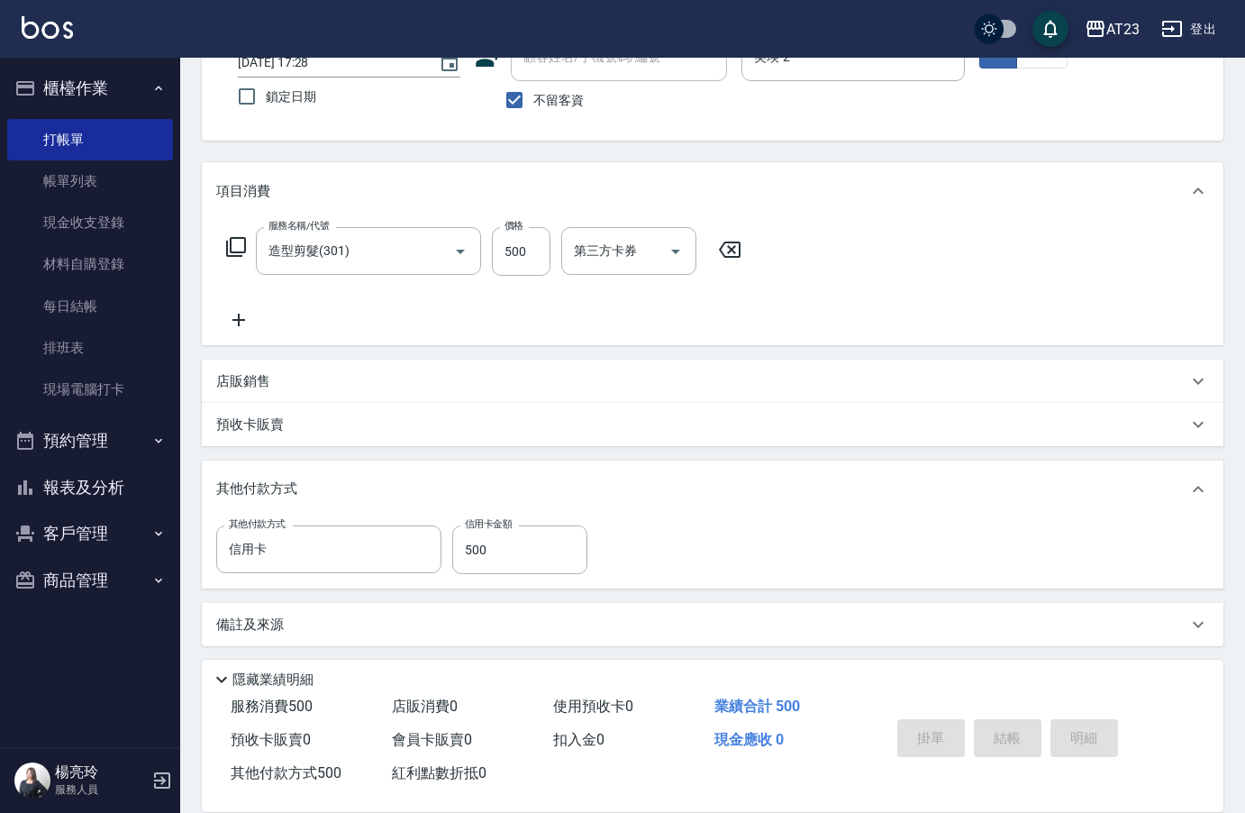
type input "[DATE] 17:29"
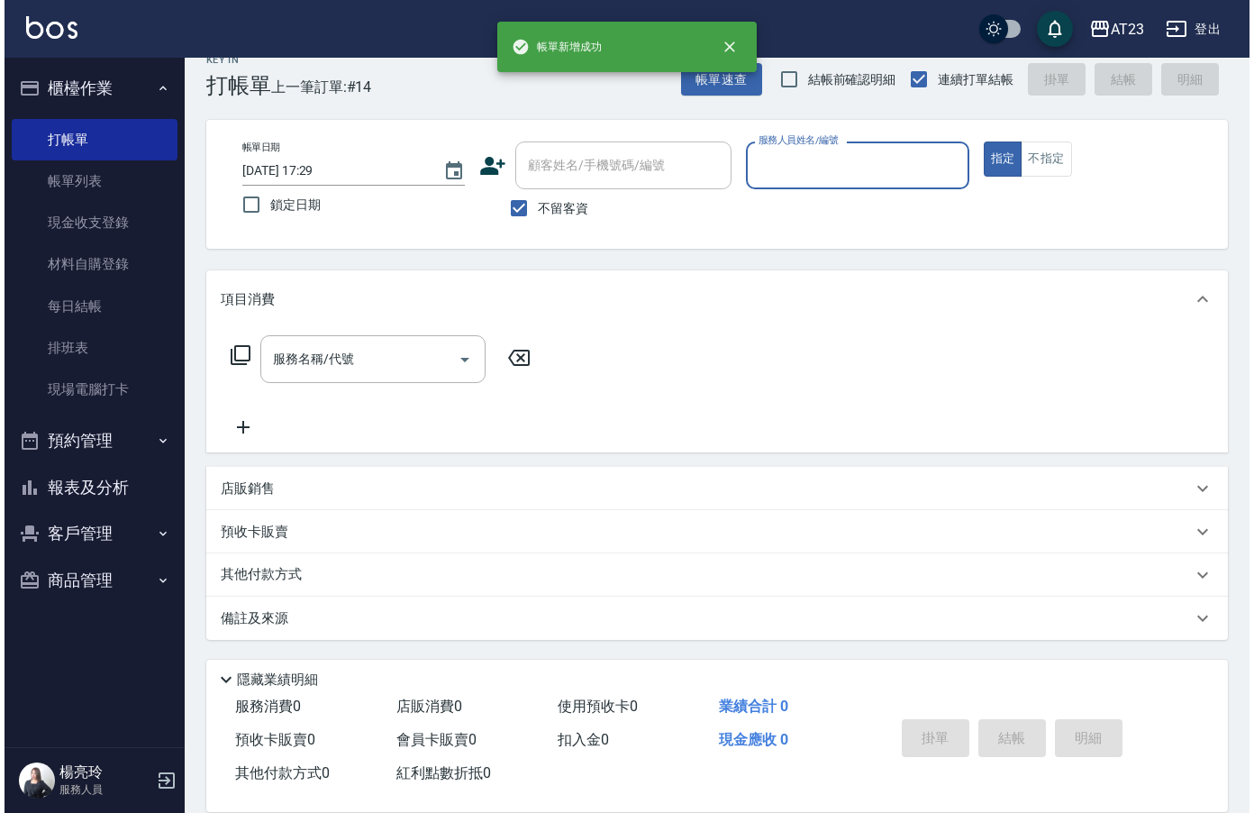
scroll to position [25, 0]
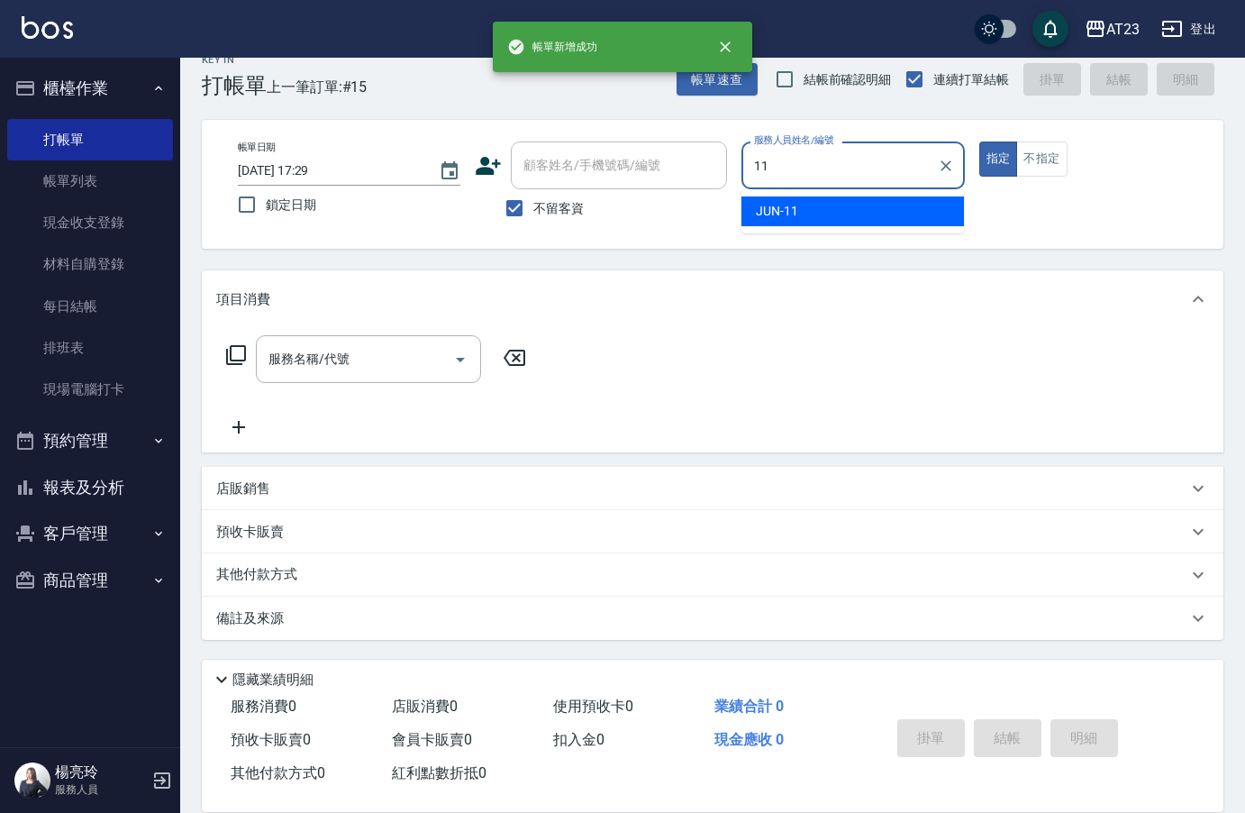
type input "JUN-11"
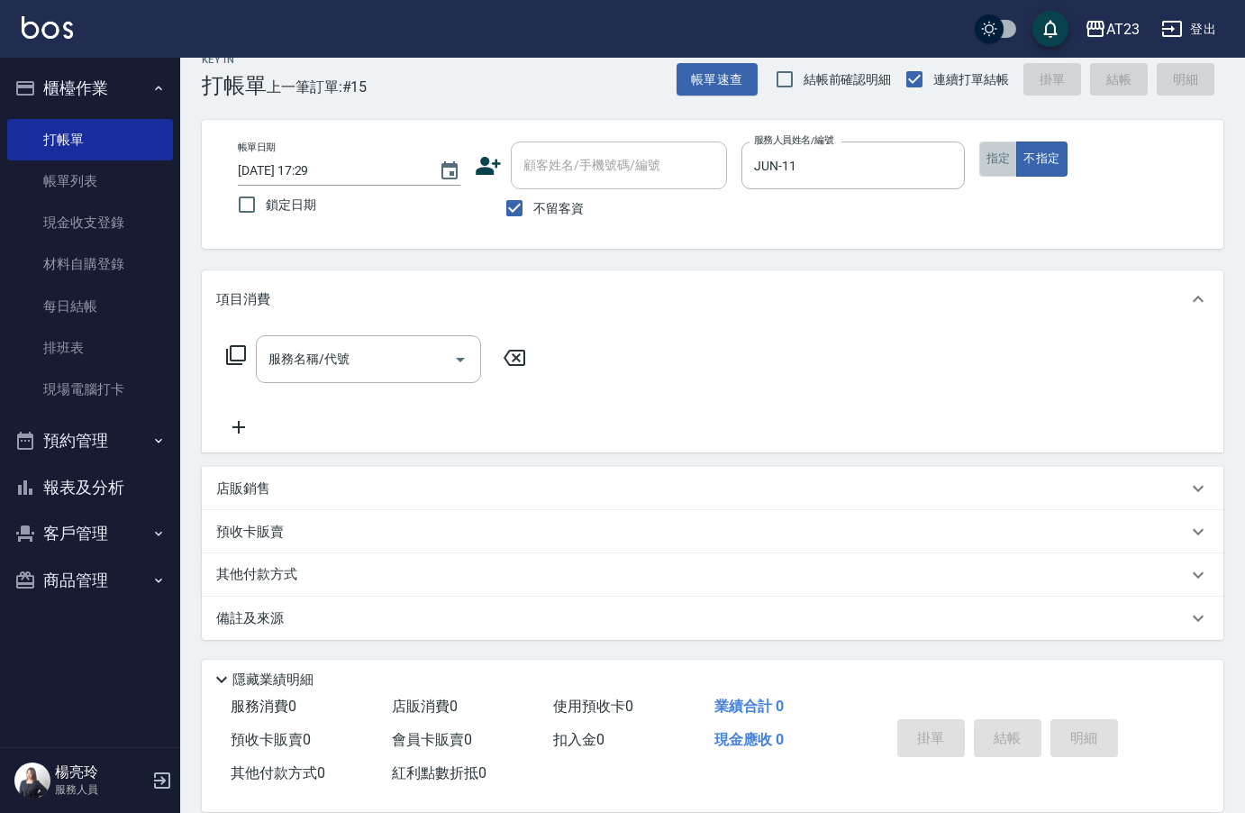
click at [1000, 166] on button "指定" at bounding box center [998, 158] width 39 height 35
click at [436, 341] on div "服務名稱/代號" at bounding box center [368, 359] width 225 height 48
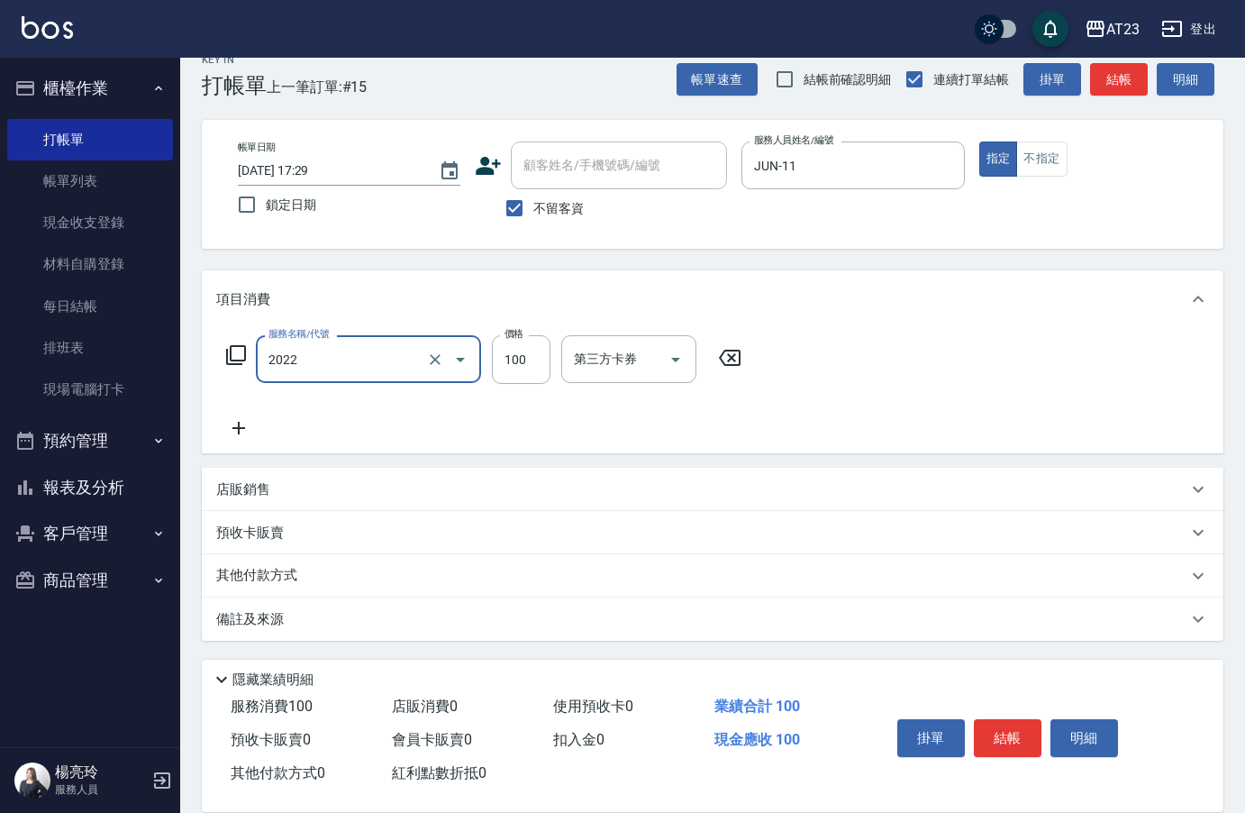
type input "升級精油洗髮(2022)"
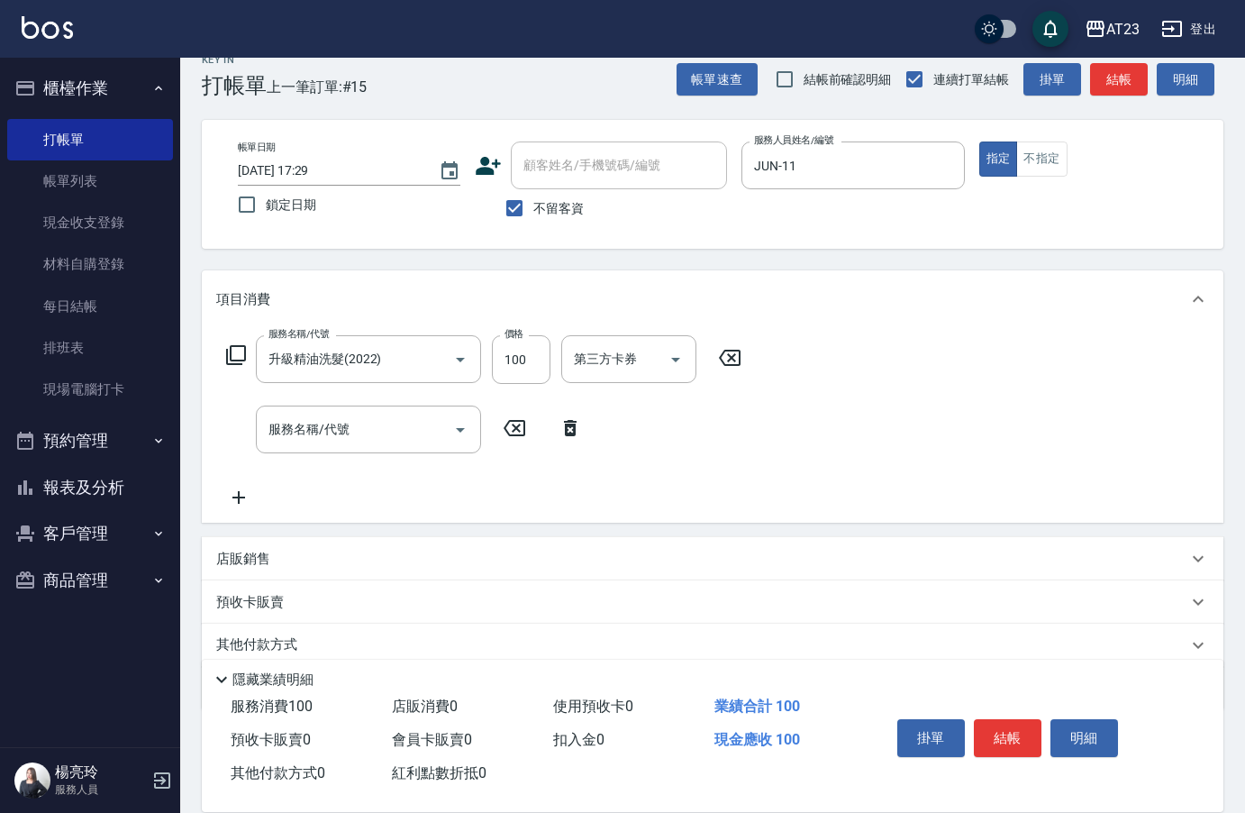
drag, startPoint x: 216, startPoint y: 339, endPoint x: 216, endPoint y: 352, distance: 13.5
click at [216, 341] on div "服務名稱/代號 升級精油洗髮(2022) 服務名稱/代號 價格 100 價格 第三方卡券 第三方卡券" at bounding box center [484, 359] width 536 height 49
drag, startPoint x: 216, startPoint y: 352, endPoint x: 226, endPoint y: 355, distance: 10.3
click at [218, 353] on div "服務名稱/代號 升級精油洗髮(2022) 服務名稱/代號 價格 100 價格 第三方卡券 第三方卡券" at bounding box center [484, 359] width 536 height 49
click at [226, 355] on icon at bounding box center [236, 355] width 20 height 20
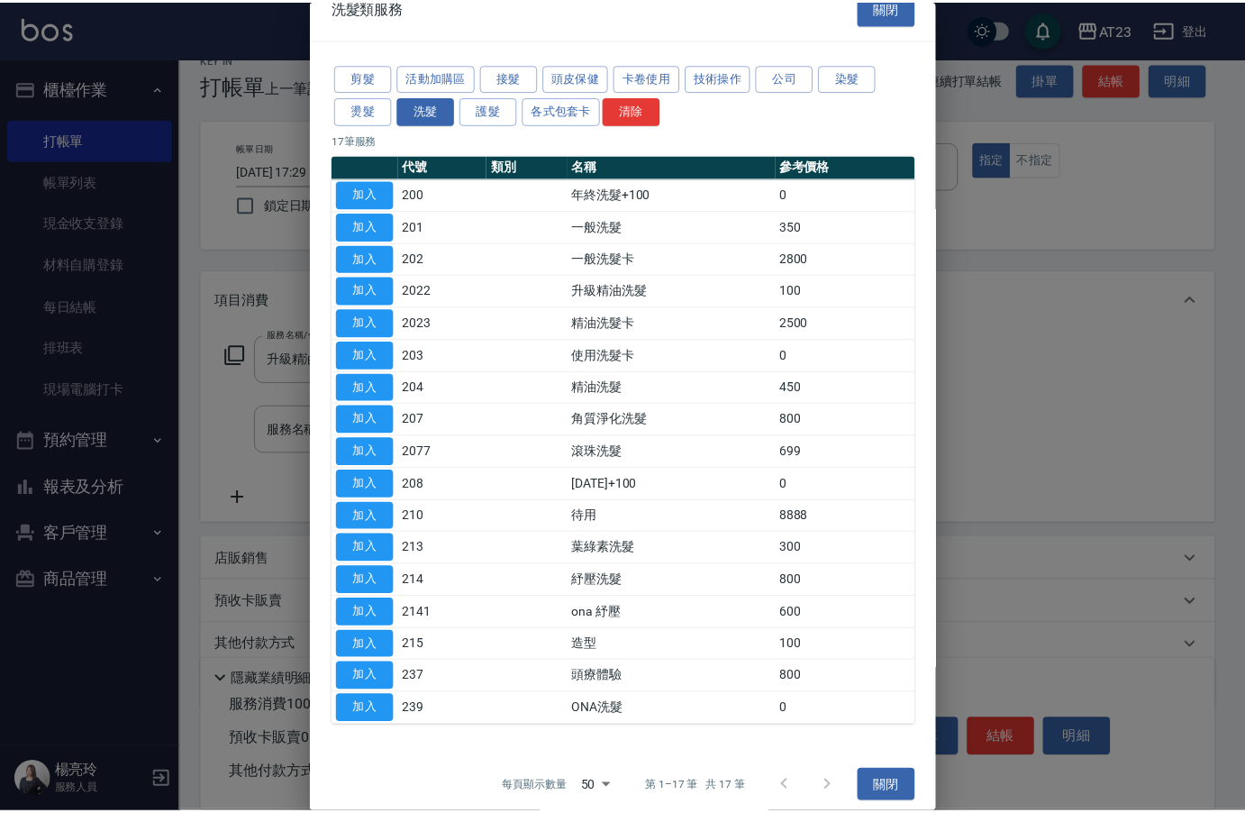
scroll to position [36, 0]
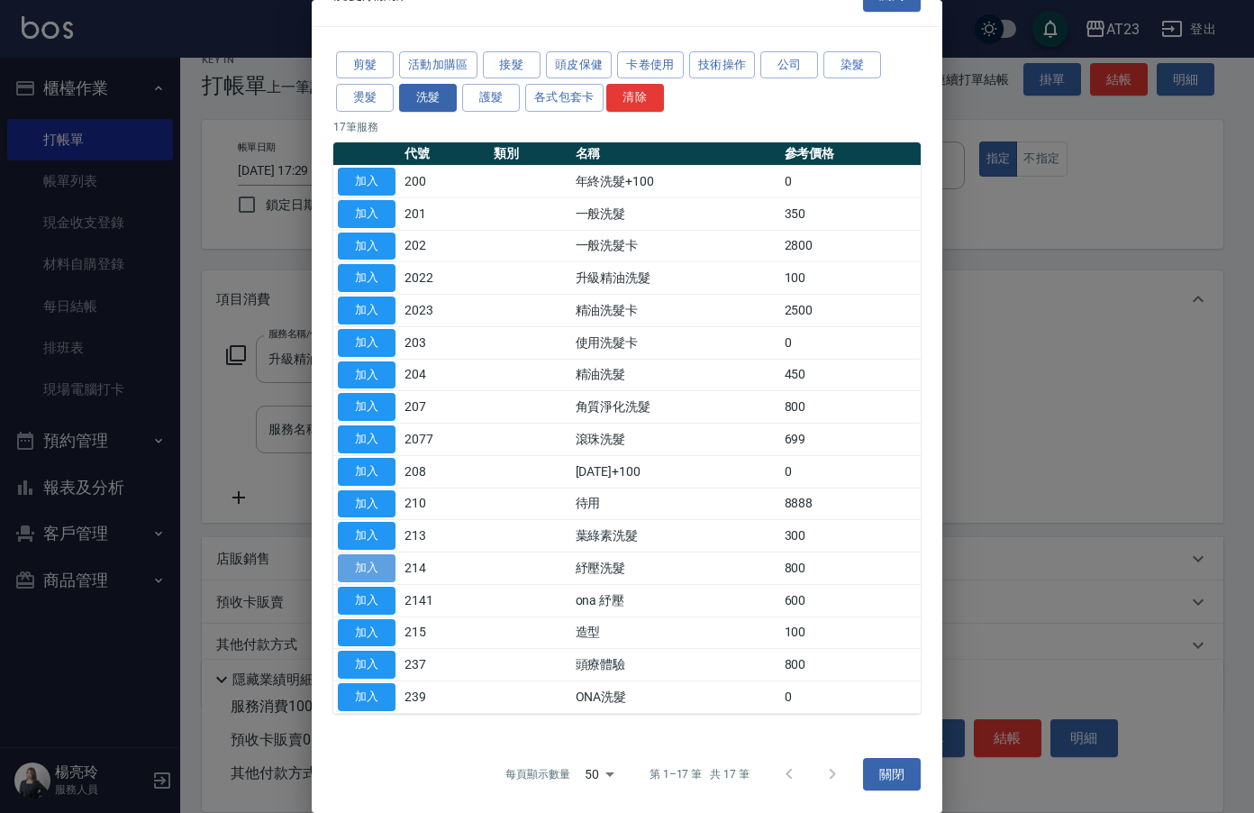
click at [364, 560] on button "加入" at bounding box center [367, 568] width 58 height 28
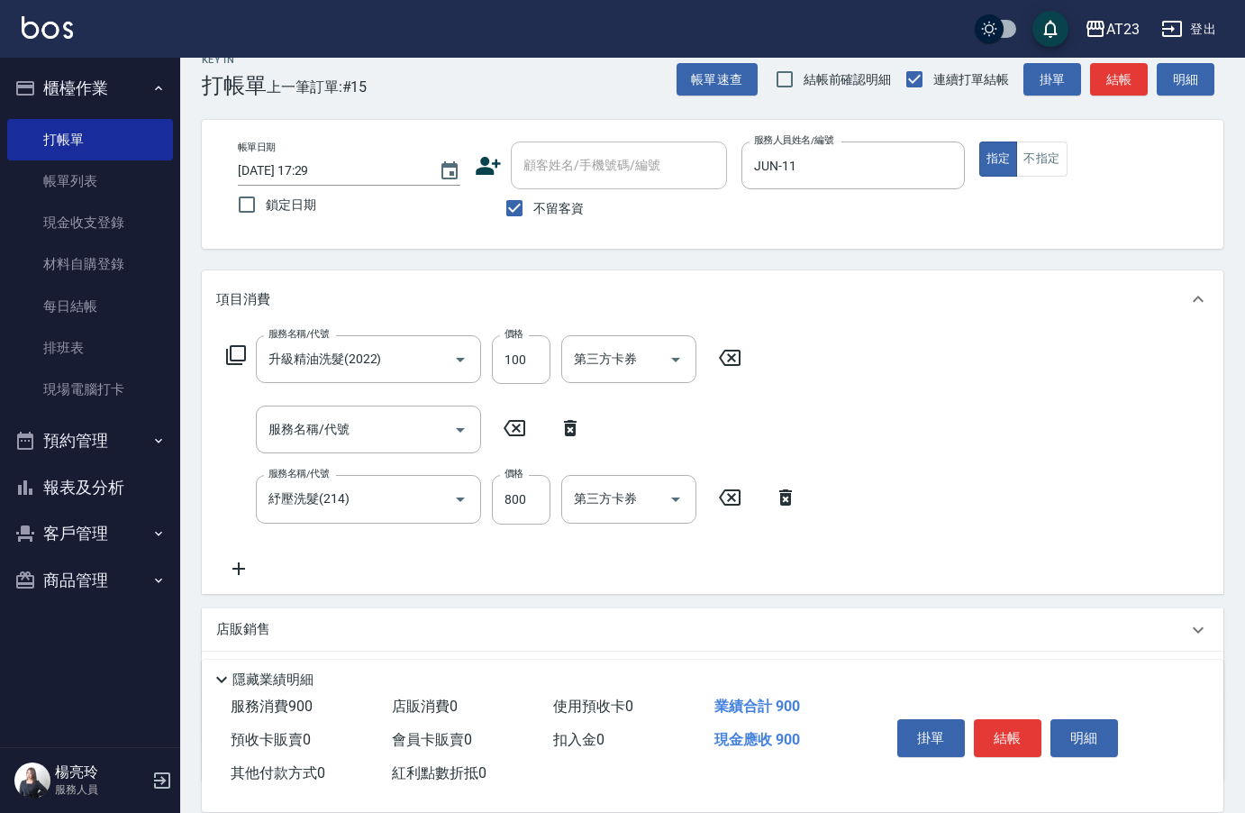
click at [972, 731] on div "掛單 結帳 明細" at bounding box center [1007, 740] width 235 height 57
click at [1016, 740] on button "結帳" at bounding box center [1008, 738] width 68 height 38
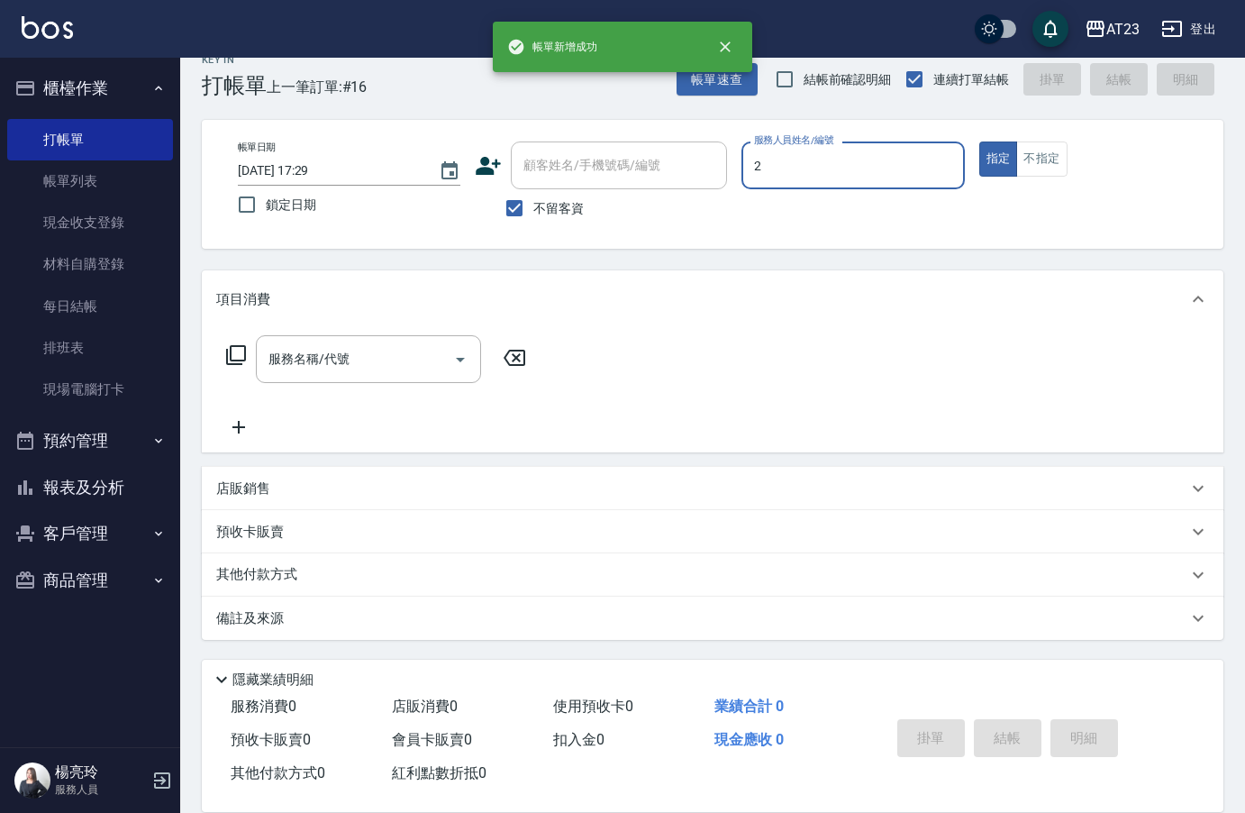
type input "美瑛-2"
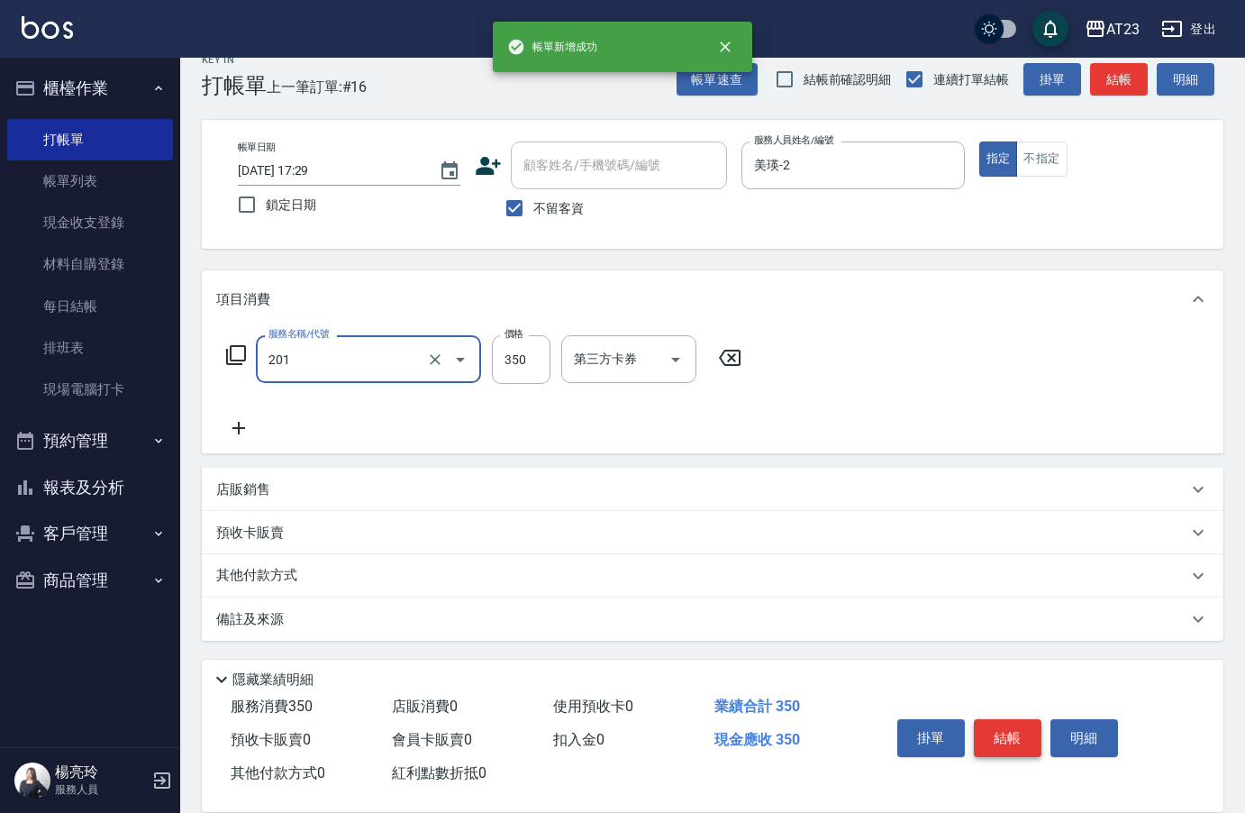
type input "一般洗髮(201)"
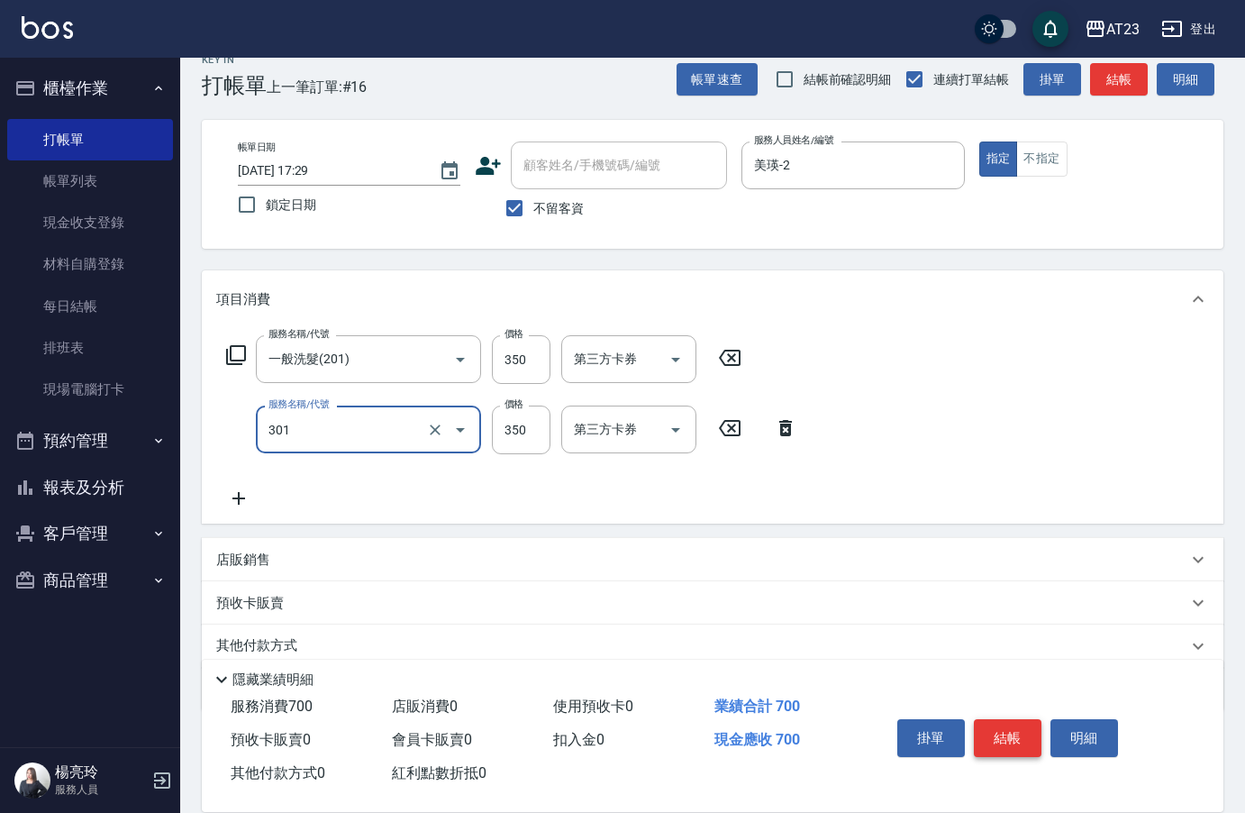
type input "造型剪髮(301)"
type input "500"
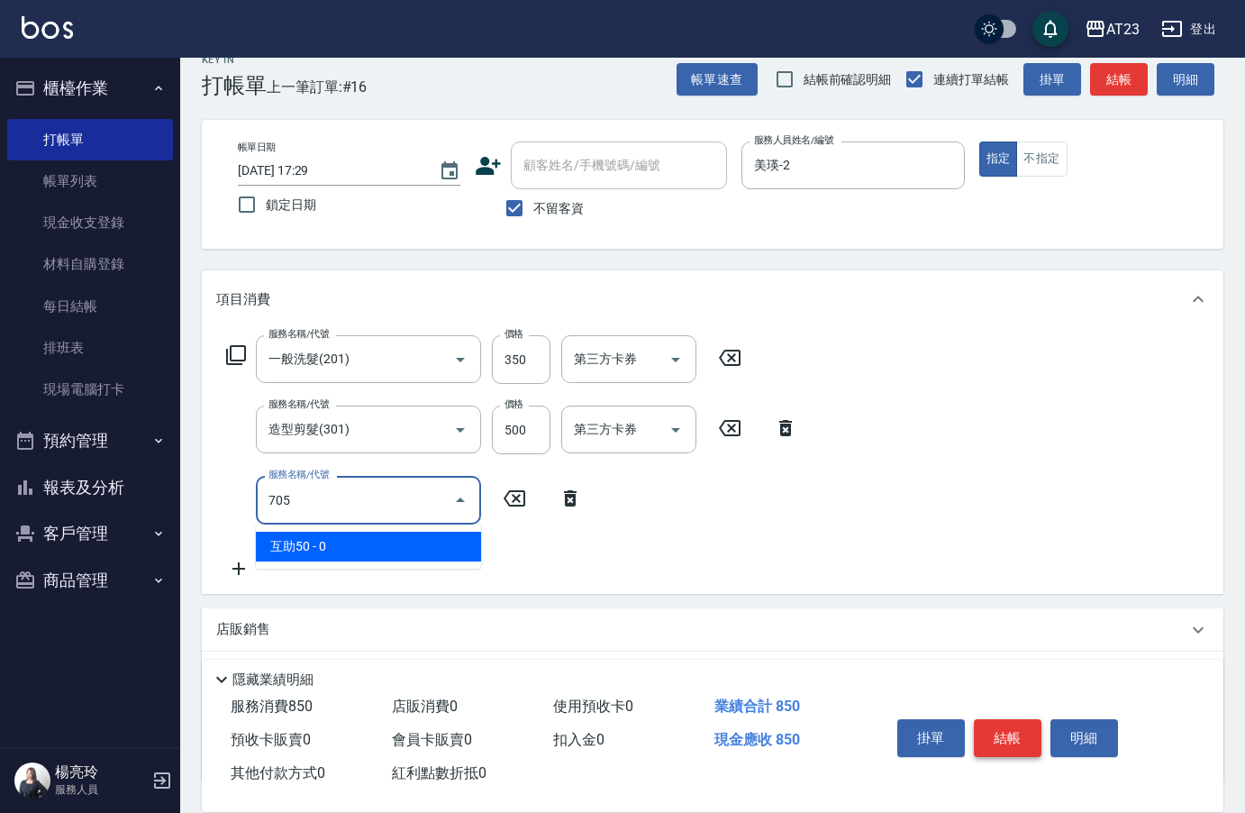
type input "互助50(705)"
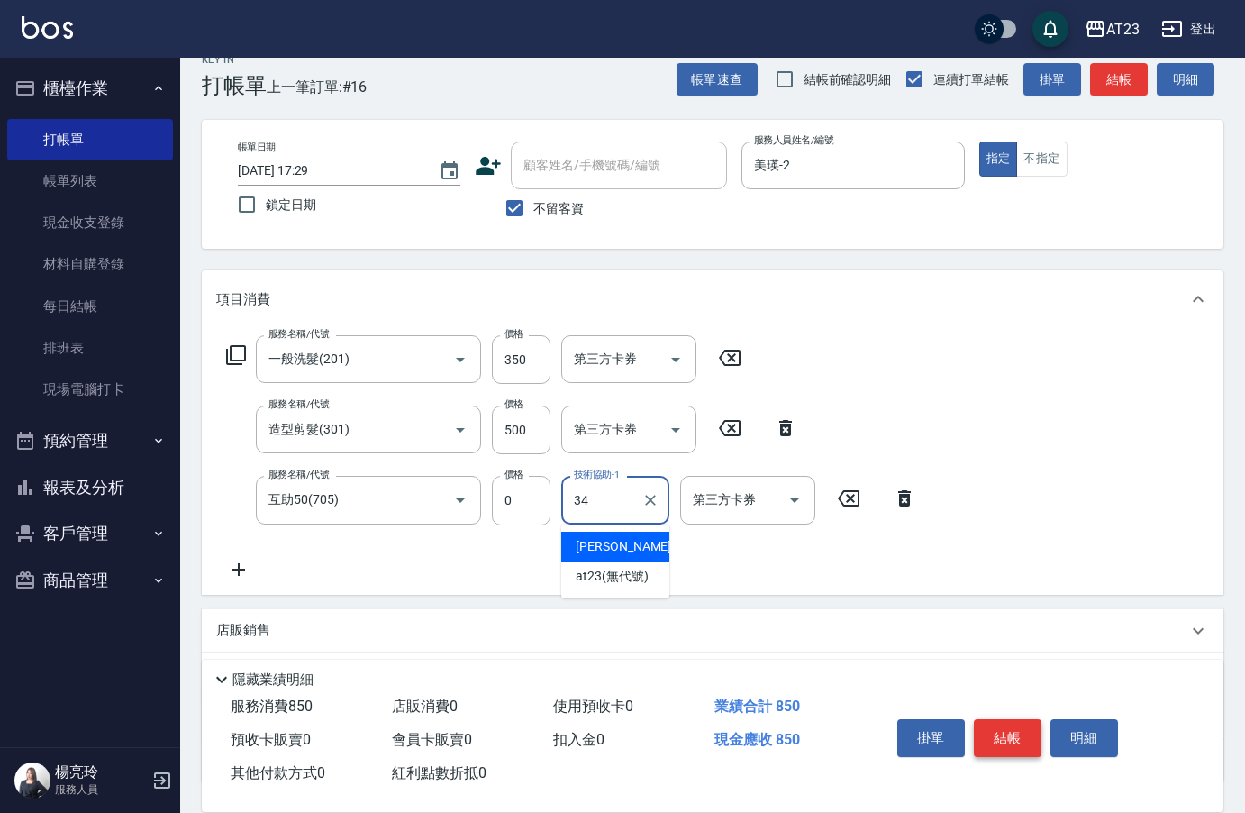
type input "[PERSON_NAME]-34"
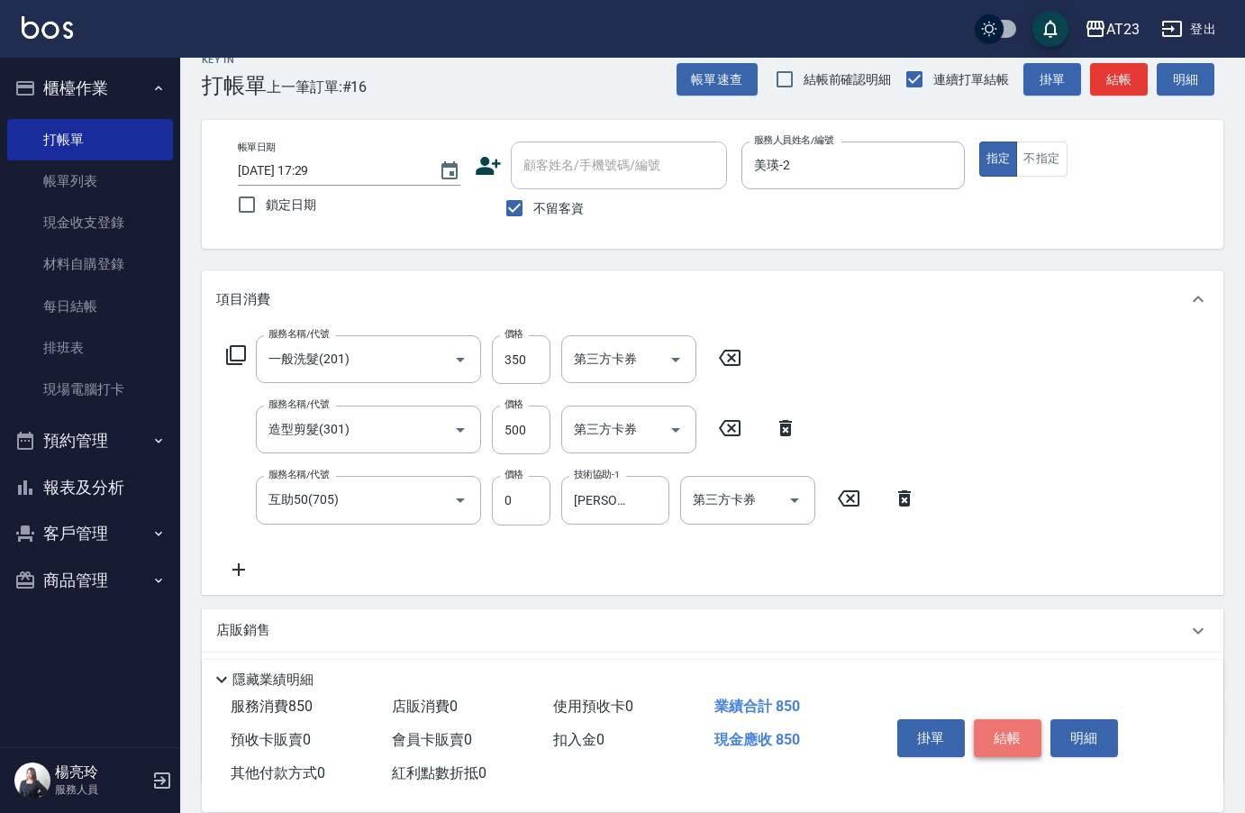
click at [1016, 740] on button "結帳" at bounding box center [1008, 738] width 68 height 38
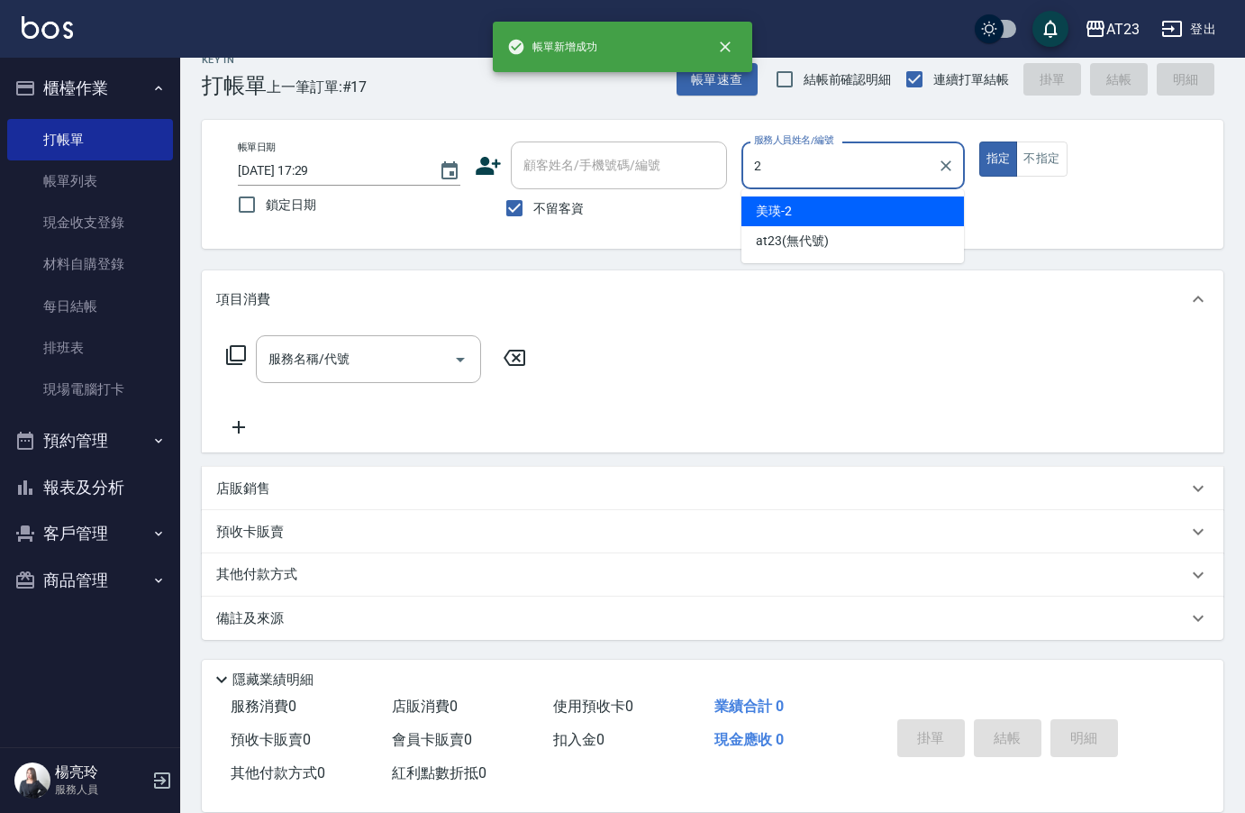
type input "美瑛-2"
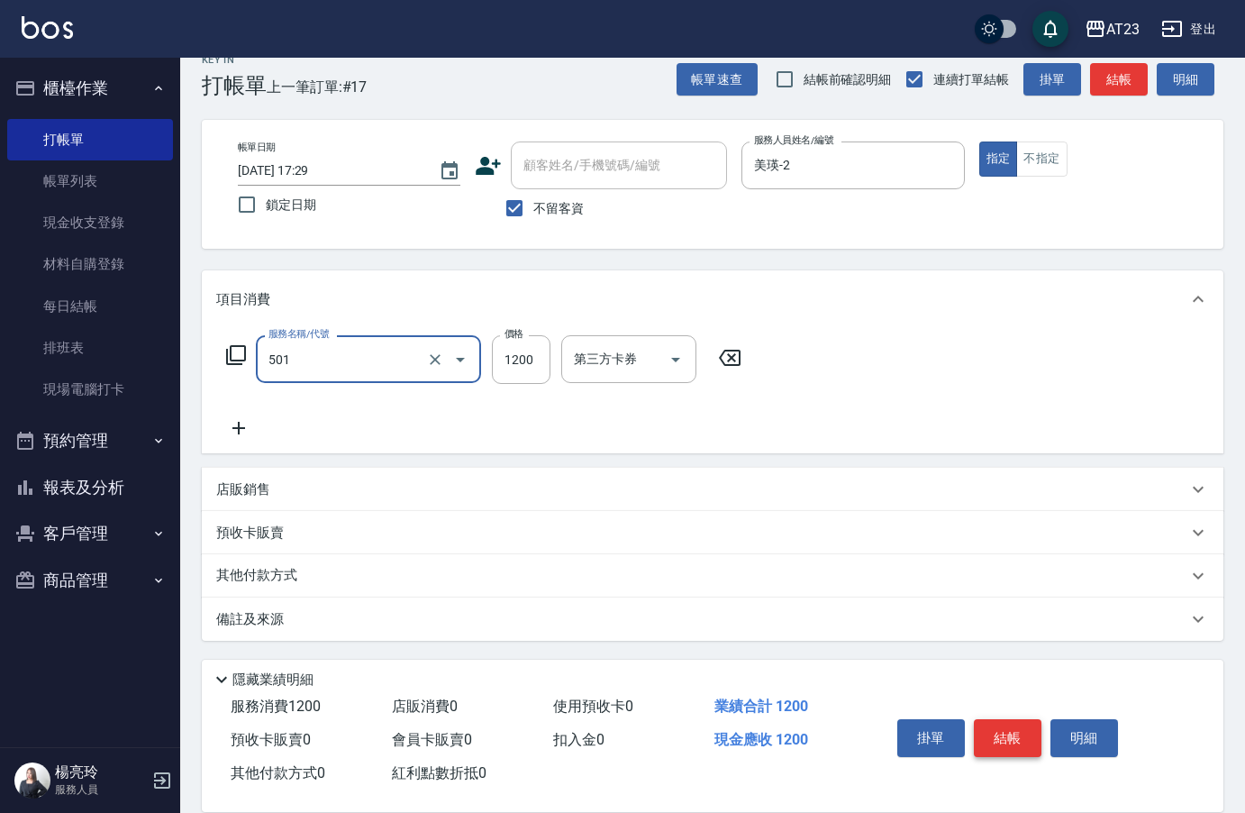
type input "染髮(501)"
type input "2130"
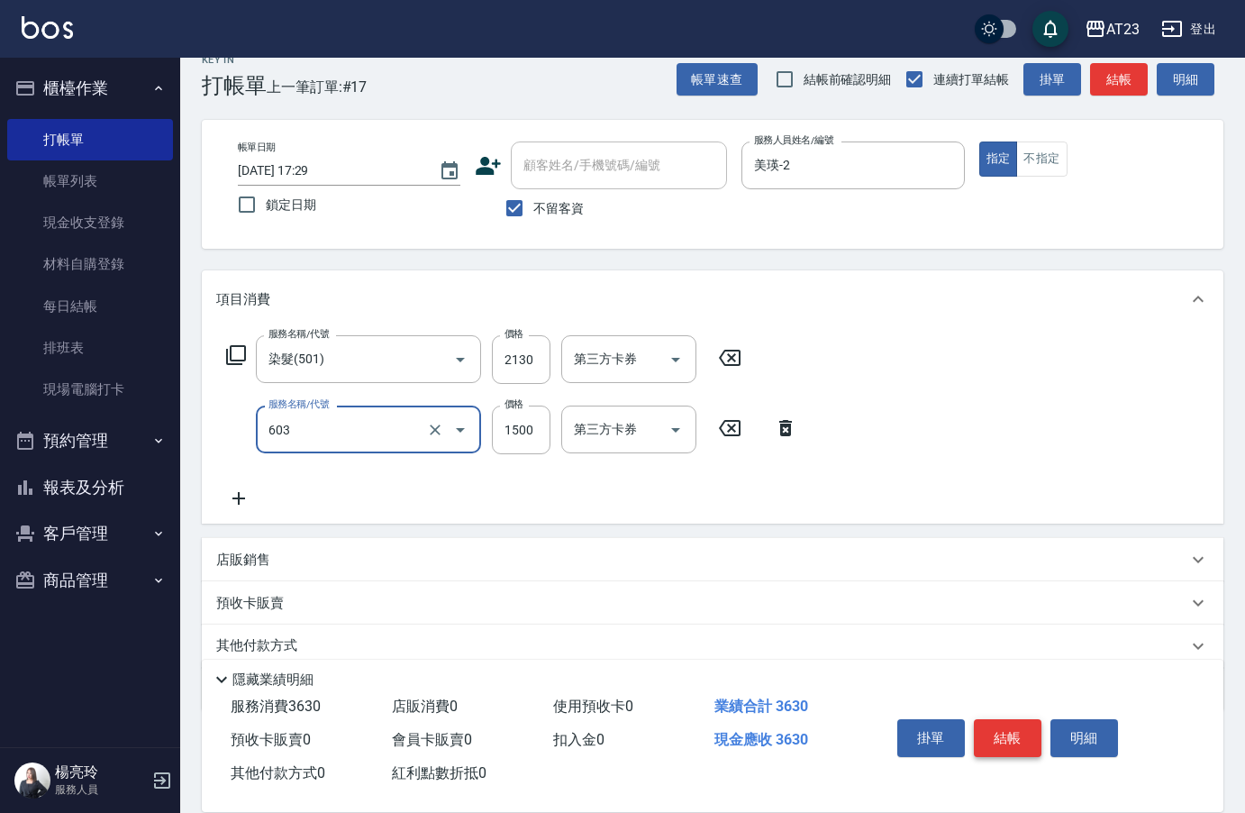
type input "p+護髮(603)"
type input "750"
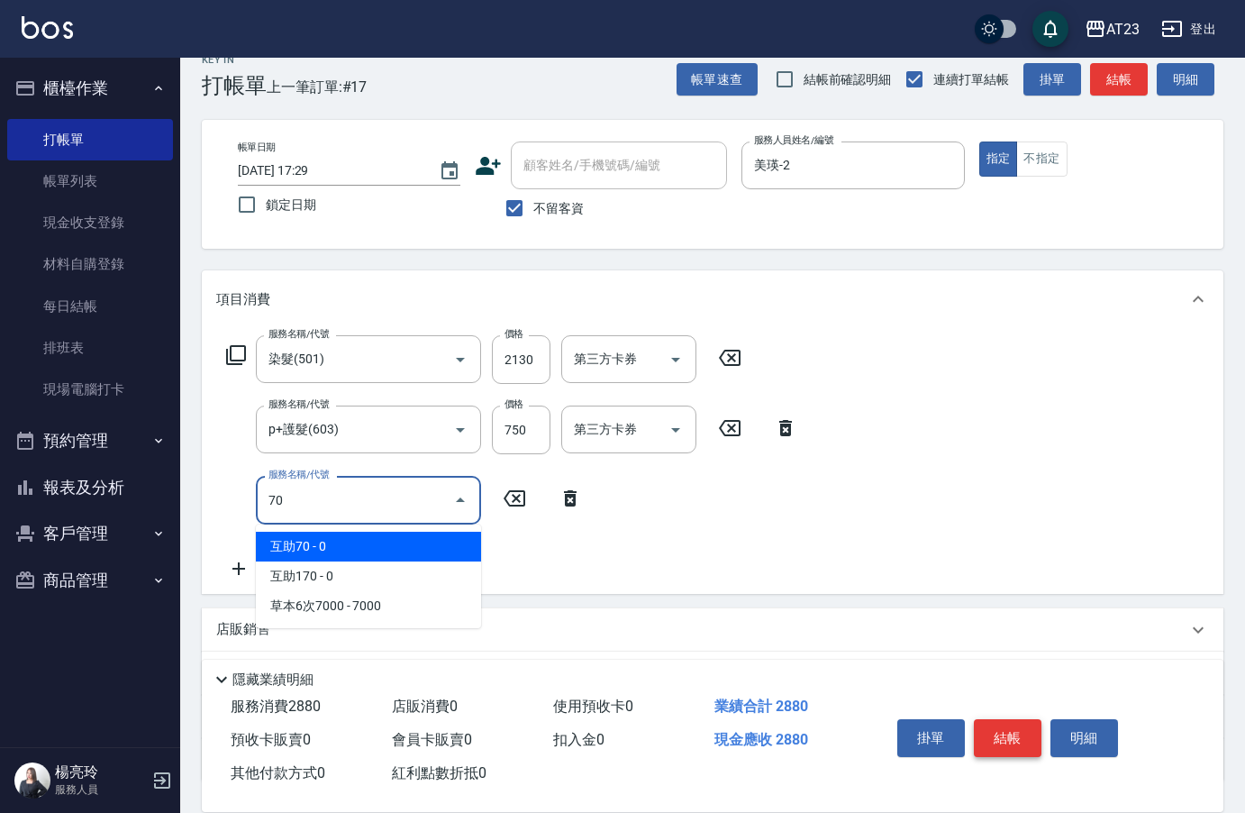
type input "7"
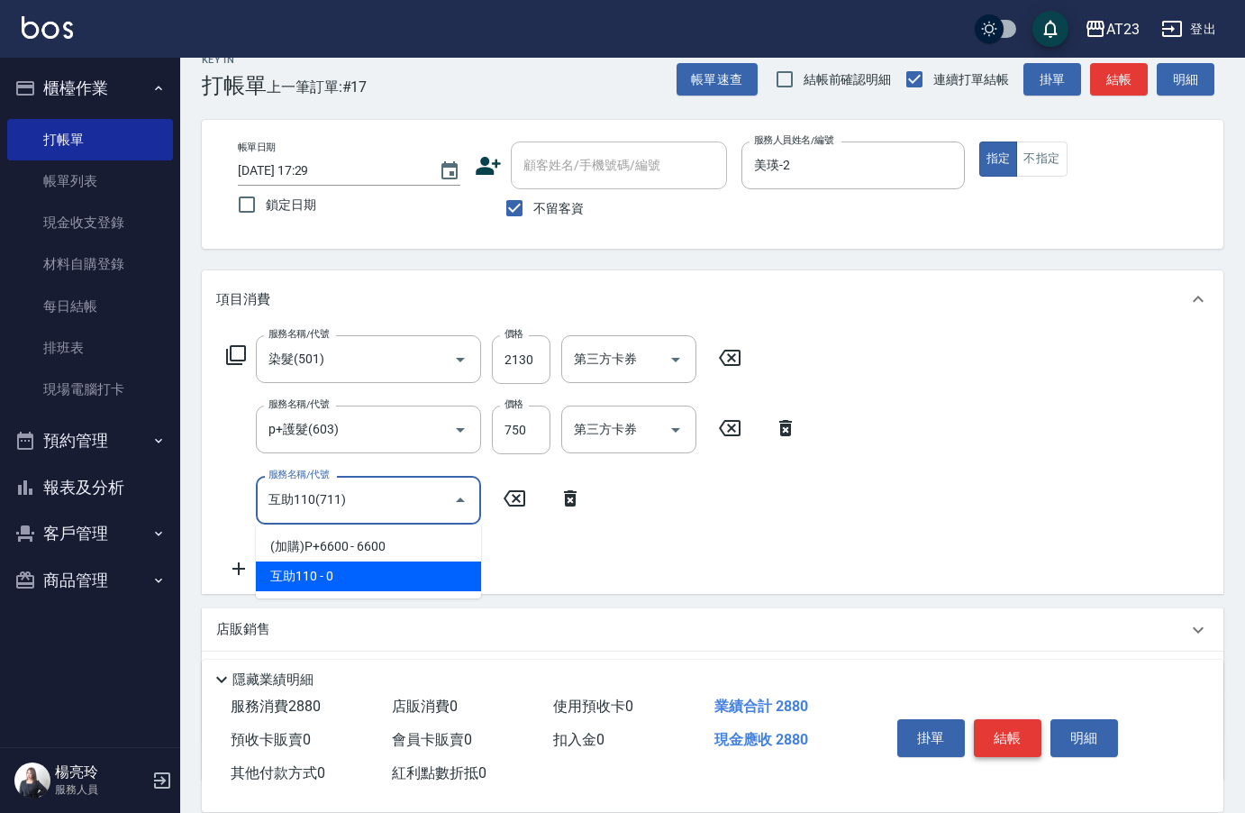
type input "互助110(711)"
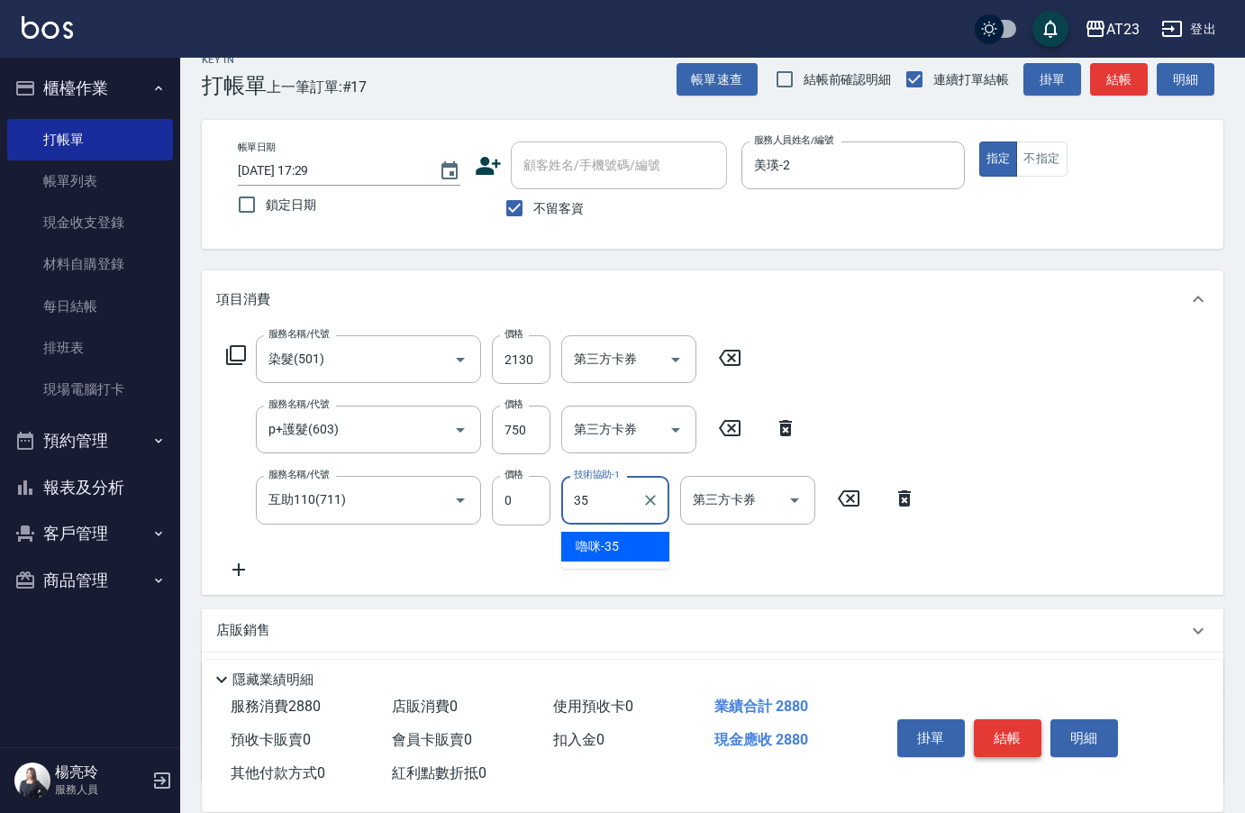
type input "嚕咪-35"
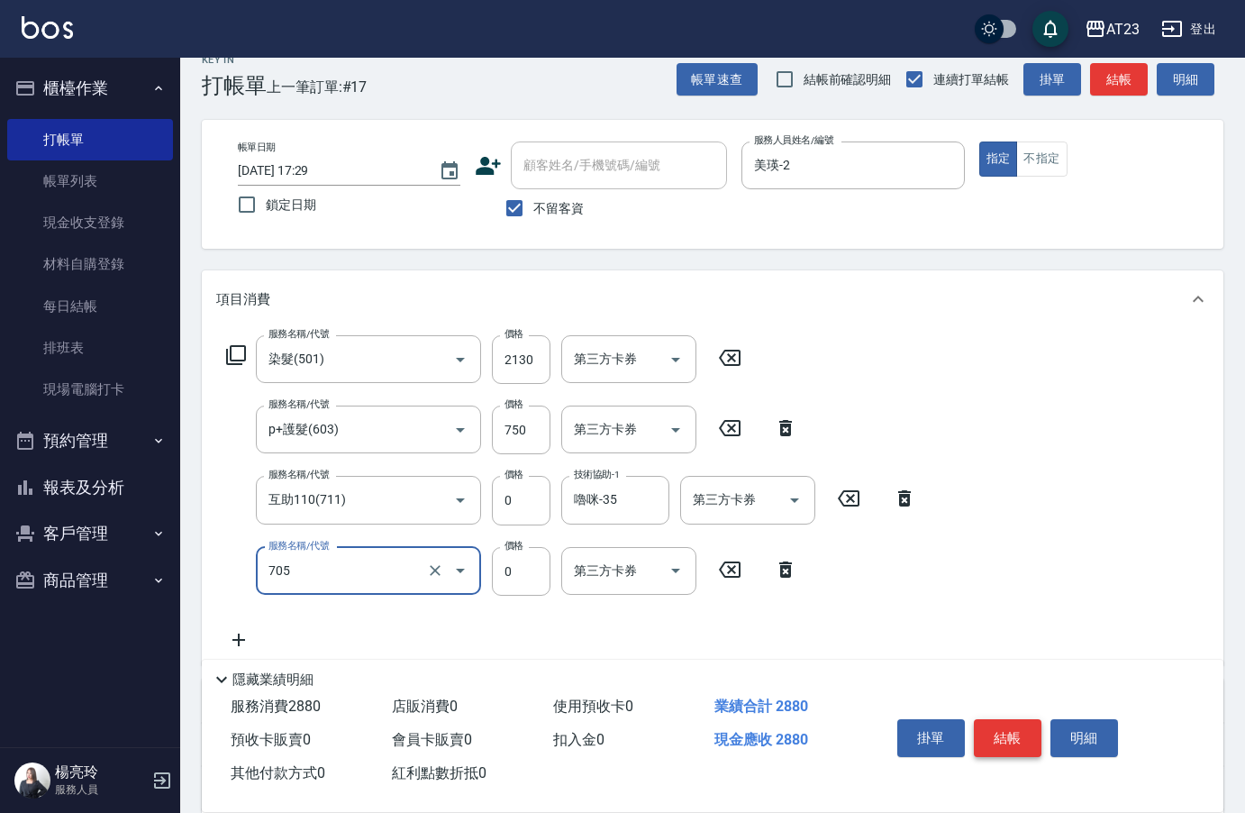
type input "互助50(705)"
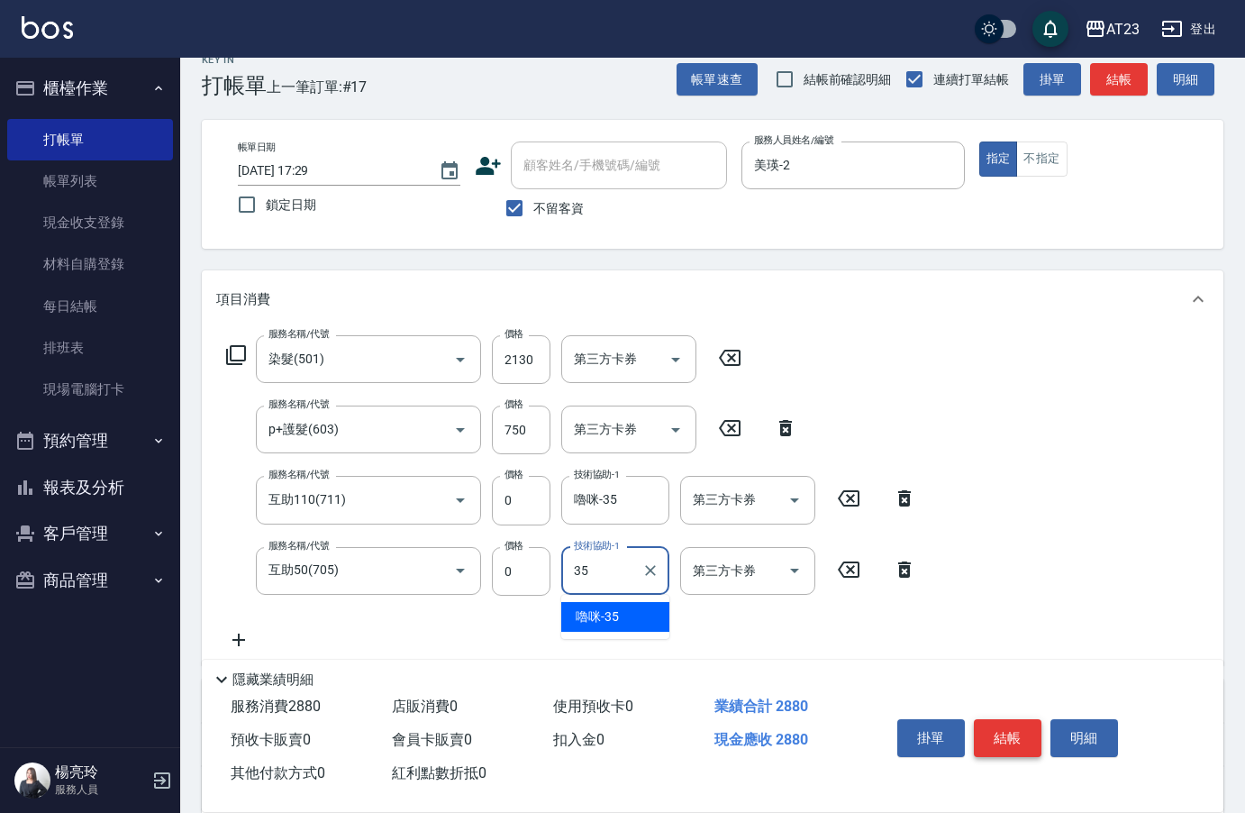
type input "嚕咪-35"
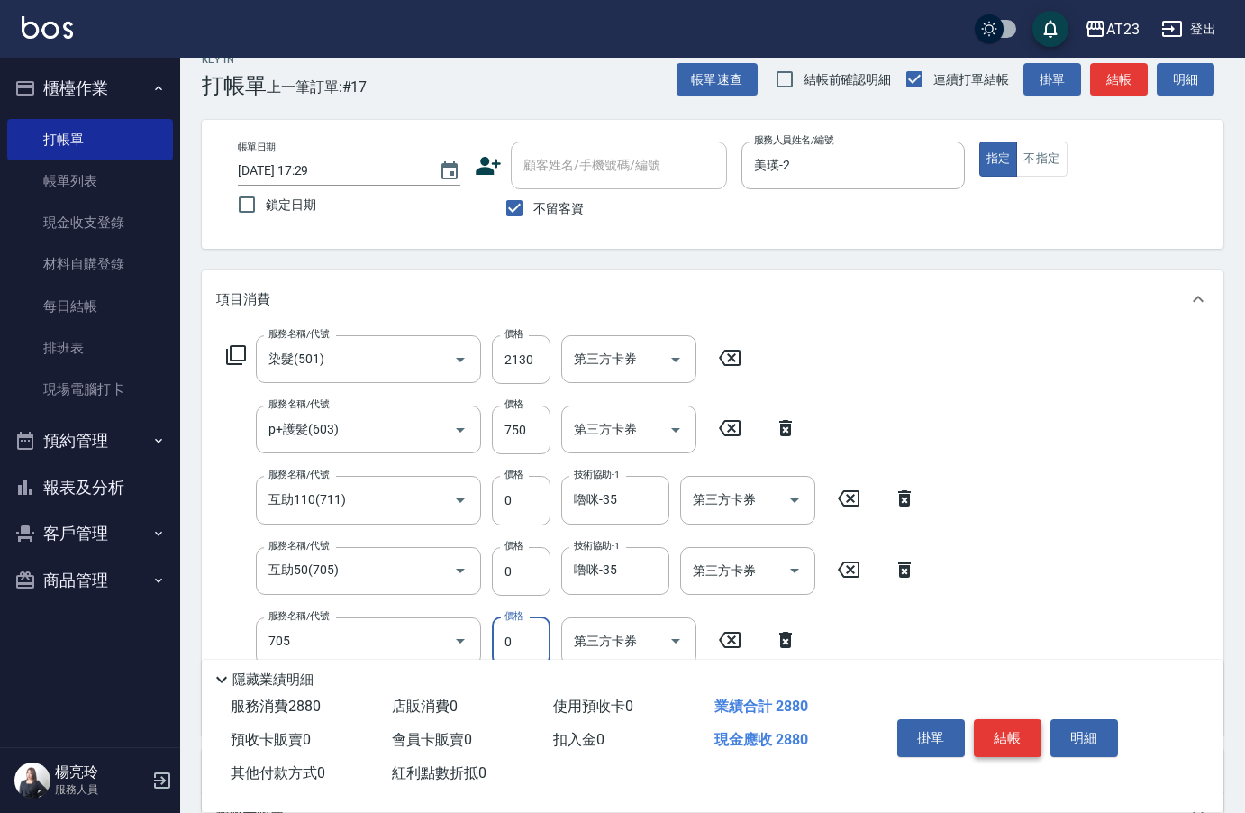
type input "互助50(705)"
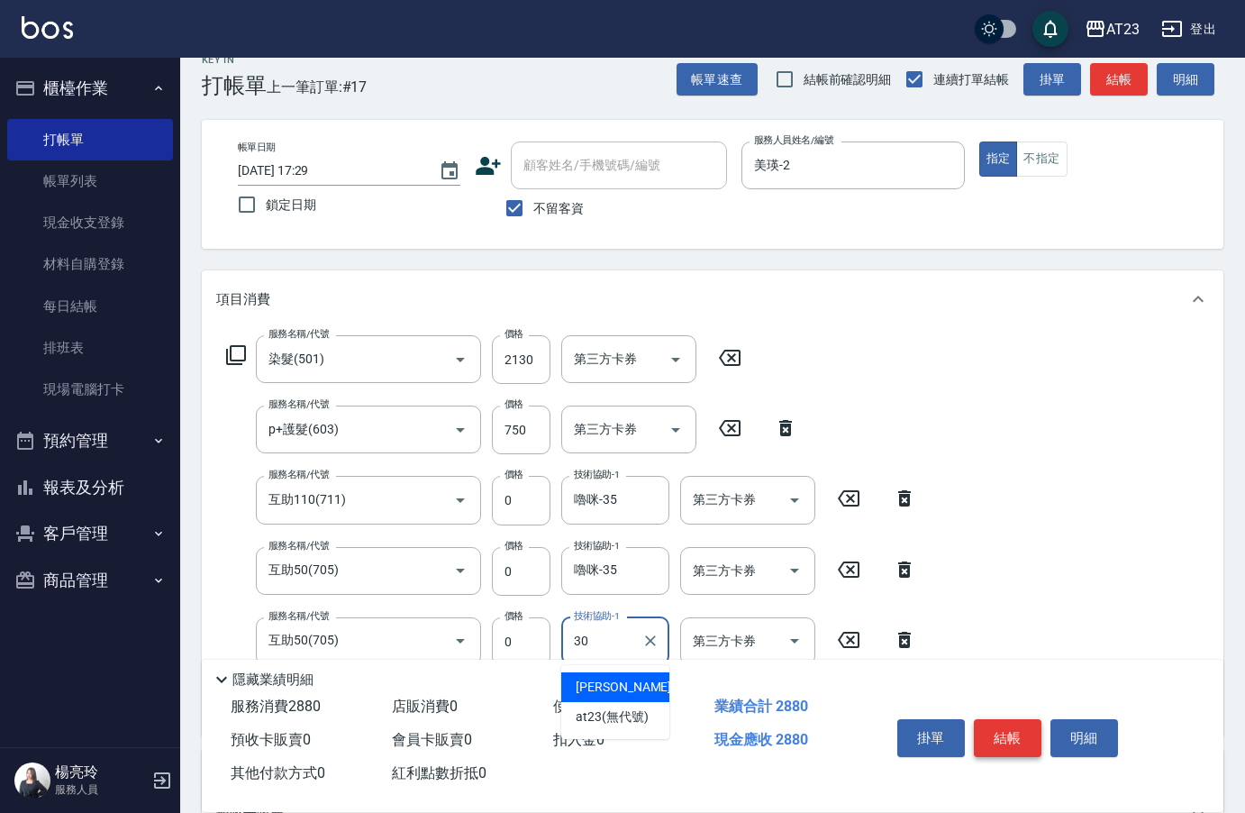
type input "Penny-30"
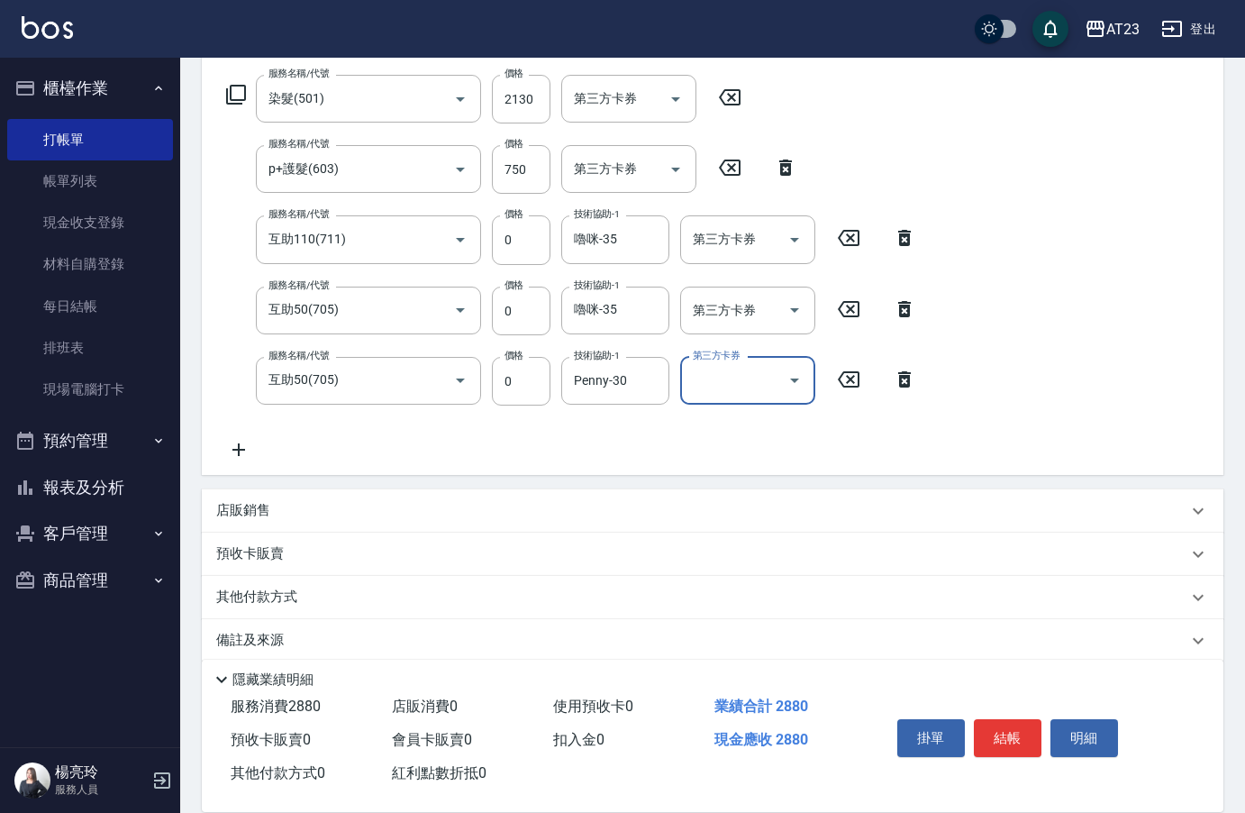
scroll to position [295, 0]
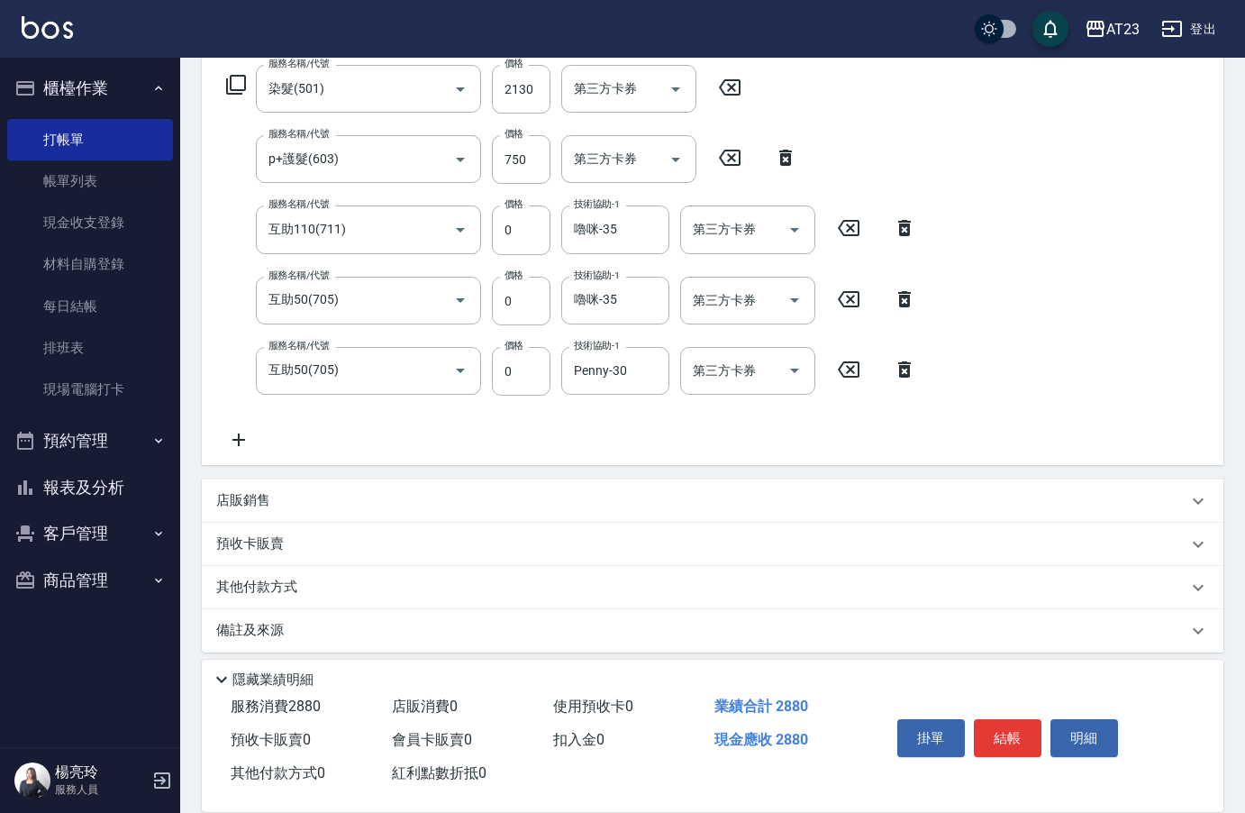
click at [273, 573] on div "其他付款方式" at bounding box center [712, 587] width 1021 height 43
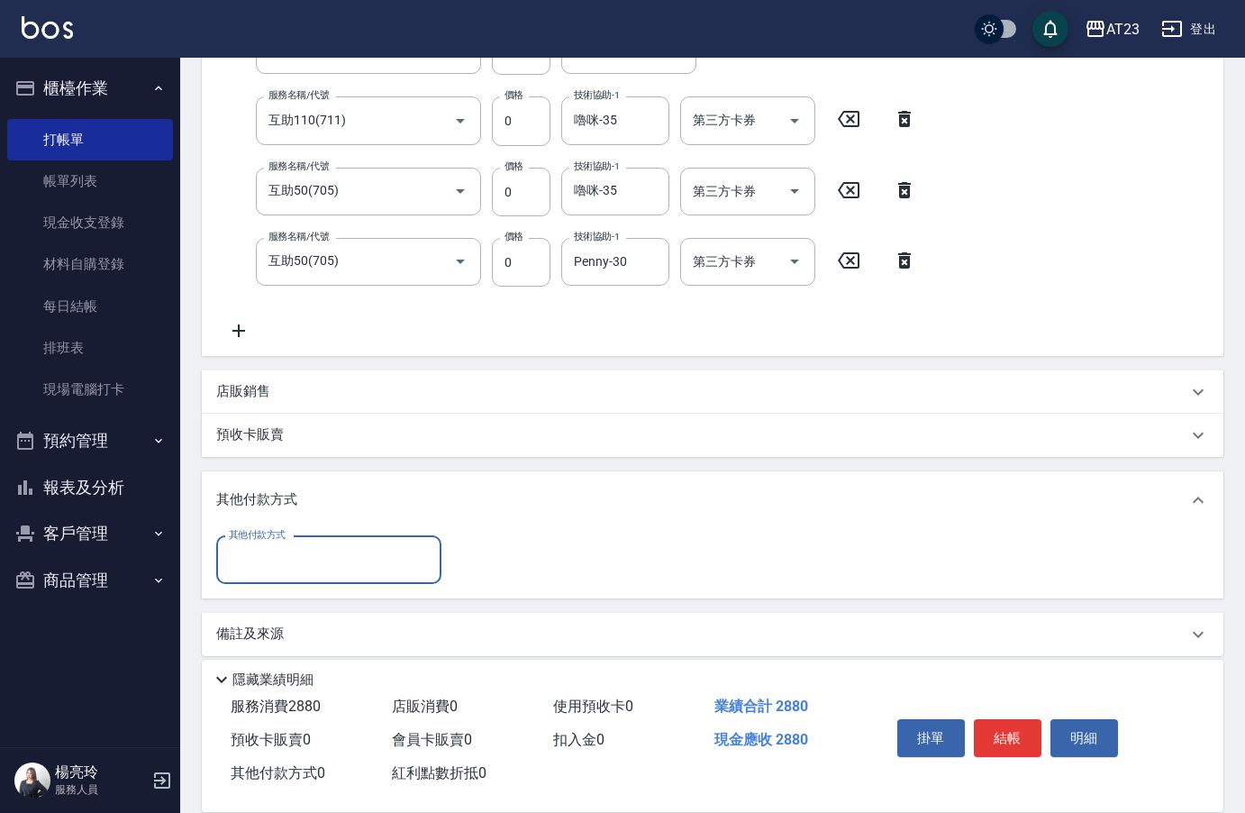
scroll to position [415, 0]
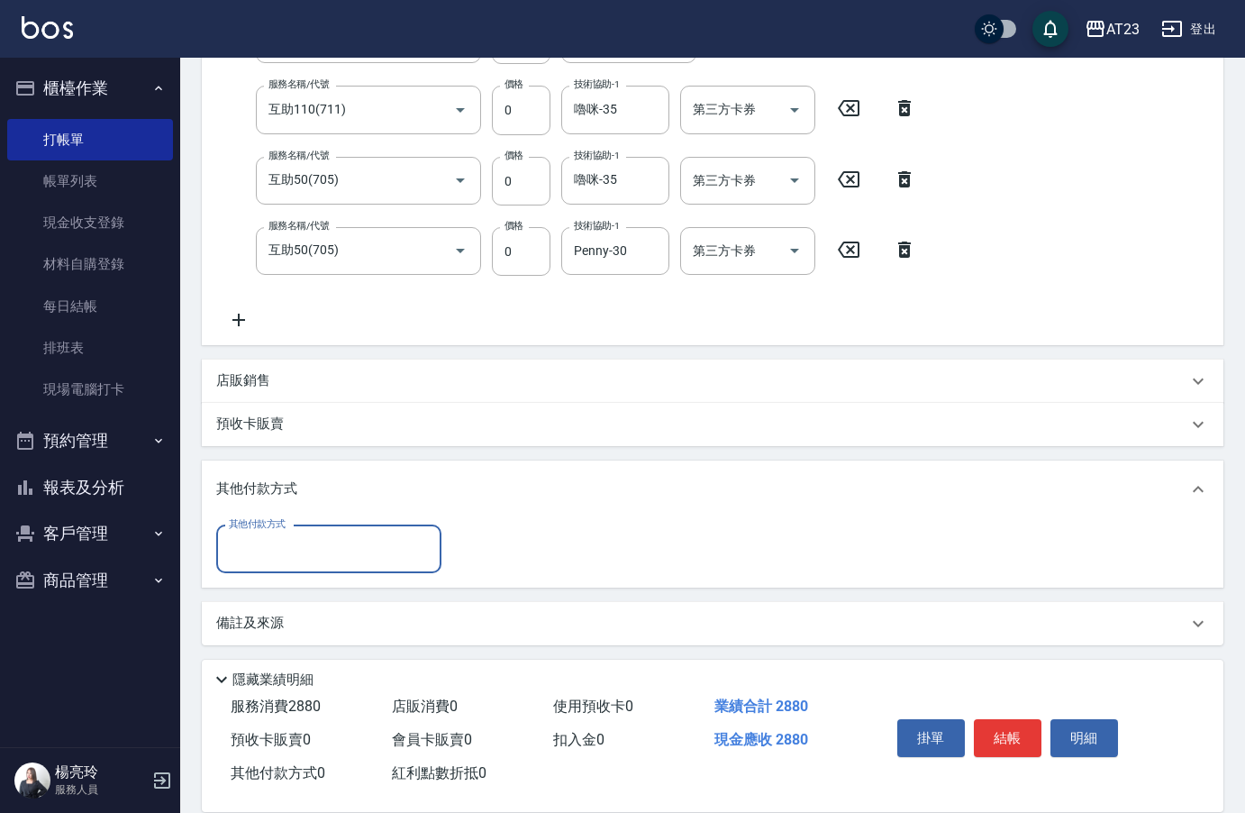
click at [278, 574] on div "其他付款方式 其他付款方式" at bounding box center [712, 552] width 1021 height 69
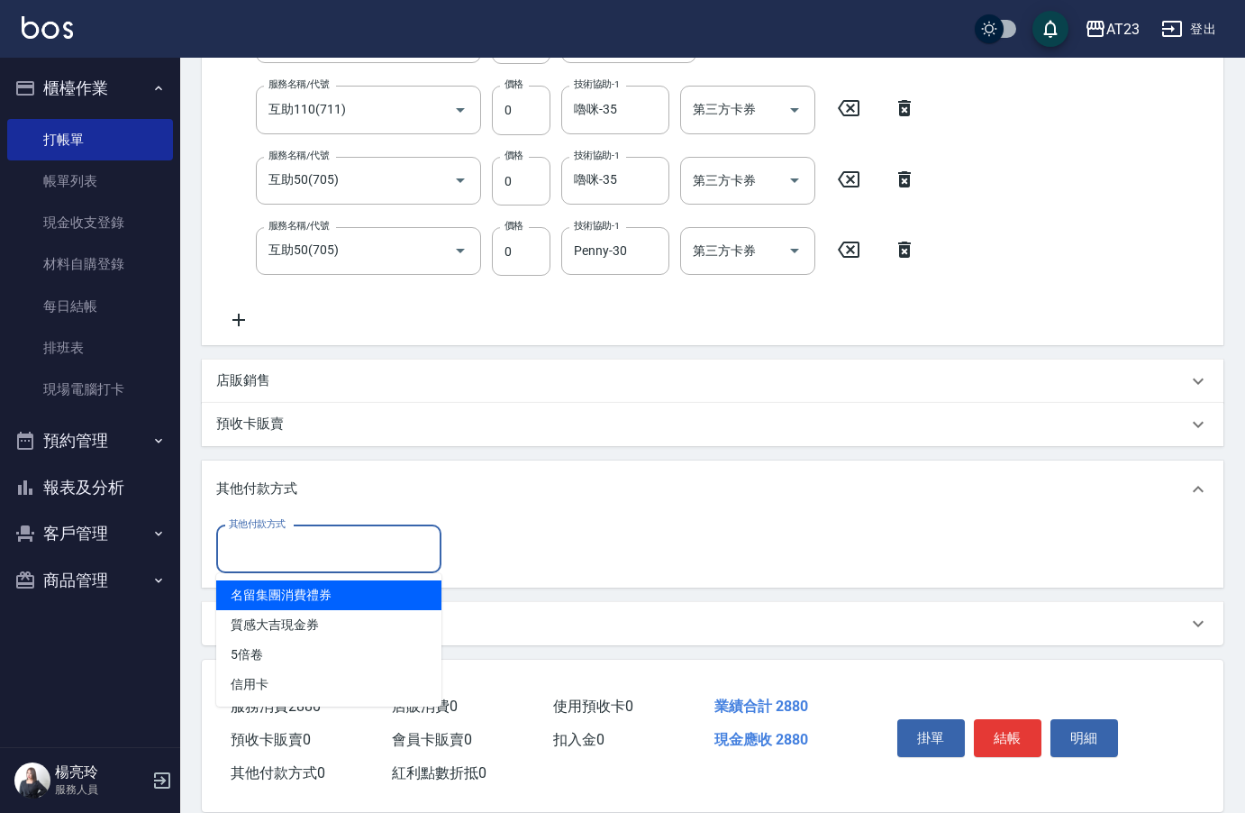
click at [288, 553] on input "其他付款方式" at bounding box center [328, 549] width 209 height 32
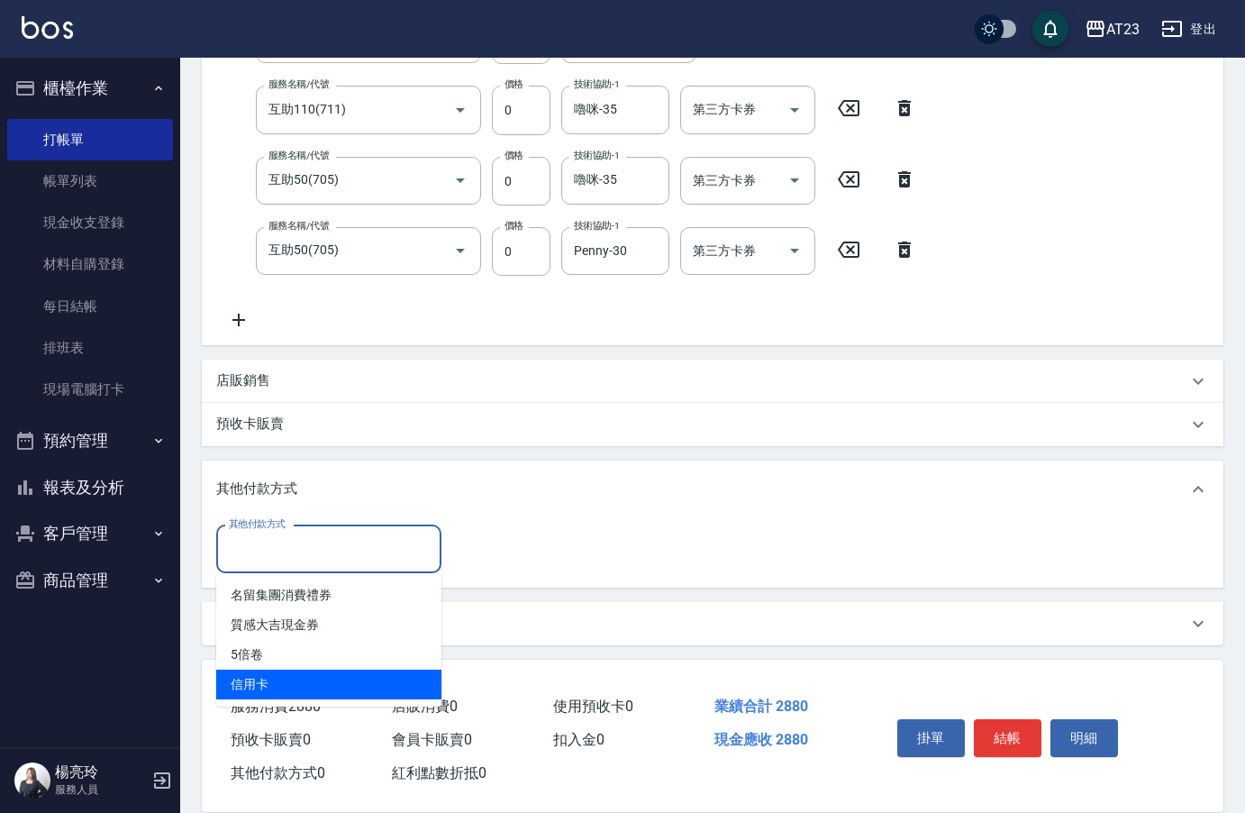
click at [296, 689] on span "信用卡" at bounding box center [328, 684] width 225 height 30
type input "信用卡"
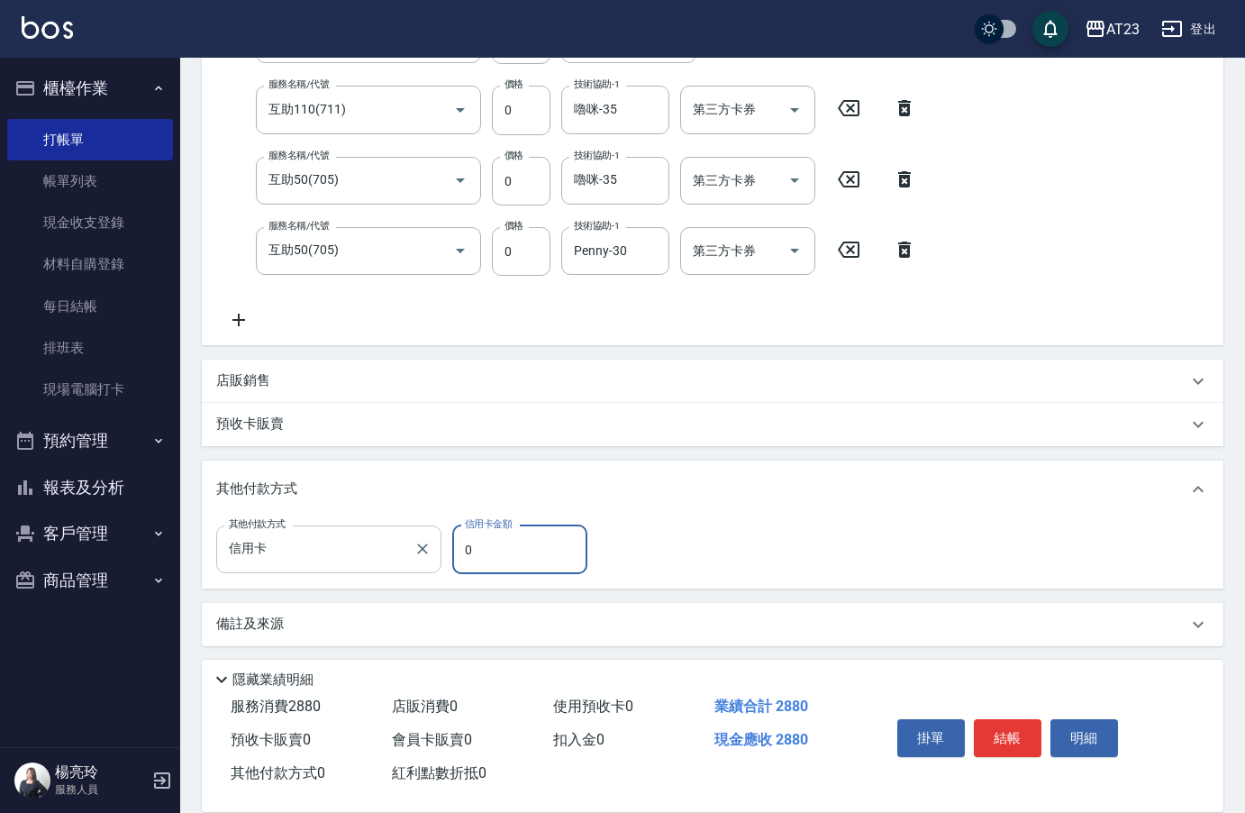
drag, startPoint x: 525, startPoint y: 561, endPoint x: 388, endPoint y: 561, distance: 136.9
click at [380, 558] on div "其他付款方式 信用卡 其他付款方式 信用卡金額 0 信用卡金額" at bounding box center [407, 549] width 382 height 49
type input "2880"
click at [998, 740] on button "結帳" at bounding box center [1008, 738] width 68 height 38
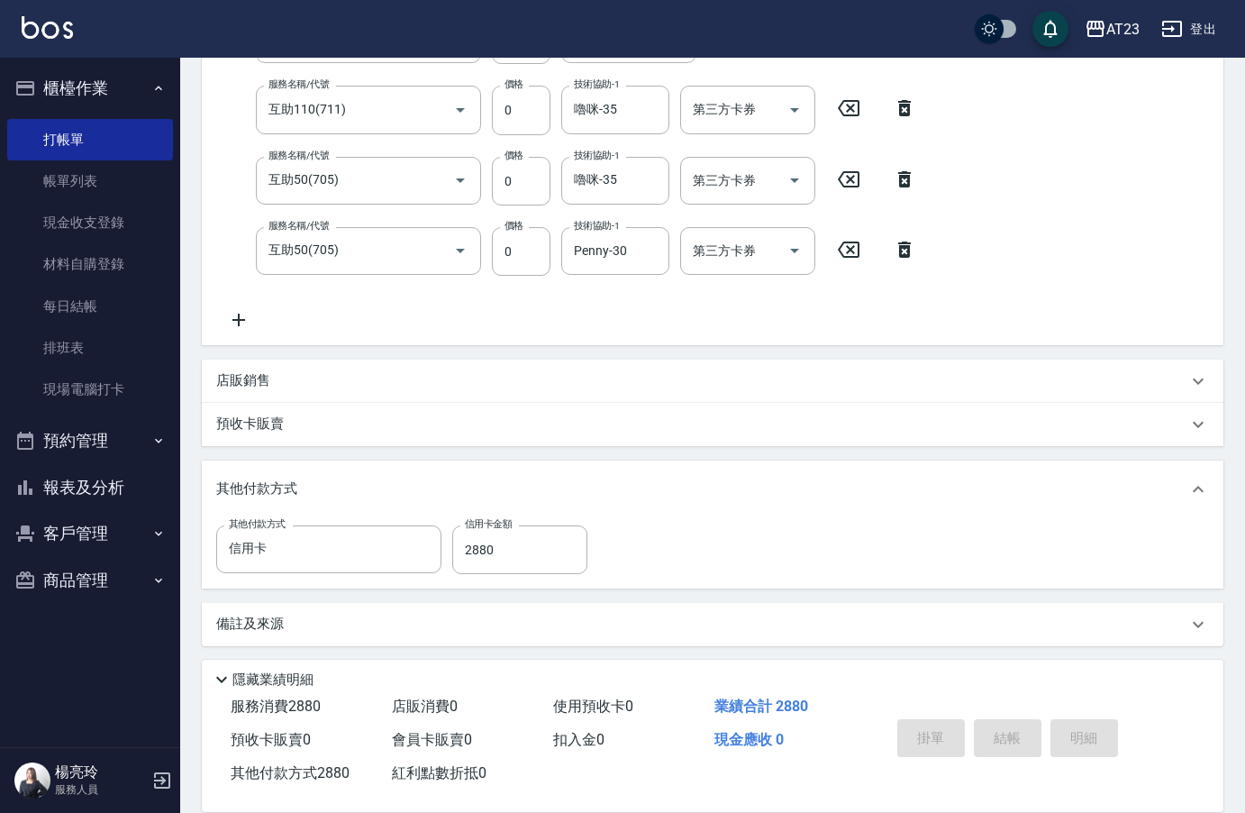
type input "[DATE] 17:30"
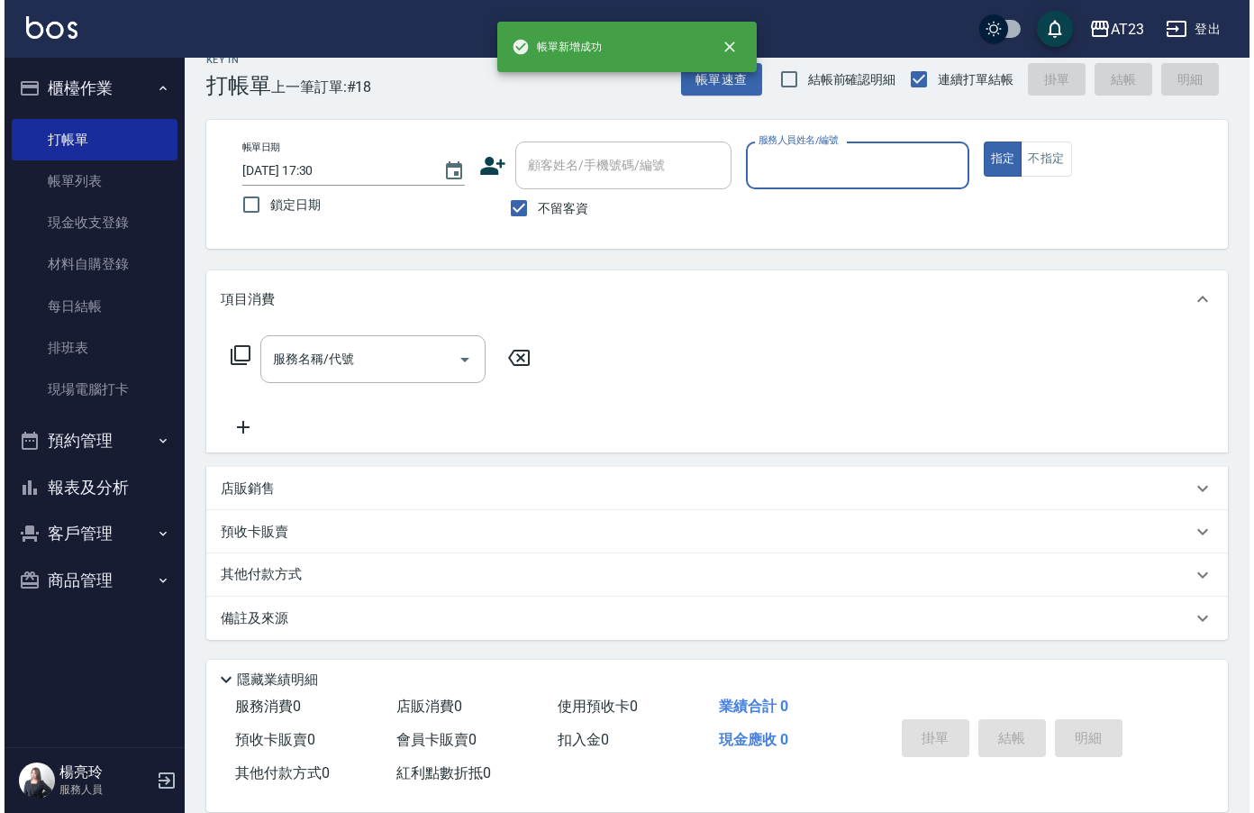
scroll to position [25, 0]
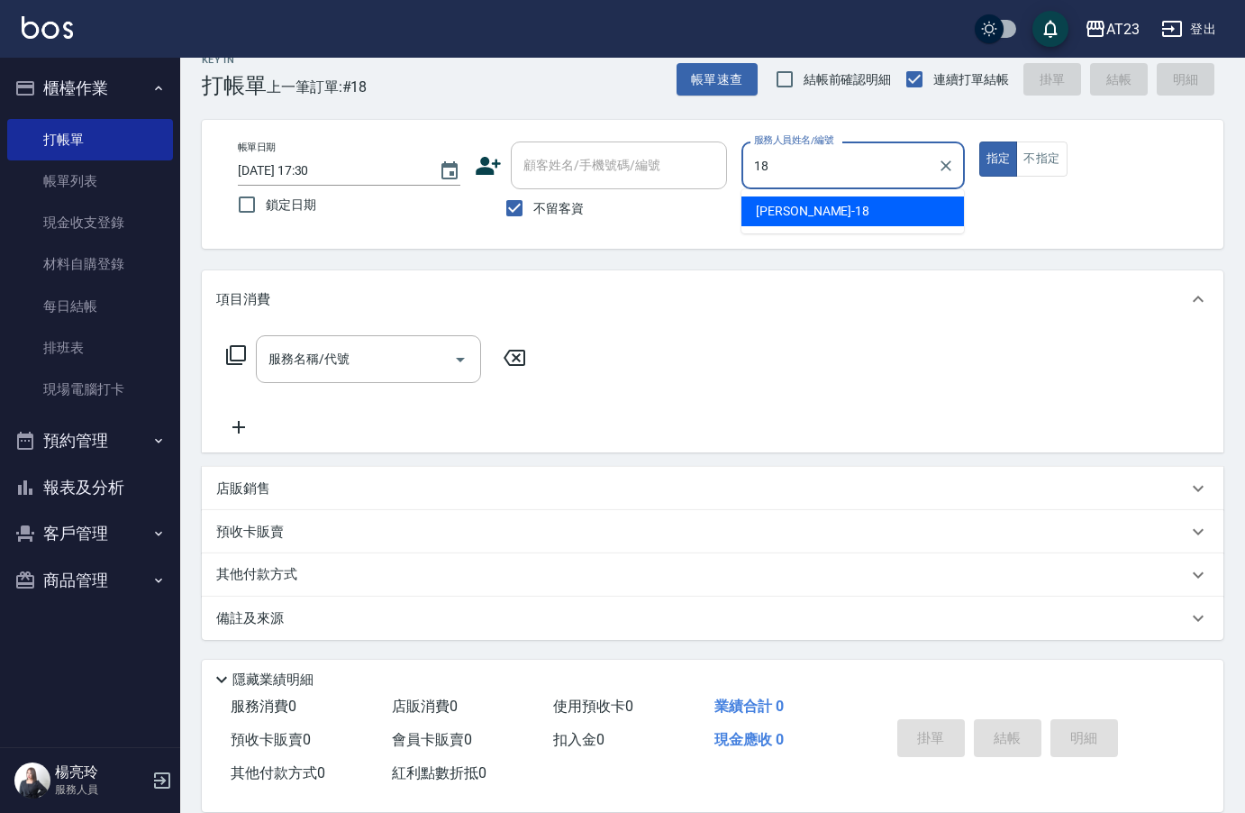
type input "[PERSON_NAME]-18"
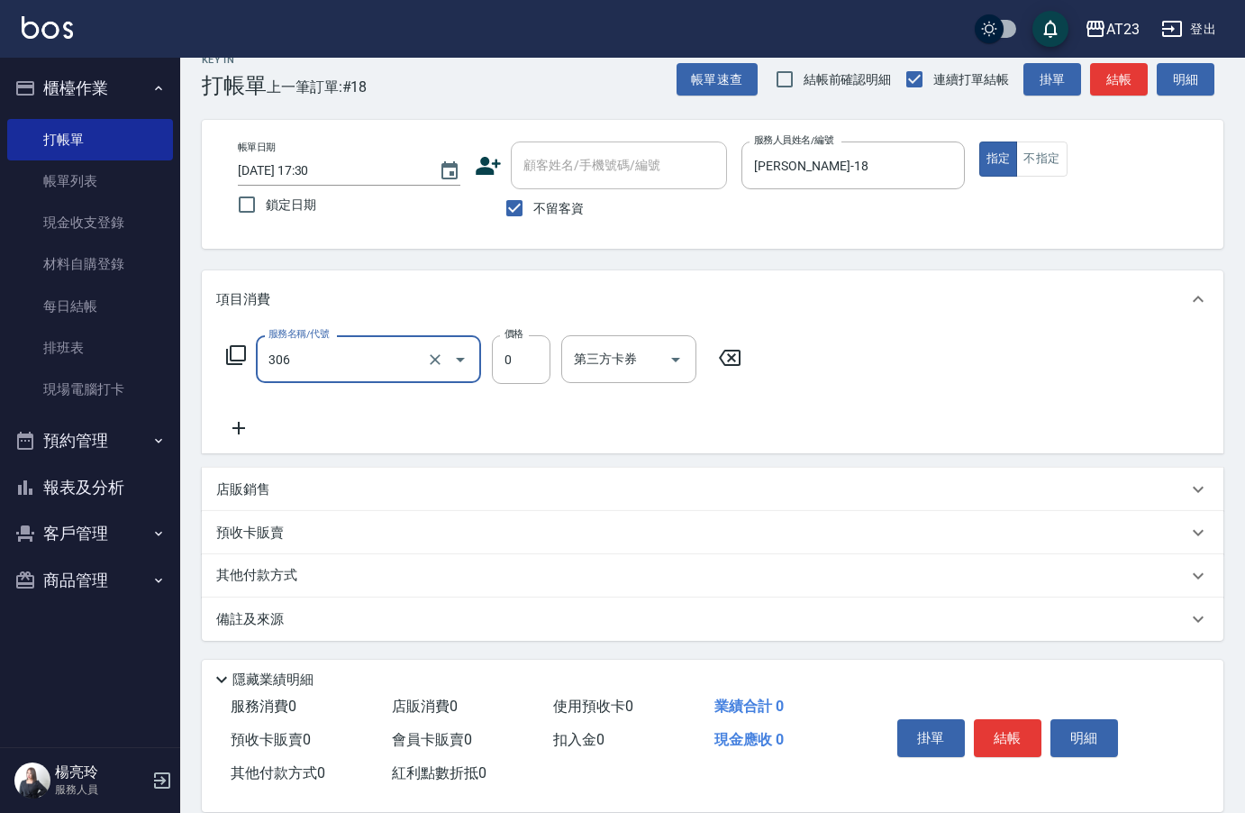
type input "剪髮卡(306)"
click at [1020, 740] on button "結帳" at bounding box center [1008, 738] width 68 height 38
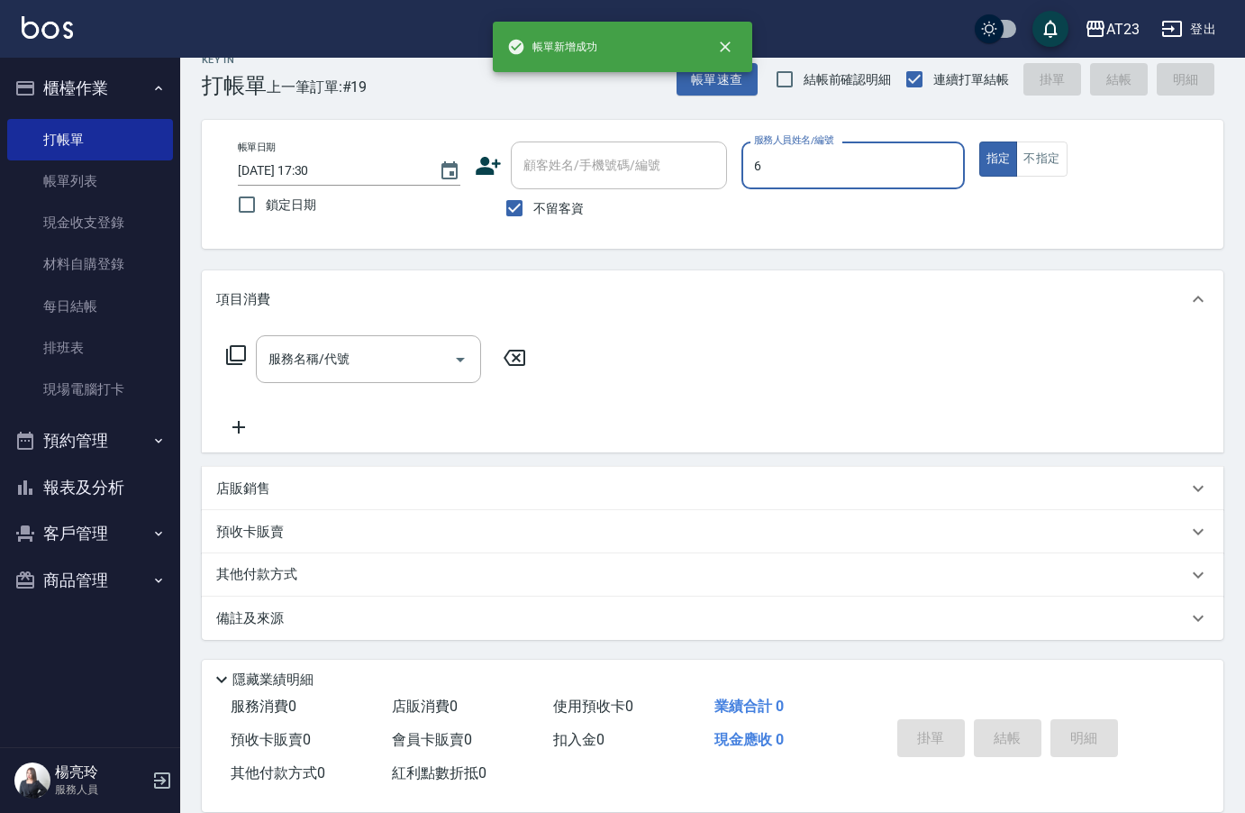
type input "Joann-6"
drag, startPoint x: 211, startPoint y: 355, endPoint x: 236, endPoint y: 360, distance: 25.8
click at [223, 359] on div "服務名稱/代號 服務名稱/代號" at bounding box center [712, 390] width 1021 height 124
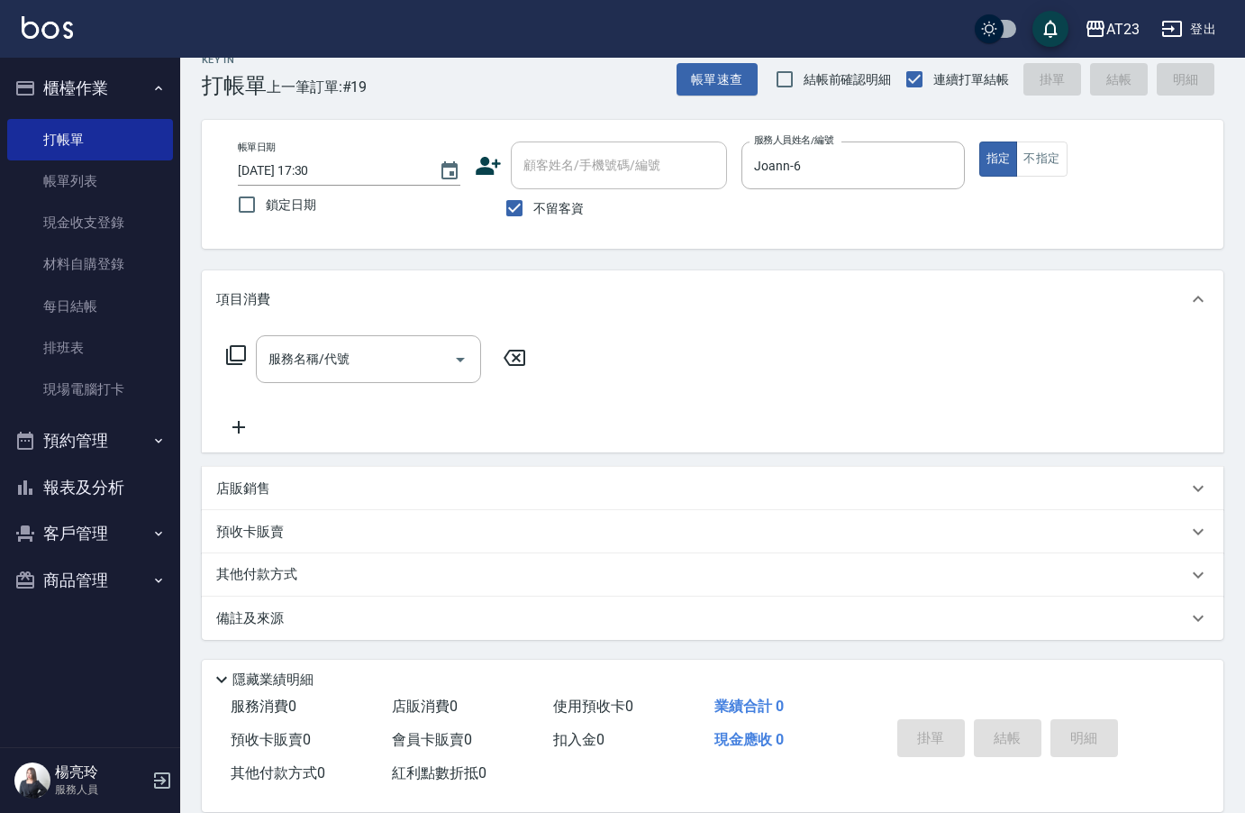
click at [248, 359] on div "服務名稱/代號 服務名稱/代號" at bounding box center [376, 359] width 321 height 48
click at [238, 359] on icon at bounding box center [236, 355] width 22 height 22
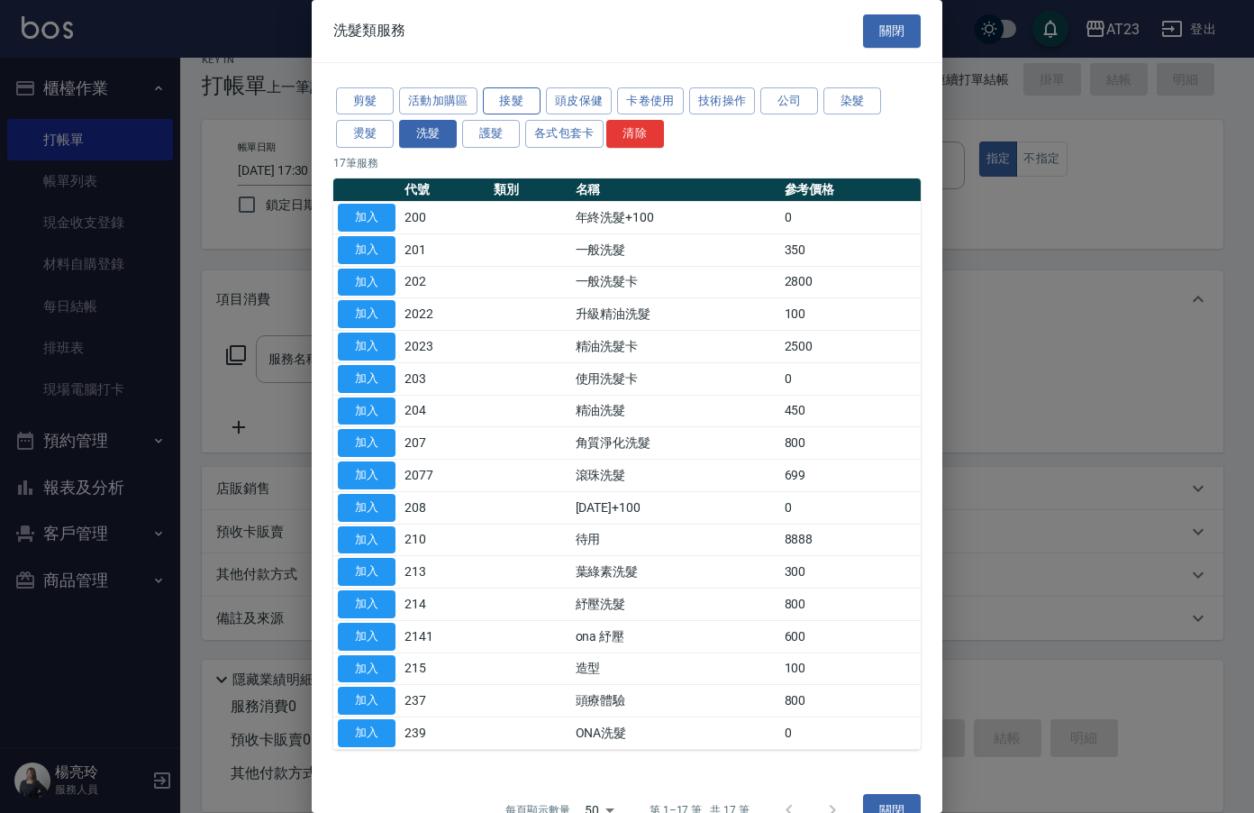
click at [518, 111] on button "接髮" at bounding box center [512, 101] width 58 height 28
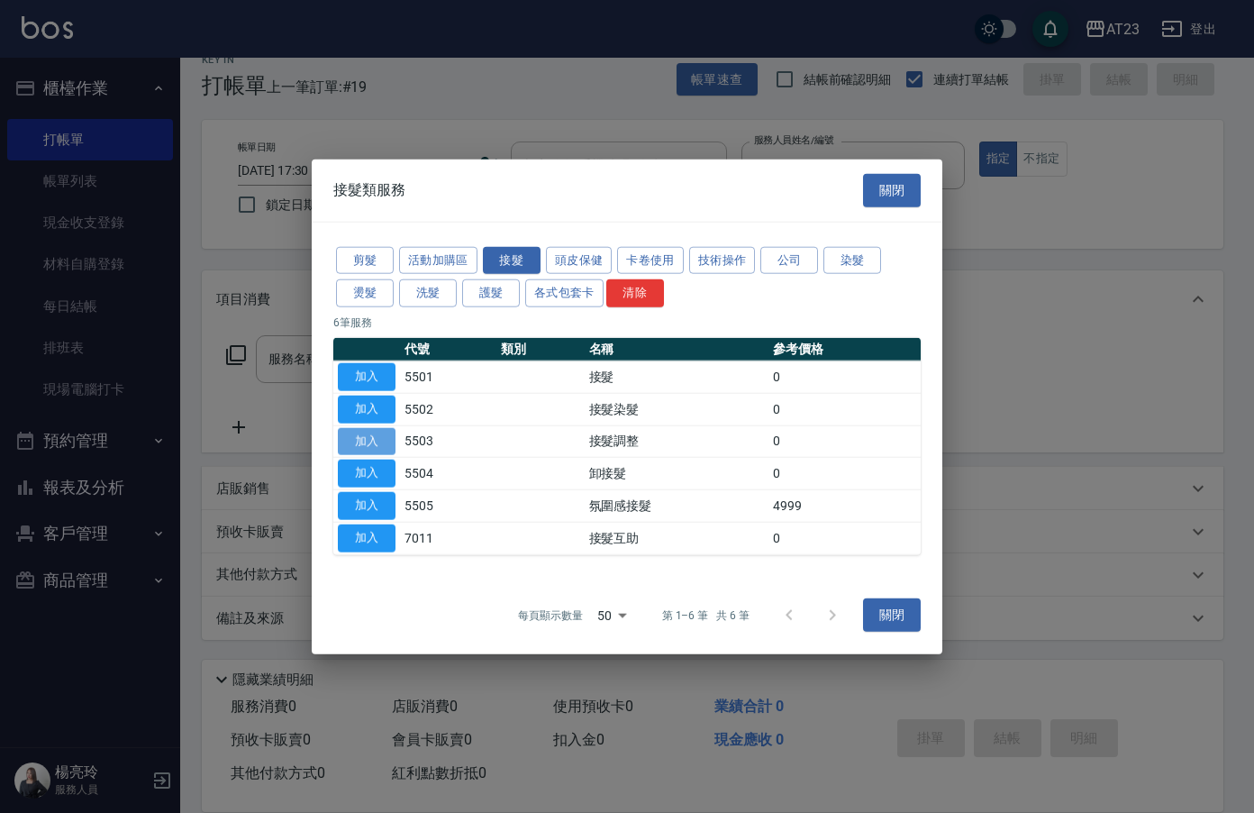
click at [351, 438] on button "加入" at bounding box center [367, 441] width 58 height 28
type input "接髮調整(5503)"
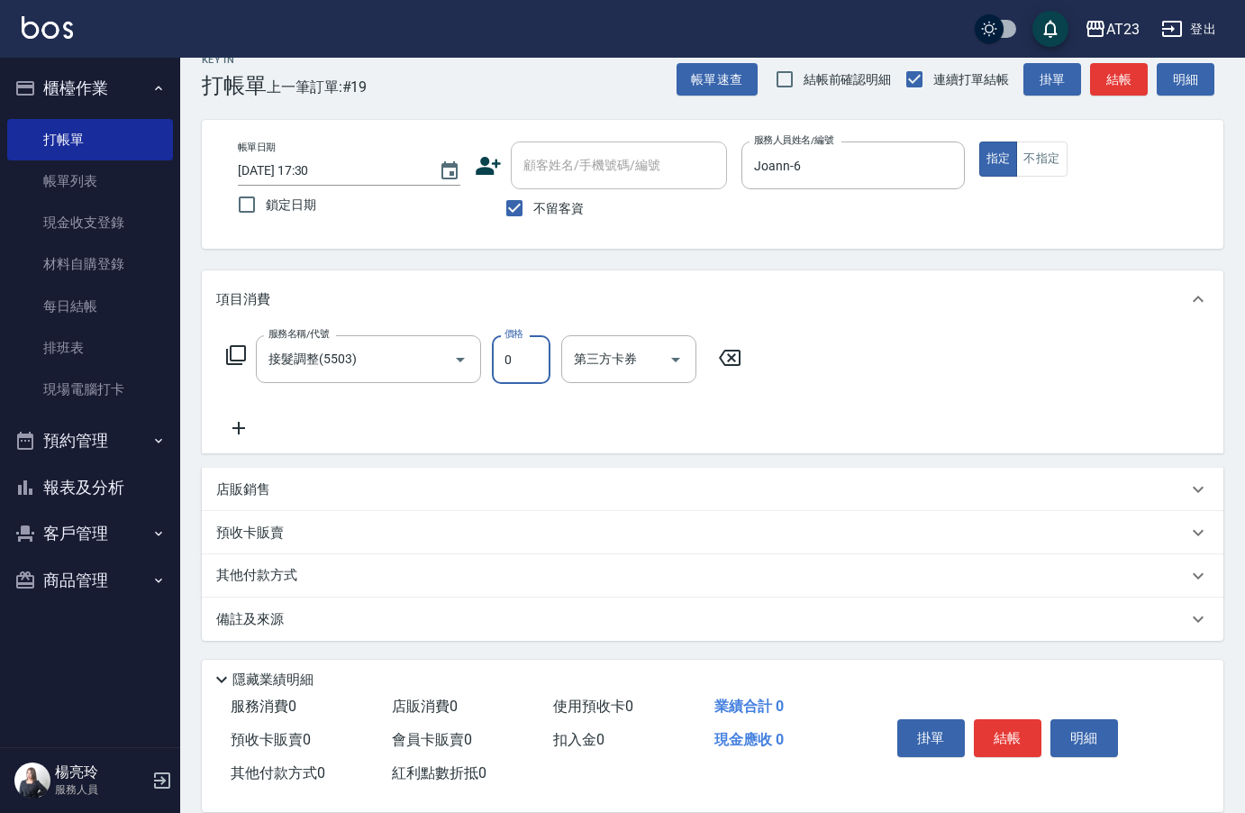
click at [532, 377] on input "0" at bounding box center [521, 359] width 59 height 49
type input "3000"
click at [1015, 736] on button "結帳" at bounding box center [1008, 738] width 68 height 38
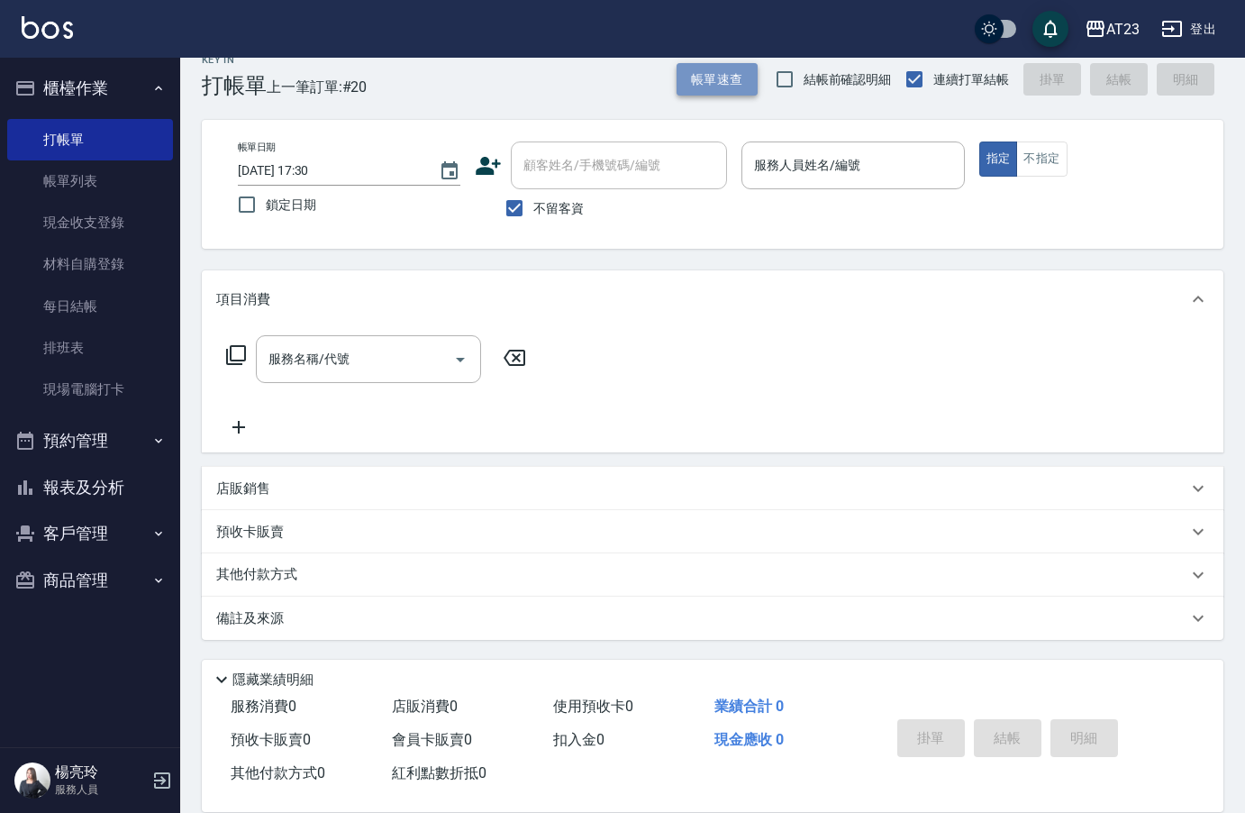
click at [687, 86] on button "帳單速查" at bounding box center [716, 79] width 81 height 33
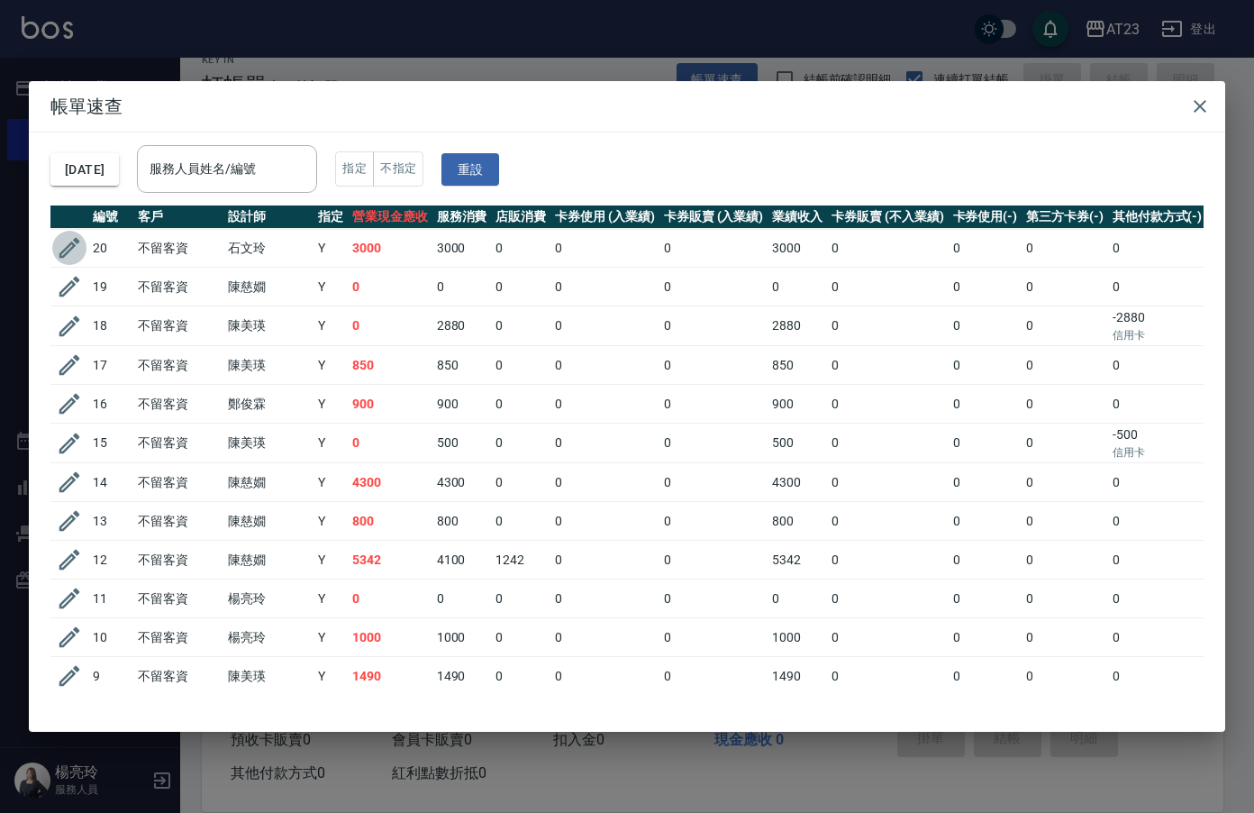
click at [79, 248] on icon "button" at bounding box center [69, 247] width 27 height 27
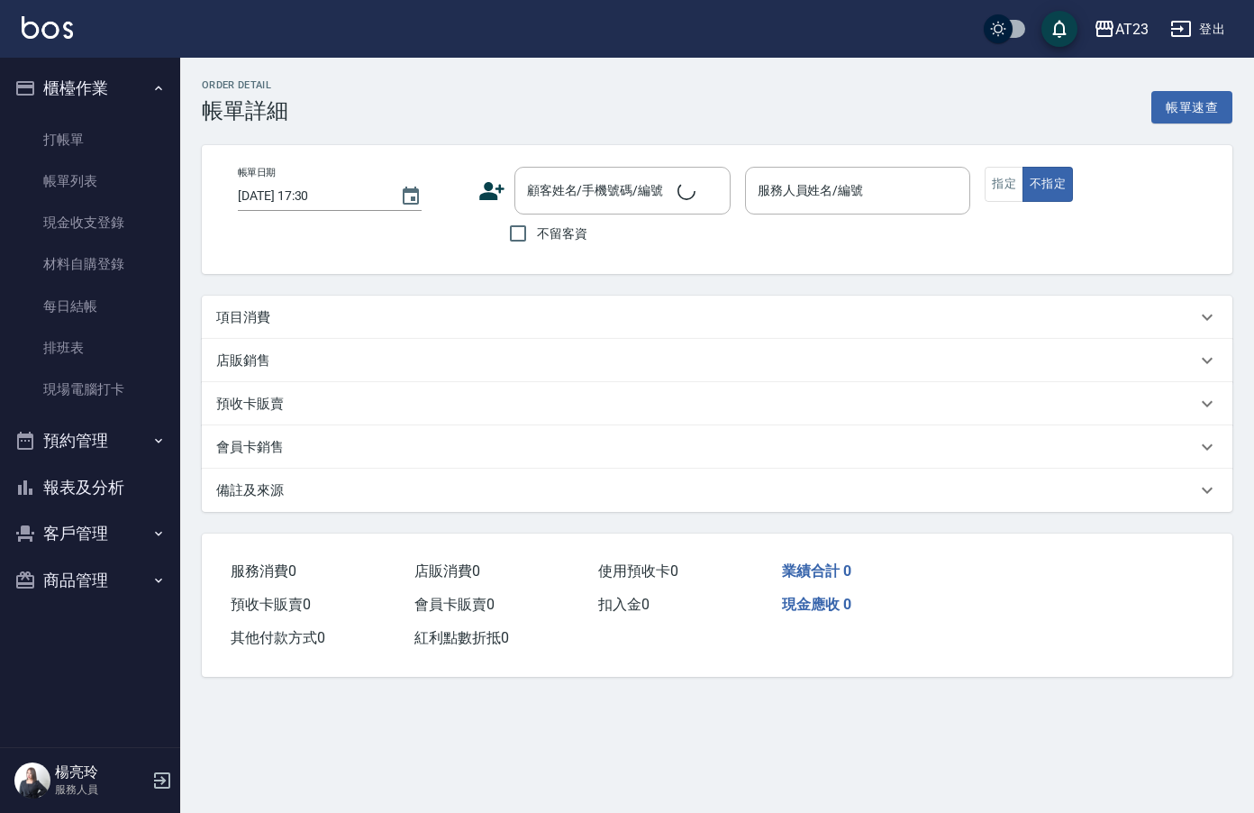
checkbox input "true"
type input "Joann-6"
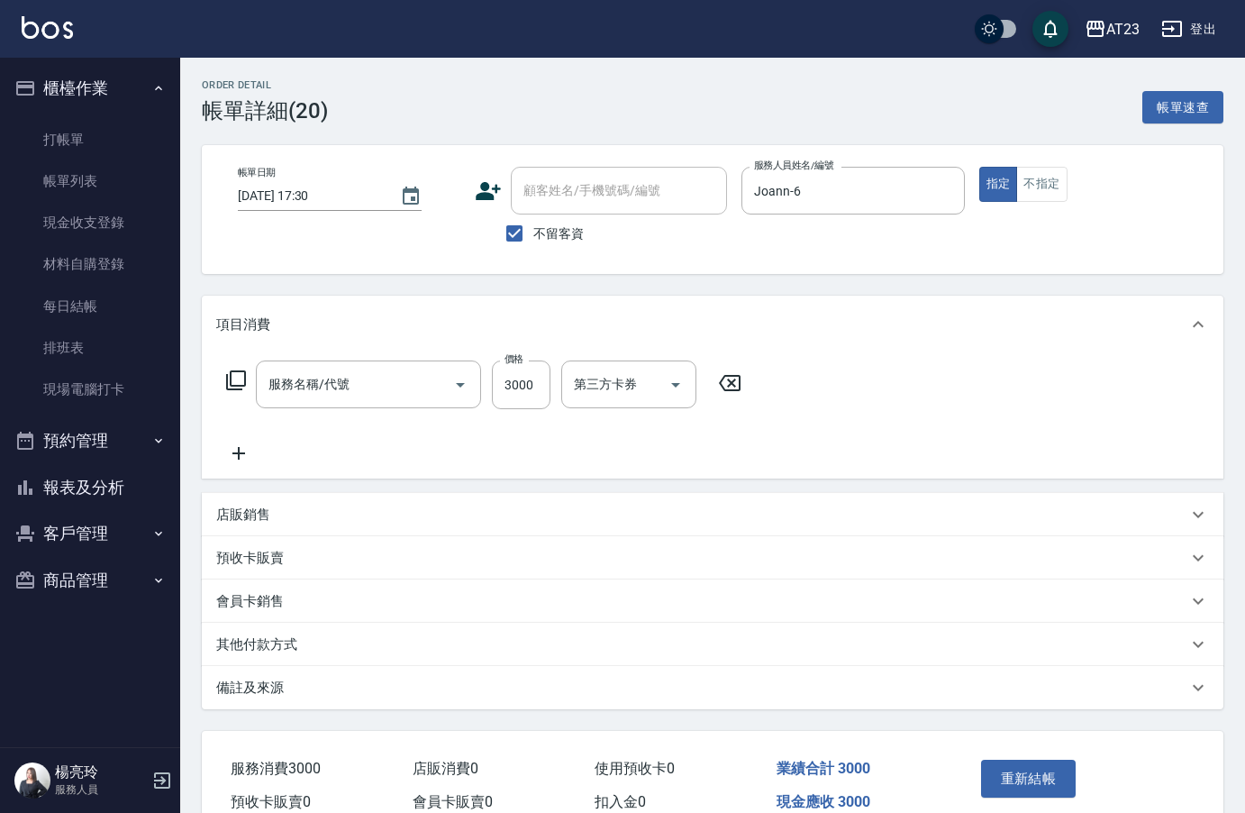
type input "接髮調整(5503)"
click at [268, 645] on p "其他付款方式" at bounding box center [256, 644] width 81 height 19
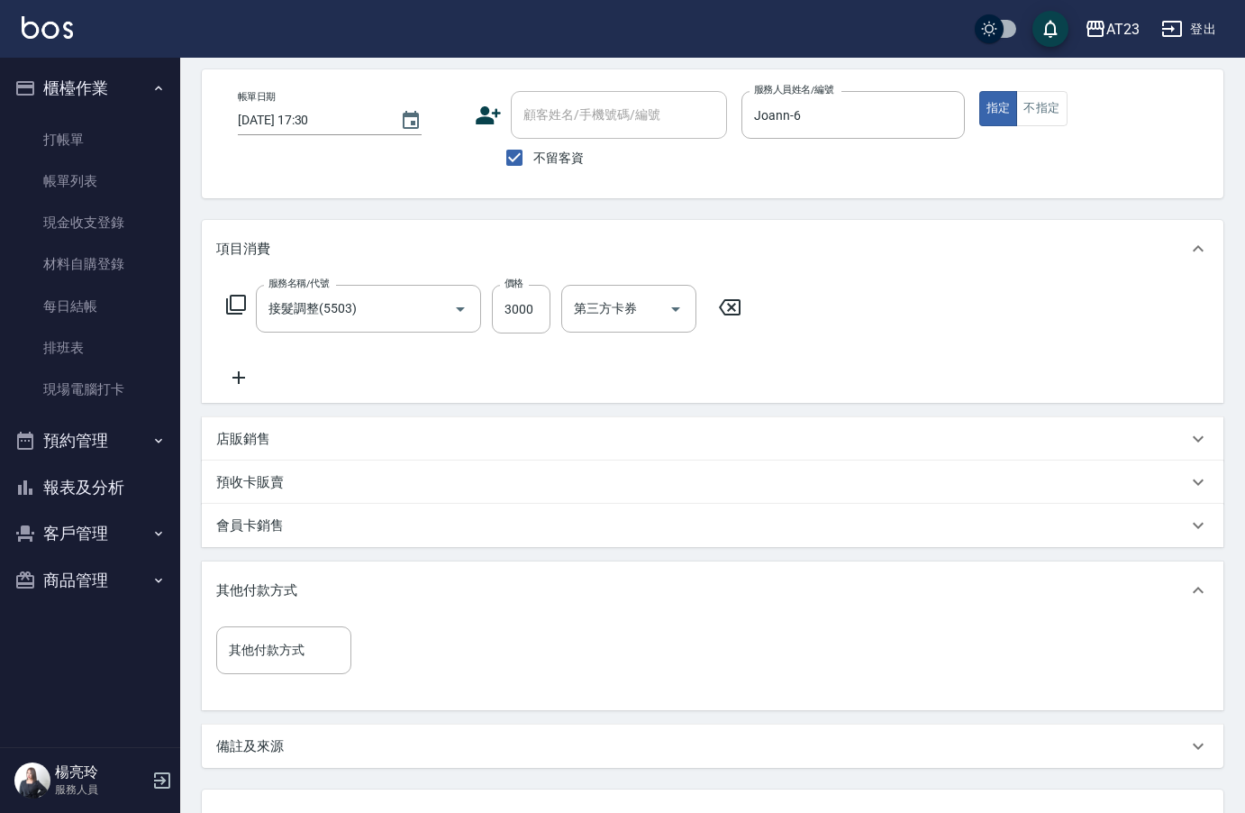
scroll to position [180, 0]
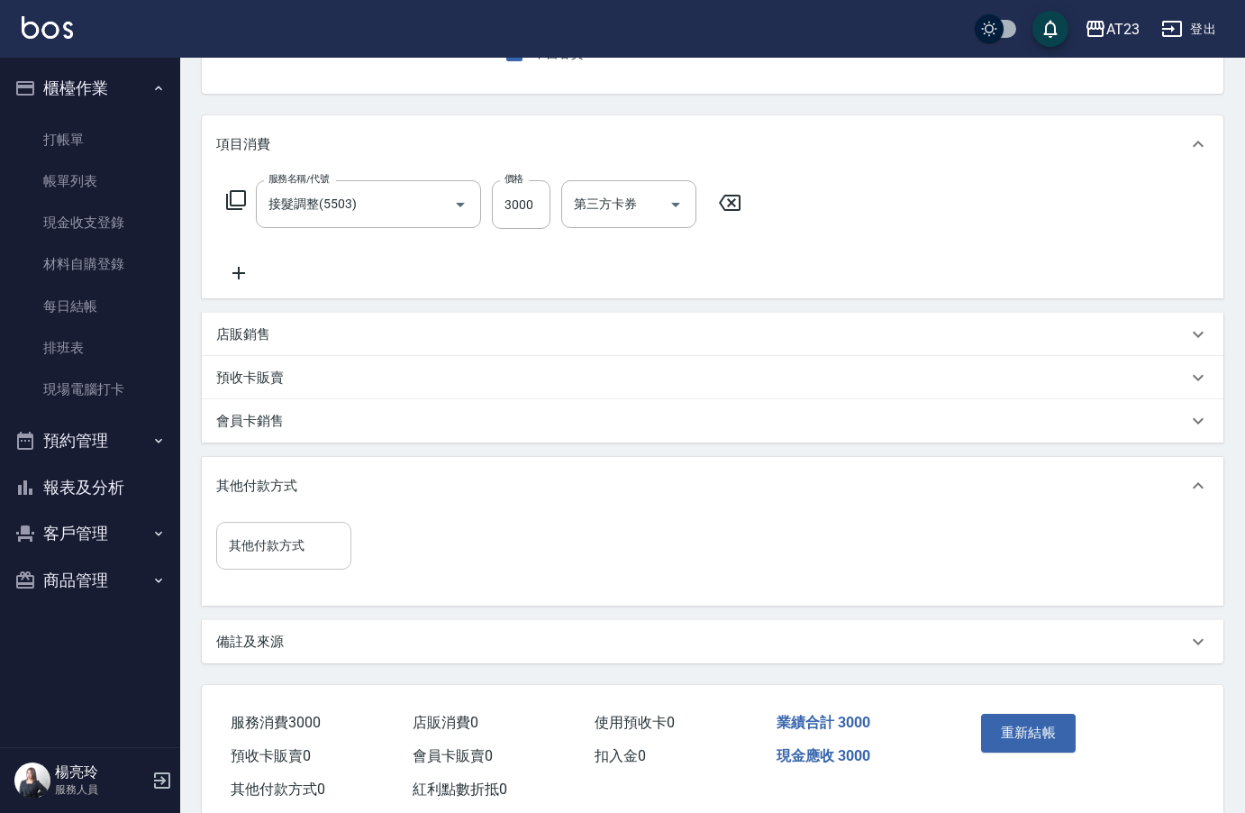
click at [264, 549] on input "其他付款方式" at bounding box center [283, 546] width 119 height 32
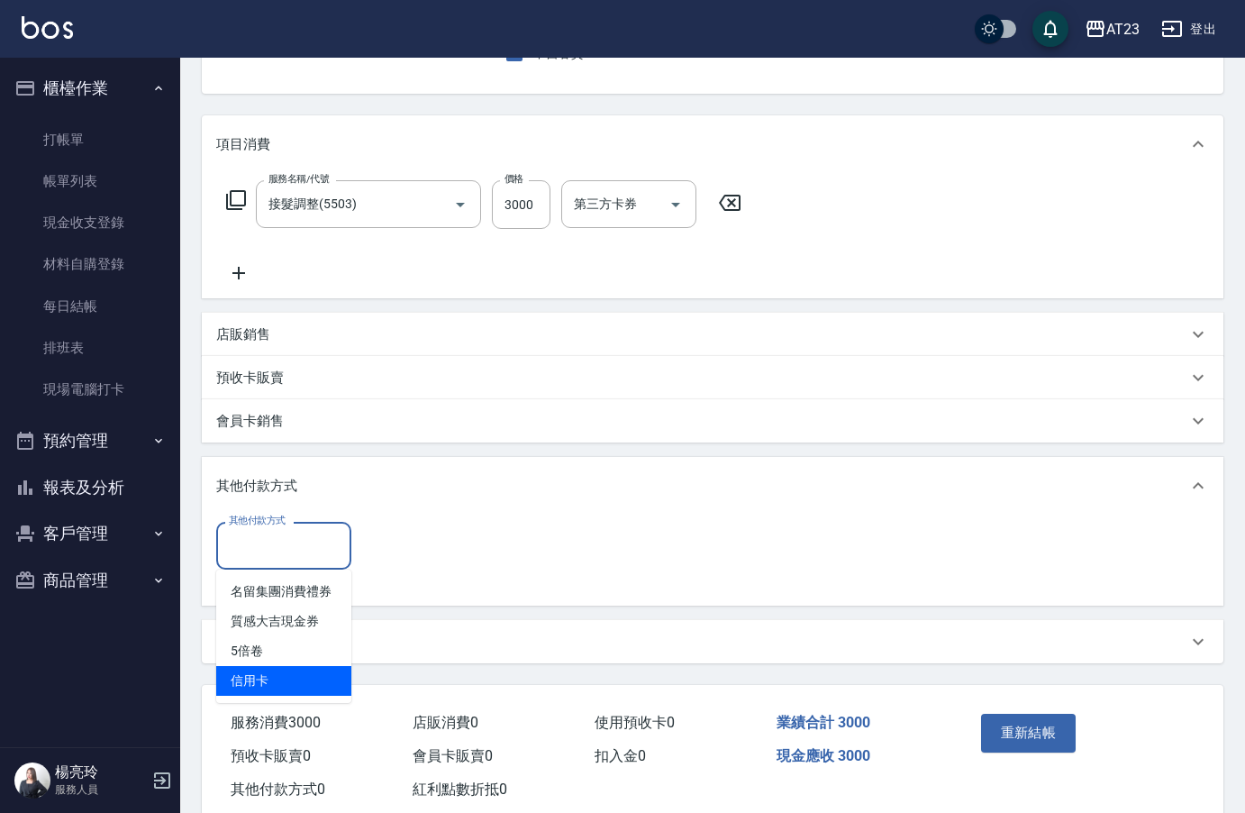
click at [269, 669] on span "信用卡" at bounding box center [283, 681] width 135 height 30
type input "信用卡"
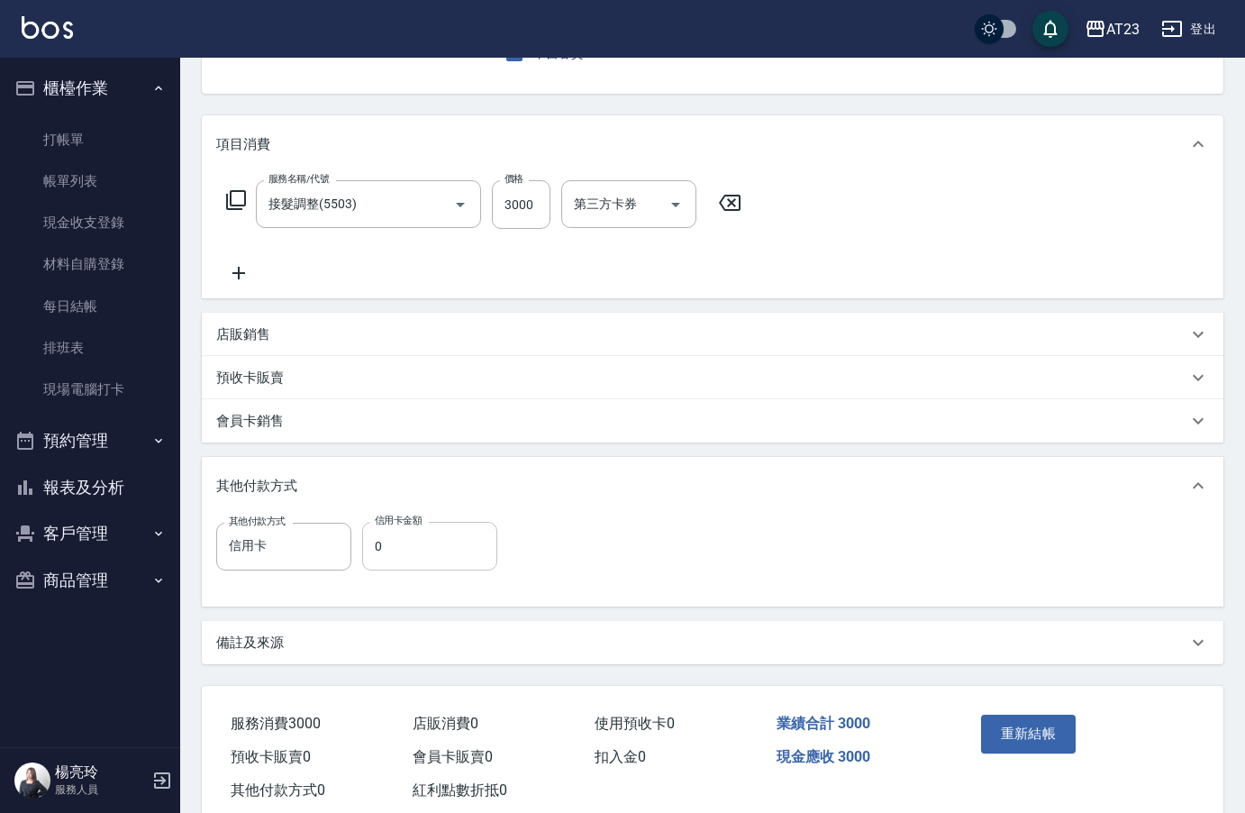
drag, startPoint x: 390, startPoint y: 573, endPoint x: 400, endPoint y: 558, distance: 18.2
click at [389, 572] on div "其他付款方式 信用卡 其他付款方式 信用卡金額 0 信用卡金額" at bounding box center [362, 557] width 292 height 70
type input "3000"
click at [1023, 733] on button "重新結帳" at bounding box center [1028, 733] width 95 height 38
